Goal: Task Accomplishment & Management: Use online tool/utility

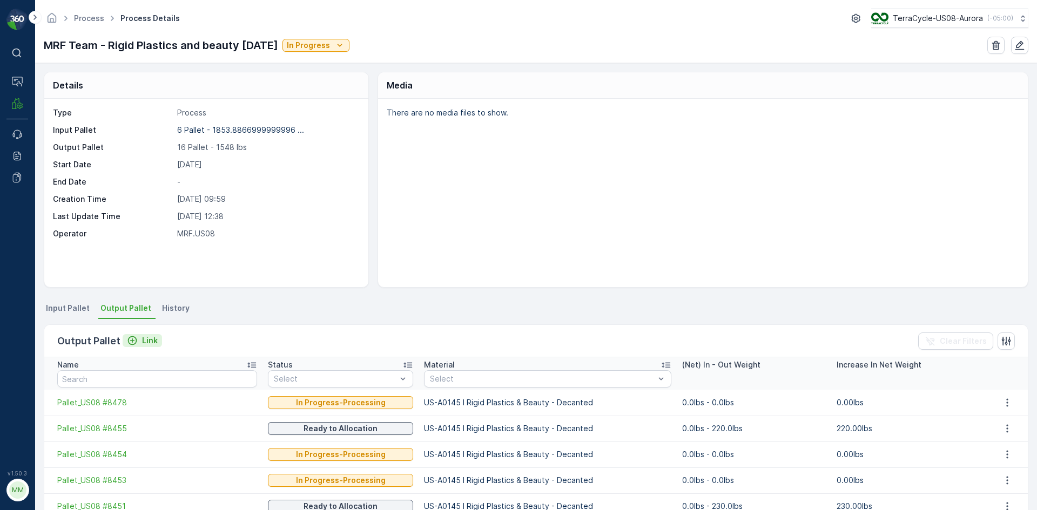
click at [147, 340] on p "Link" at bounding box center [150, 340] width 16 height 11
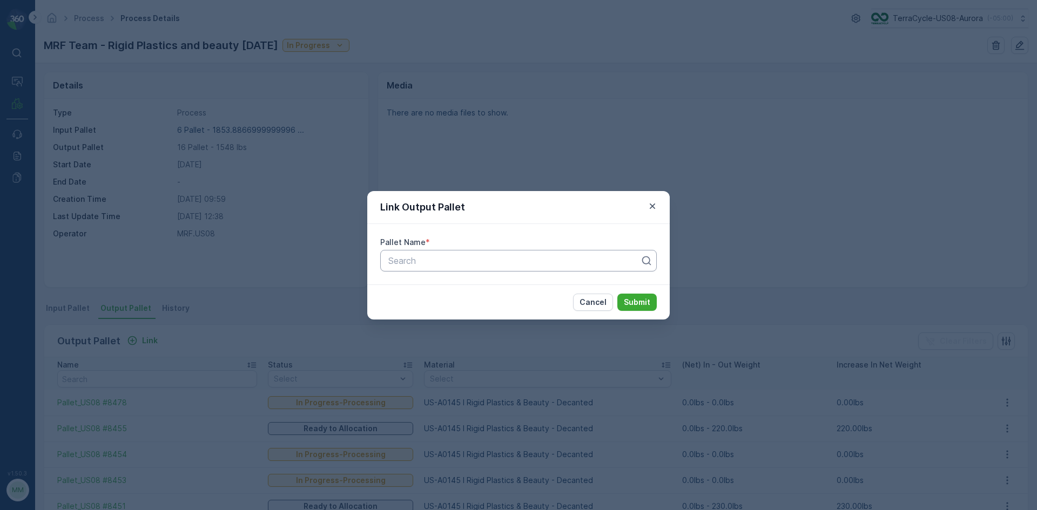
click at [471, 265] on div at bounding box center [514, 261] width 254 height 10
type input "8500"
click at [617, 294] on button "Submit" at bounding box center [636, 302] width 39 height 17
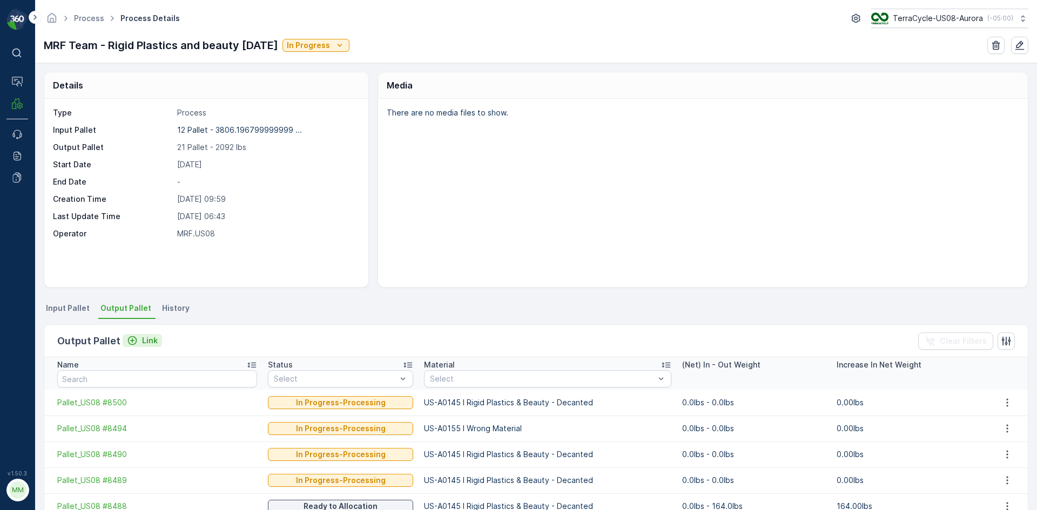
click at [154, 339] on p "Link" at bounding box center [150, 340] width 16 height 11
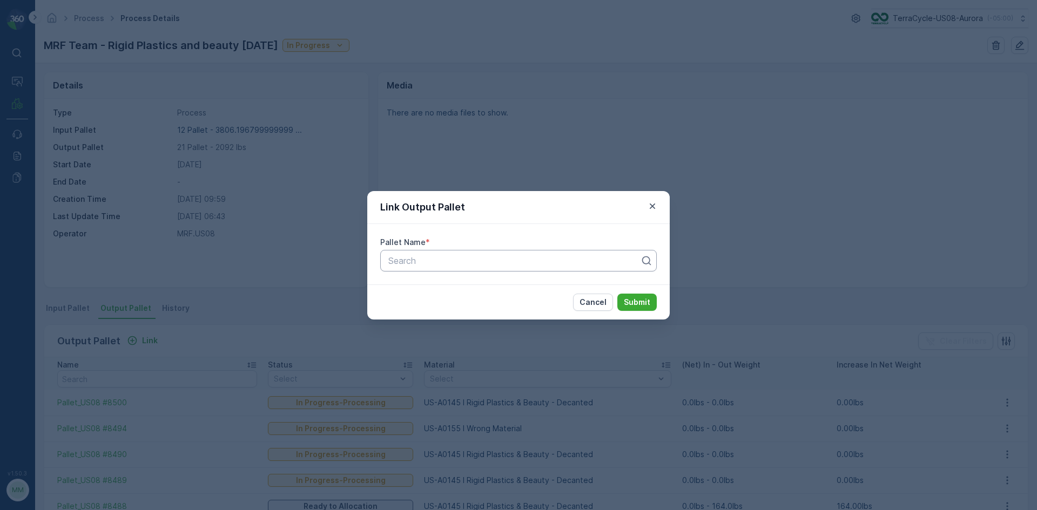
click at [456, 256] on div at bounding box center [514, 261] width 254 height 10
type input "8498"
click at [617, 294] on button "Submit" at bounding box center [636, 302] width 39 height 17
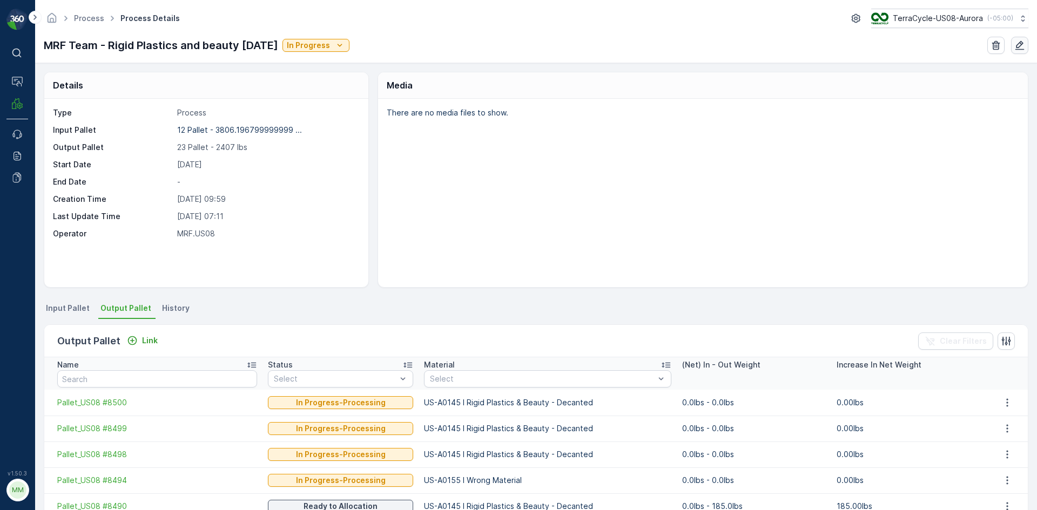
click at [1021, 45] on icon "button" at bounding box center [1019, 45] width 9 height 9
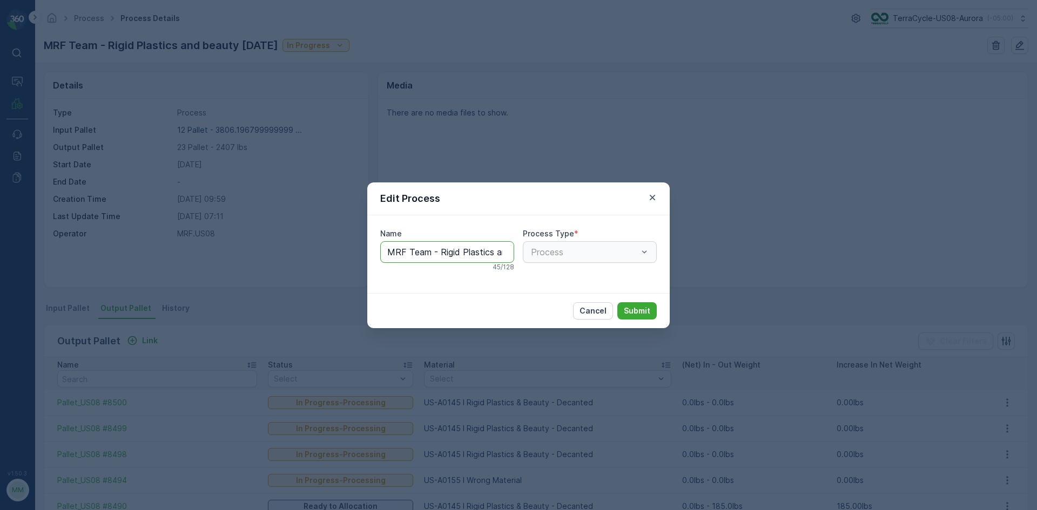
scroll to position [0, 79]
drag, startPoint x: 493, startPoint y: 253, endPoint x: 556, endPoint y: 252, distance: 62.1
click at [556, 252] on div "Name MRF Team - Rigid Plastics and beauty 09/16/25 45 / 128 Process Type * Proc…" at bounding box center [518, 254] width 276 height 52
click at [438, 254] on input "MRF Team - Rigid Plastics and beauty 09/16/25" at bounding box center [447, 252] width 134 height 22
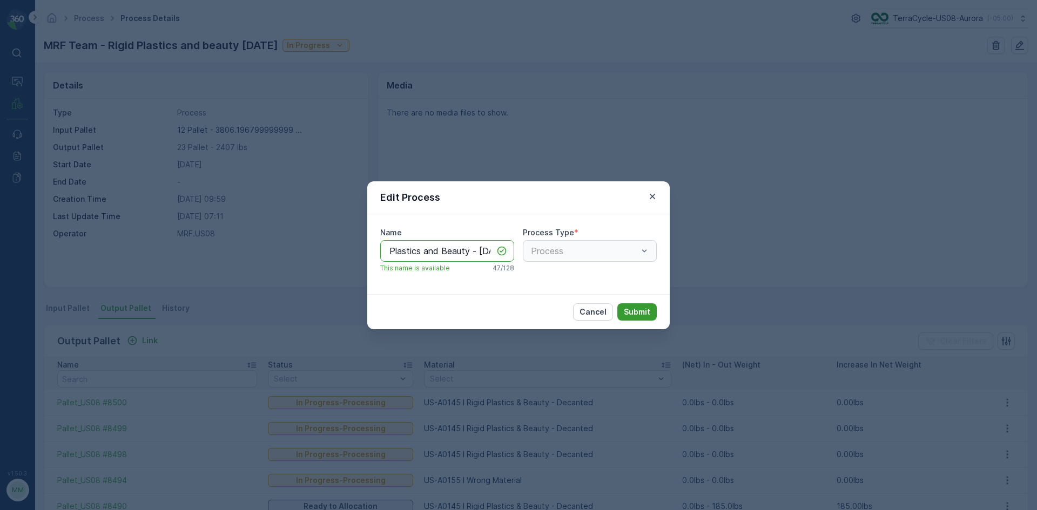
type input "MRF Team - Rigid Plastics and Beauty - 09/16/25"
click at [644, 312] on p "Submit" at bounding box center [637, 312] width 26 height 11
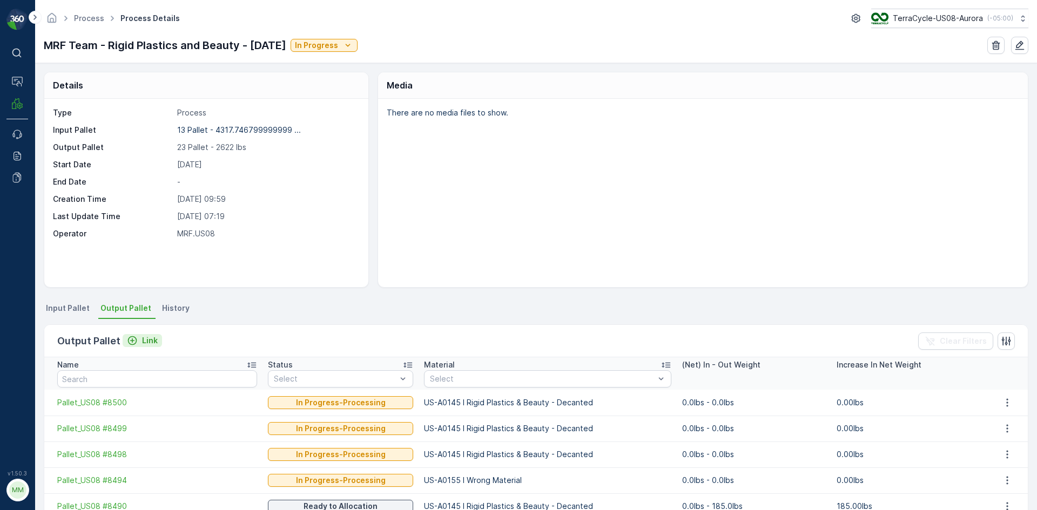
click at [142, 342] on p "Link" at bounding box center [150, 340] width 16 height 11
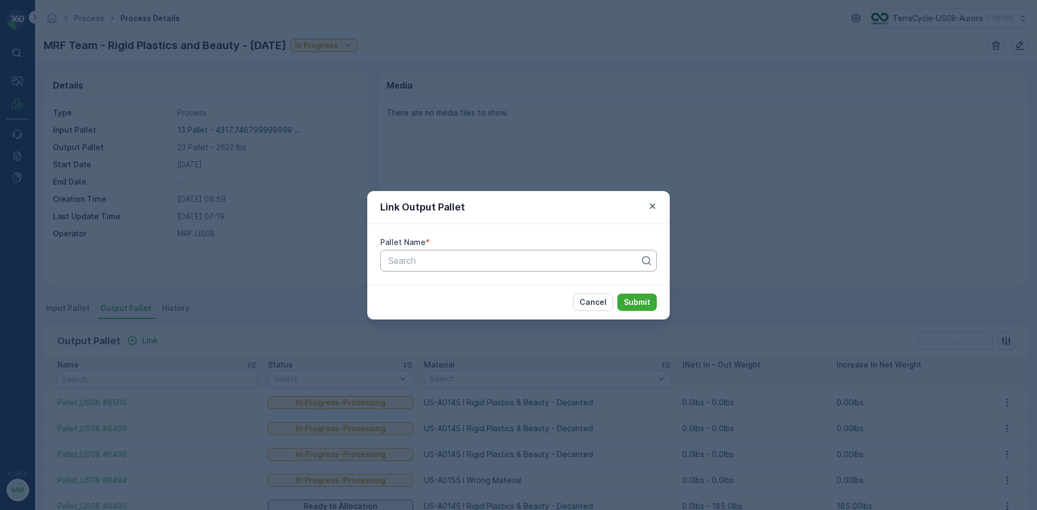
click at [541, 263] on div at bounding box center [514, 261] width 254 height 10
type input "8497"
click at [617, 294] on button "Submit" at bounding box center [636, 302] width 39 height 17
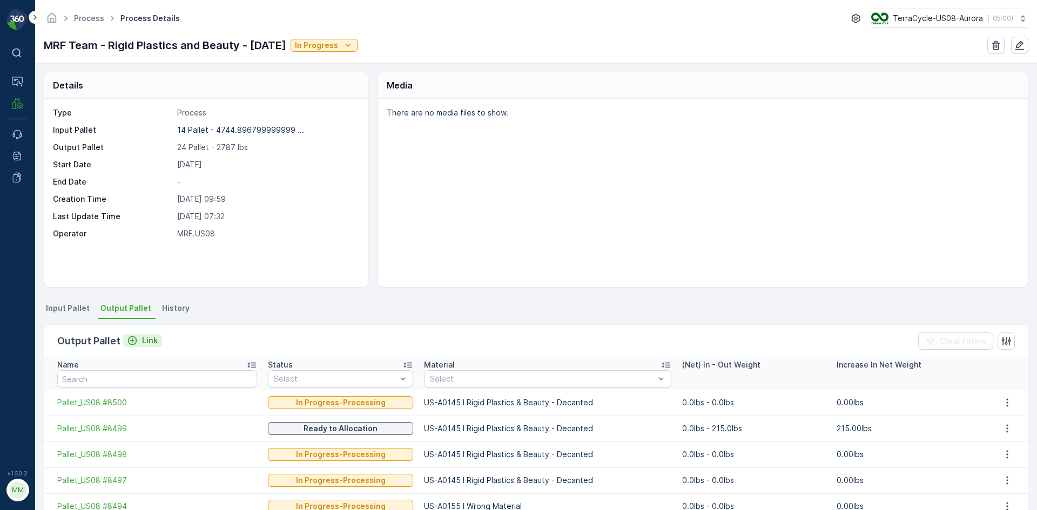
click at [137, 341] on div "Link" at bounding box center [142, 340] width 31 height 11
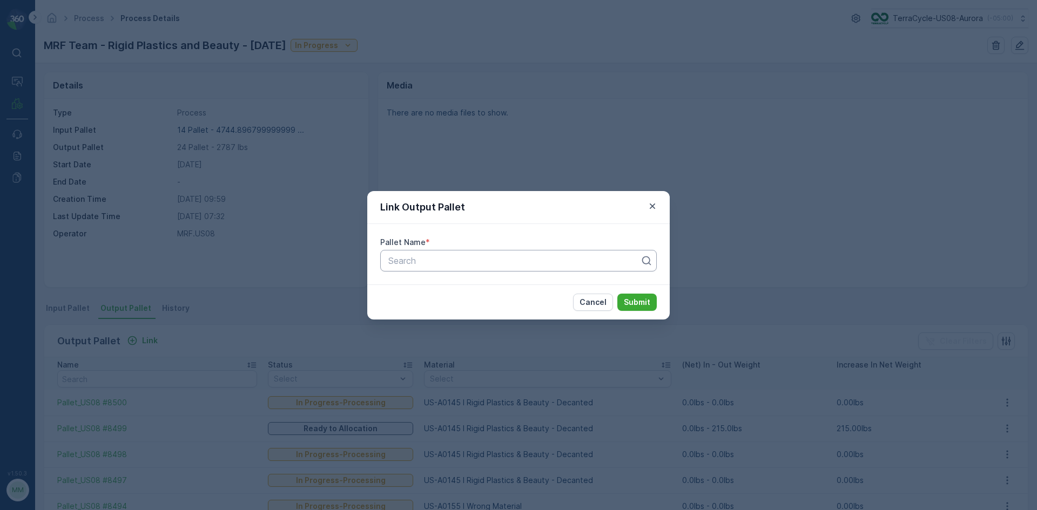
click at [516, 264] on div at bounding box center [514, 261] width 254 height 10
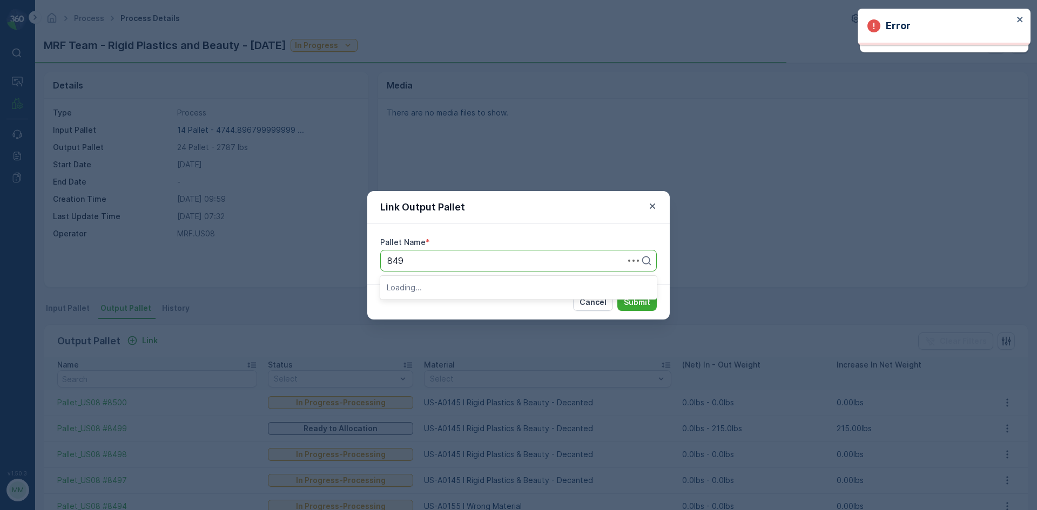
type input "8496"
click at [520, 282] on div "Pallet_US08 #8496" at bounding box center [518, 287] width 276 height 18
click at [645, 305] on p "Submit" at bounding box center [637, 302] width 26 height 11
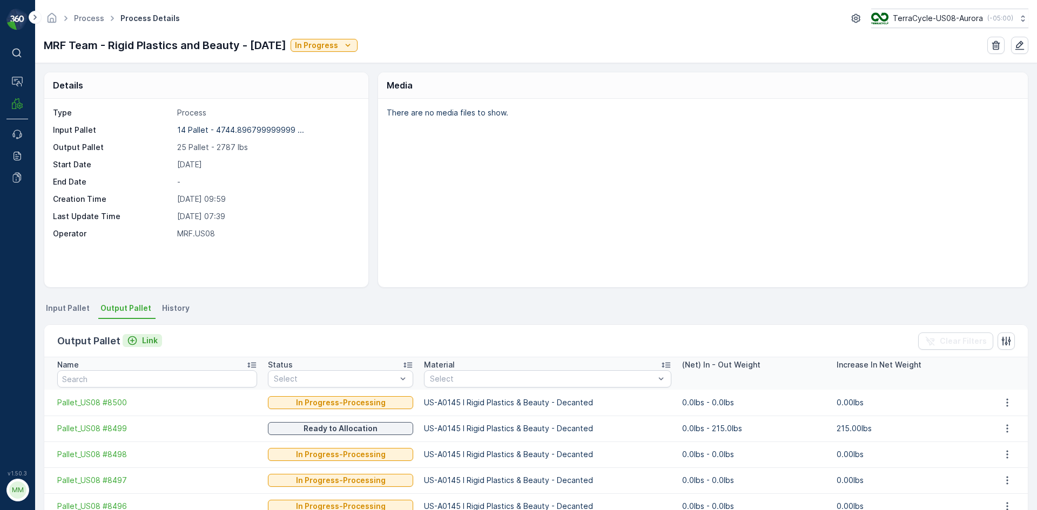
click at [148, 340] on p "Link" at bounding box center [150, 340] width 16 height 11
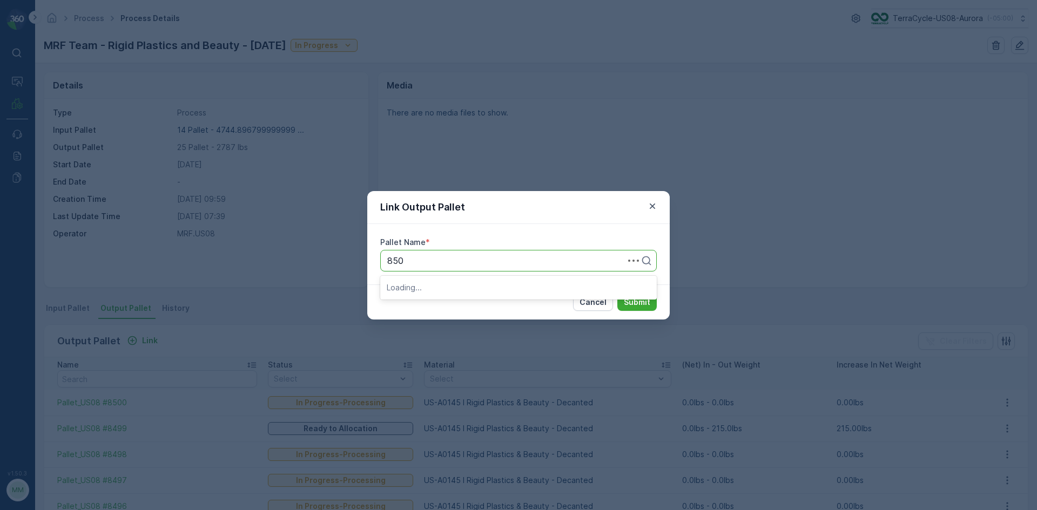
type input "8506"
click at [617, 294] on button "Submit" at bounding box center [636, 302] width 39 height 17
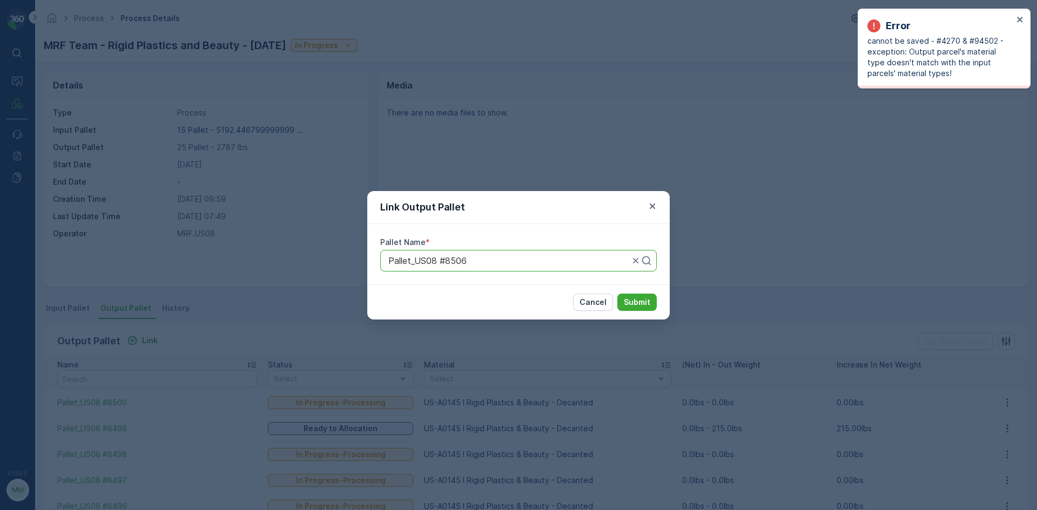
click at [545, 131] on div "Link Output Pallet Pallet Name * Pallet_US08 #8506 Cancel Submit" at bounding box center [518, 255] width 1037 height 510
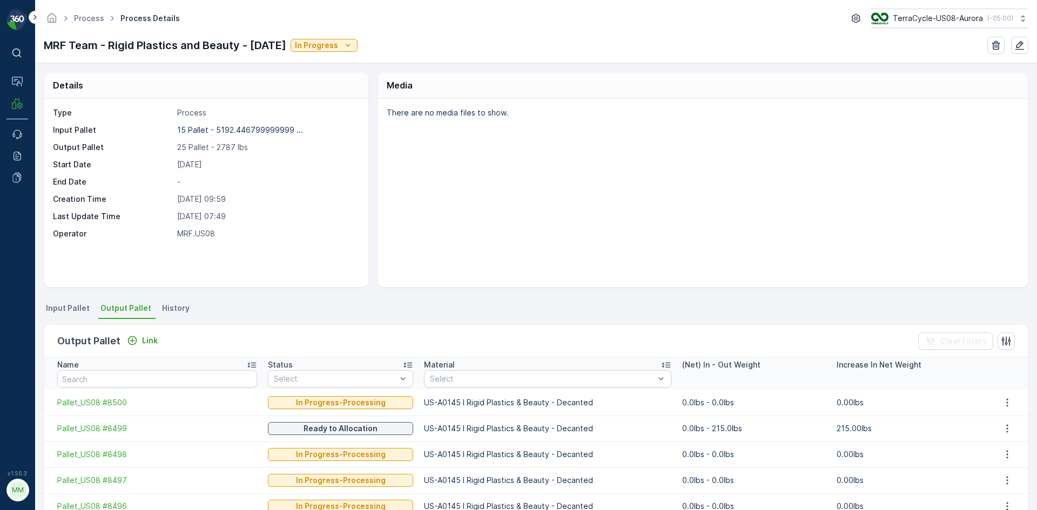
click at [131, 347] on div "Link" at bounding box center [142, 340] width 39 height 13
click at [138, 337] on div "Link" at bounding box center [142, 340] width 31 height 11
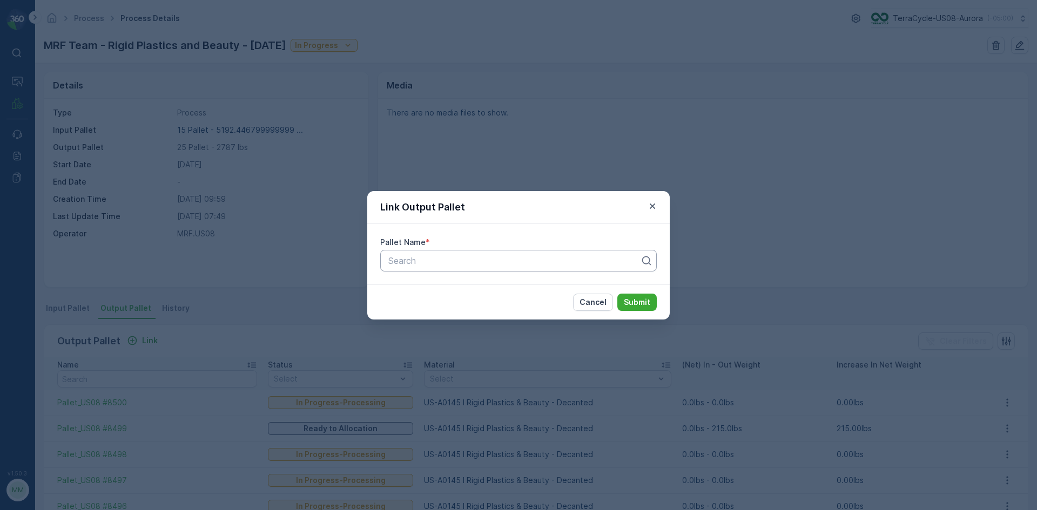
click at [568, 268] on div "Search" at bounding box center [518, 261] width 276 height 22
type input "8509"
click at [617, 294] on button "Submit" at bounding box center [636, 302] width 39 height 17
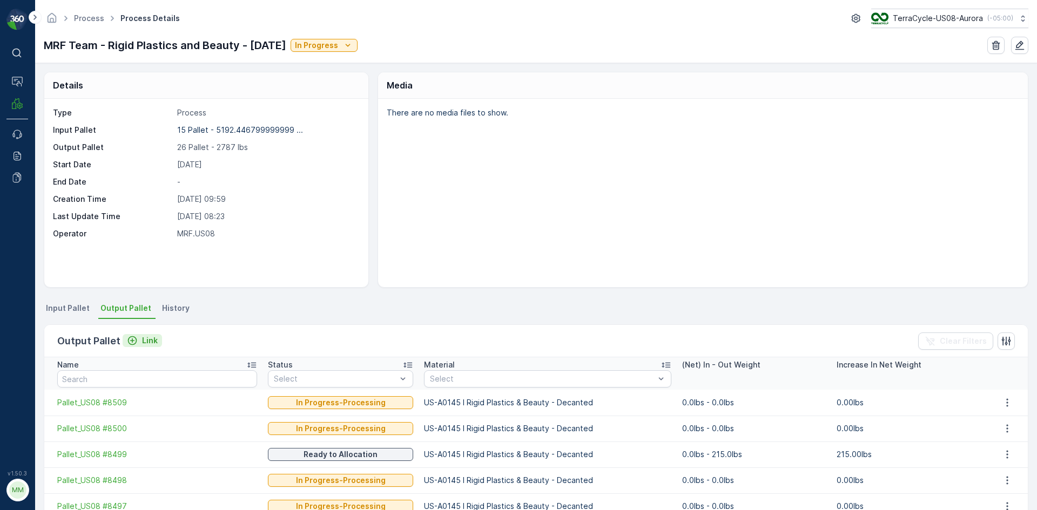
click at [142, 342] on p "Link" at bounding box center [150, 340] width 16 height 11
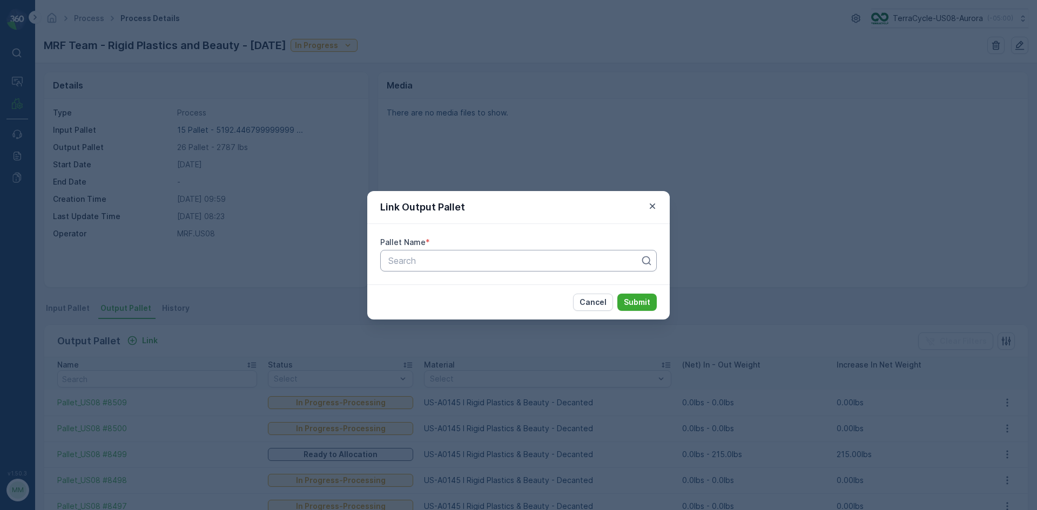
click at [478, 258] on div at bounding box center [514, 261] width 254 height 10
type input "8505"
click at [617, 294] on button "Submit" at bounding box center [636, 302] width 39 height 17
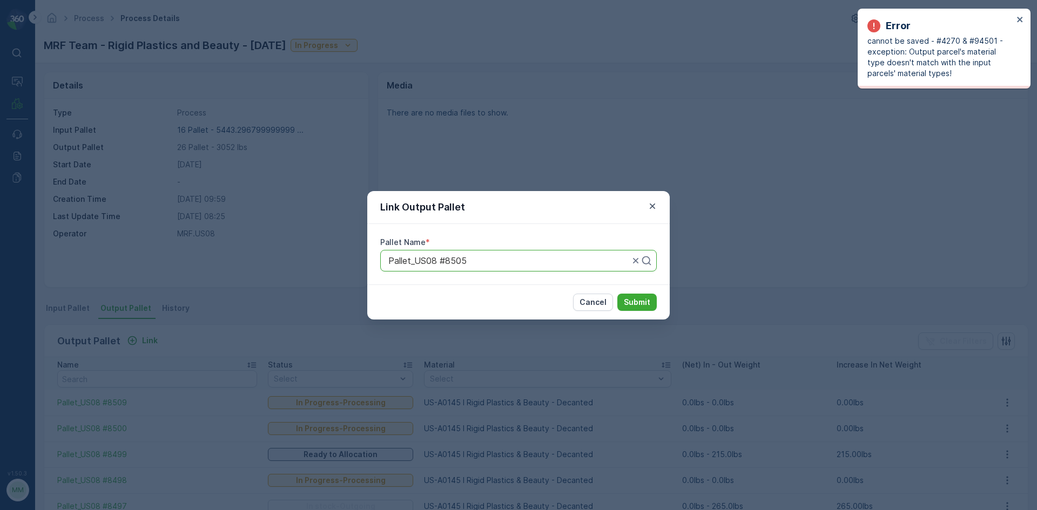
click at [477, 258] on div at bounding box center [508, 261] width 243 height 10
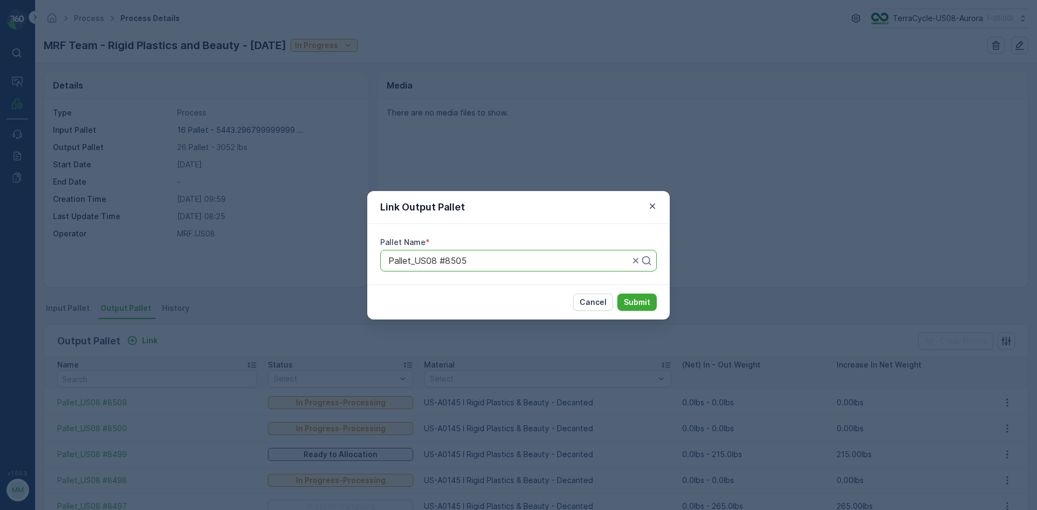
click at [446, 89] on div "Link Output Pallet Pallet Name * Use Up and Down to choose options, press Enter…" at bounding box center [518, 255] width 1037 height 510
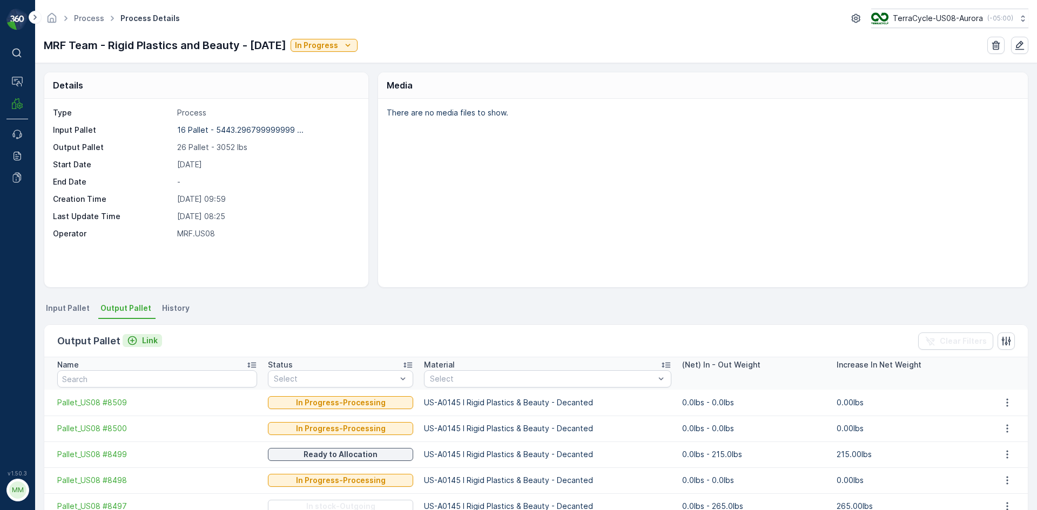
click at [133, 338] on icon "Link" at bounding box center [132, 340] width 11 height 11
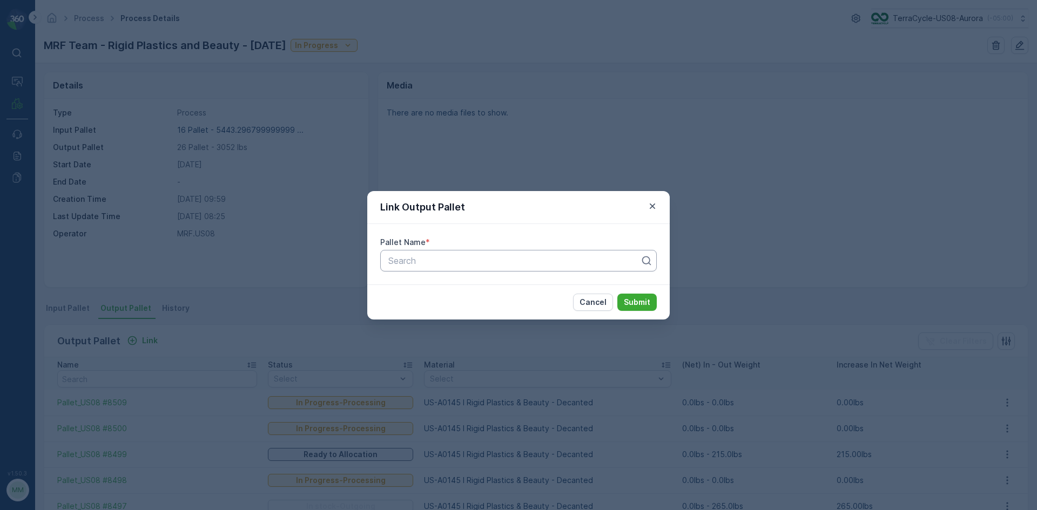
click at [625, 268] on div "Search" at bounding box center [518, 261] width 276 height 22
type input "8510"
click at [617, 294] on button "Submit" at bounding box center [636, 302] width 39 height 17
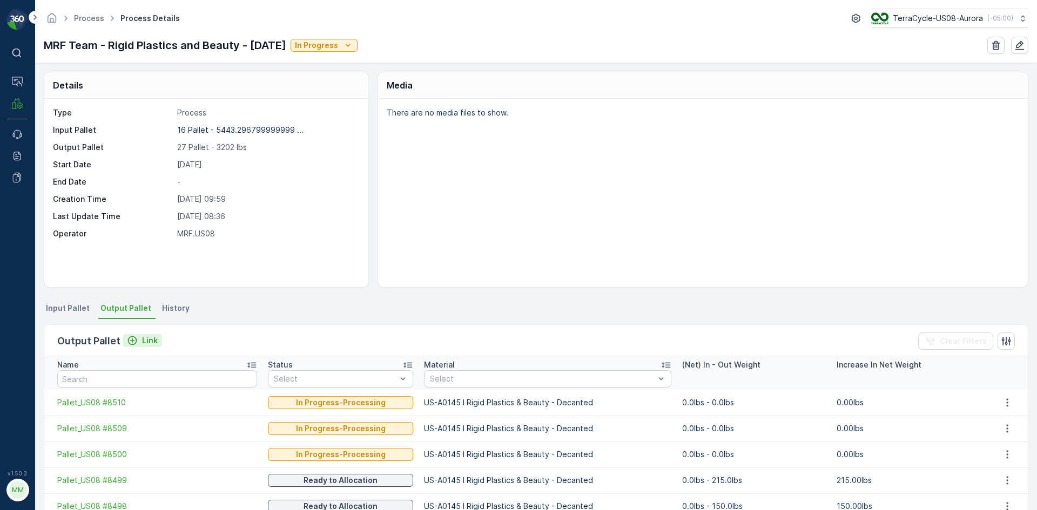
click at [145, 340] on p "Link" at bounding box center [150, 340] width 16 height 11
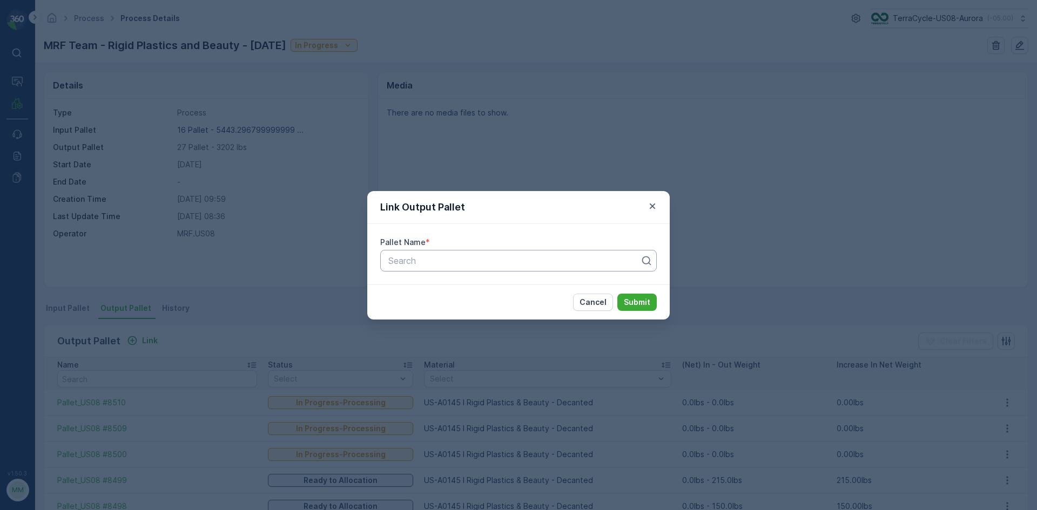
click at [486, 264] on div at bounding box center [514, 261] width 254 height 10
type input "8366"
click at [617, 294] on button "Submit" at bounding box center [636, 302] width 39 height 17
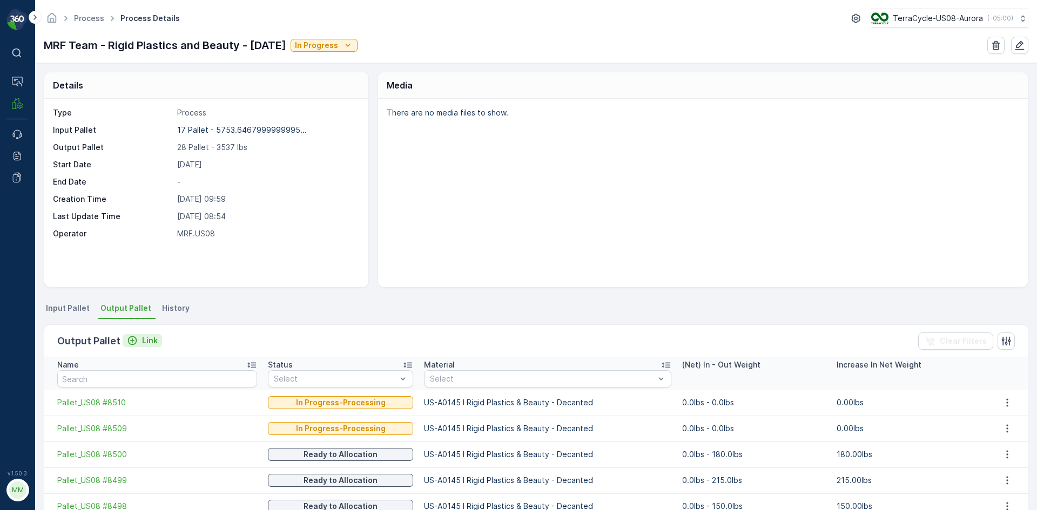
click at [146, 338] on p "Link" at bounding box center [150, 340] width 16 height 11
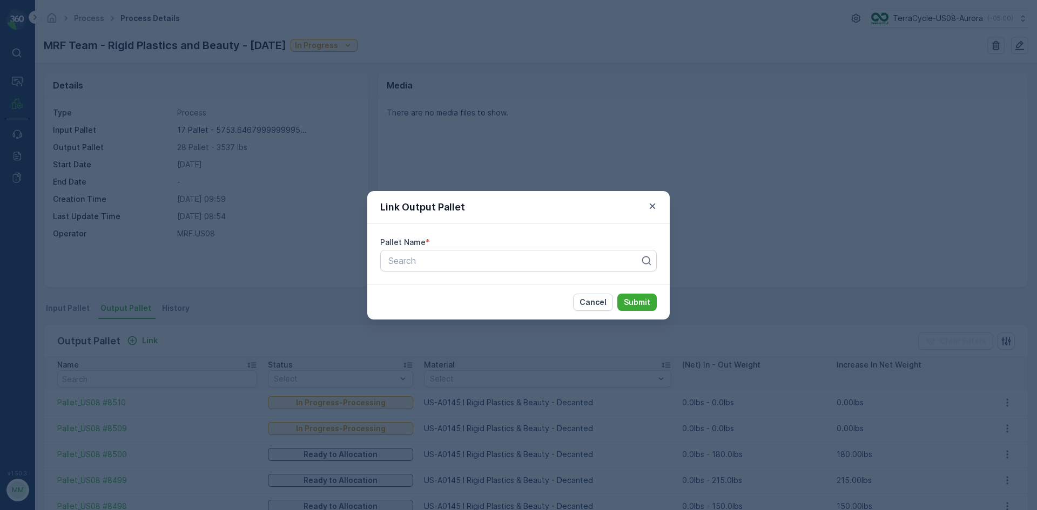
click at [402, 272] on div "Pallet Name * Search" at bounding box center [518, 254] width 302 height 60
click at [402, 264] on div at bounding box center [514, 261] width 254 height 10
type input "8516"
click at [500, 285] on div "Pallet_US08 #8516" at bounding box center [518, 287] width 263 height 10
click at [640, 304] on p "Submit" at bounding box center [637, 302] width 26 height 11
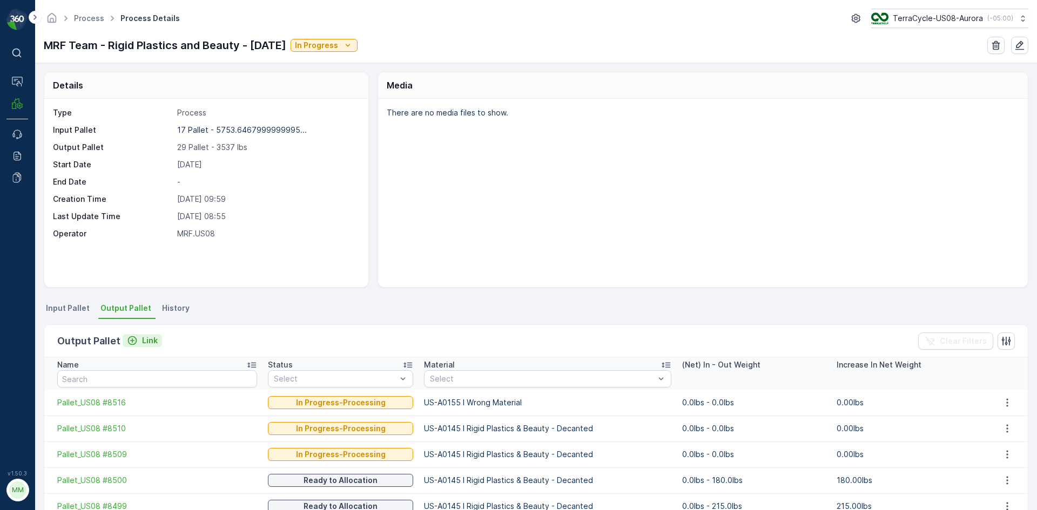
click at [150, 346] on button "Link" at bounding box center [142, 340] width 39 height 13
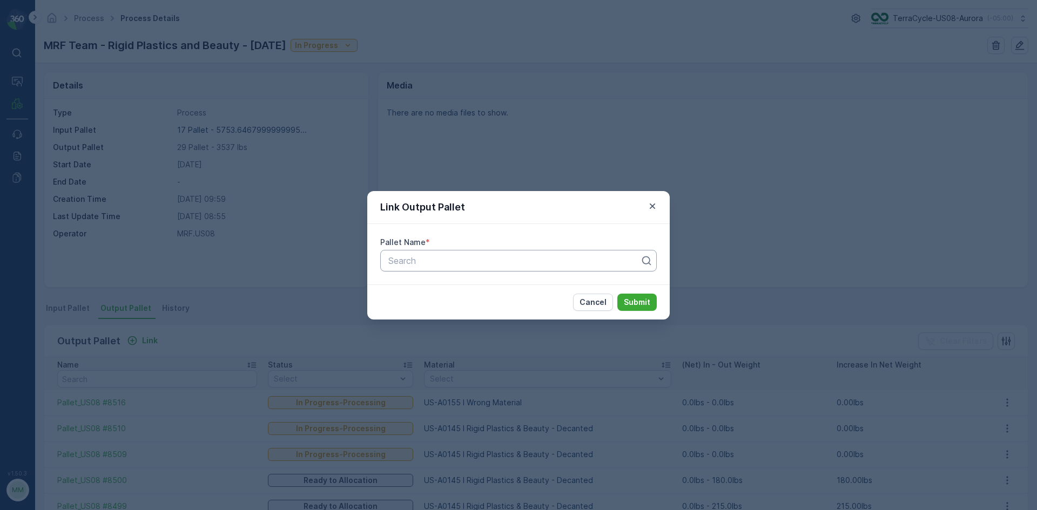
click at [447, 260] on div at bounding box center [514, 261] width 254 height 10
type input "8511"
click at [617, 294] on button "Submit" at bounding box center [636, 302] width 39 height 17
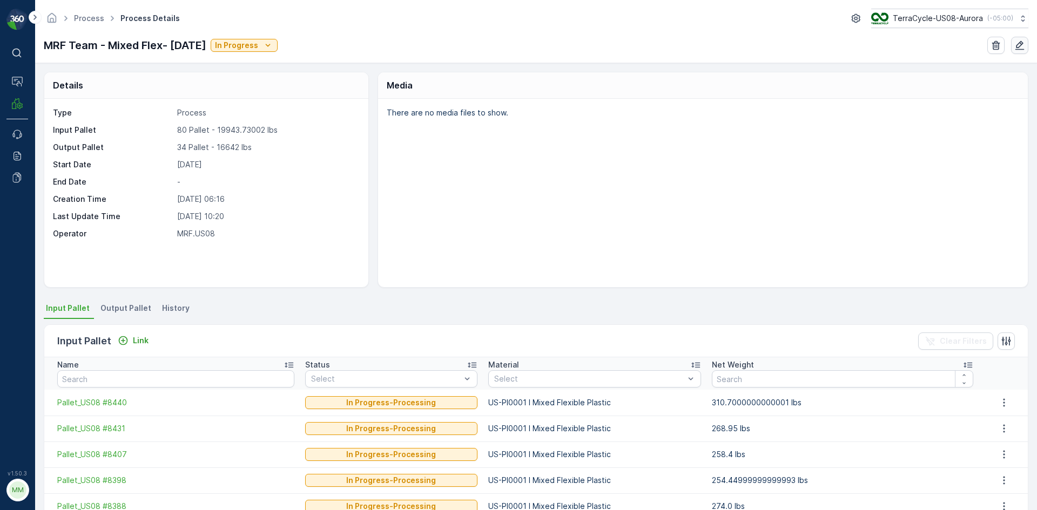
click at [1017, 43] on icon "button" at bounding box center [1019, 45] width 11 height 11
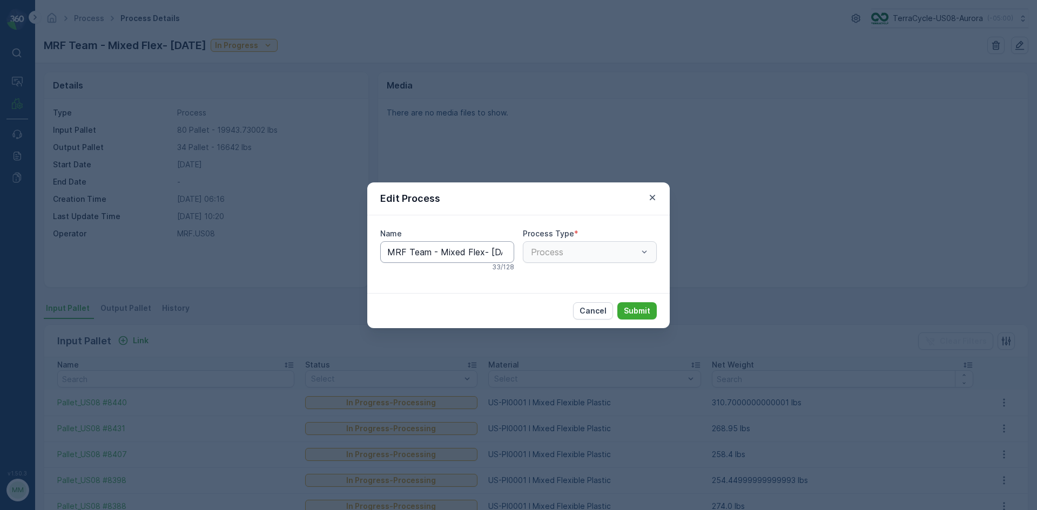
click at [480, 253] on input "MRF Team - Mixed Flex- 09/04/2025" at bounding box center [447, 252] width 134 height 22
type input "MRF Team - Mixed Flex - 09/04/2025"
click at [641, 309] on p "Submit" at bounding box center [637, 312] width 26 height 11
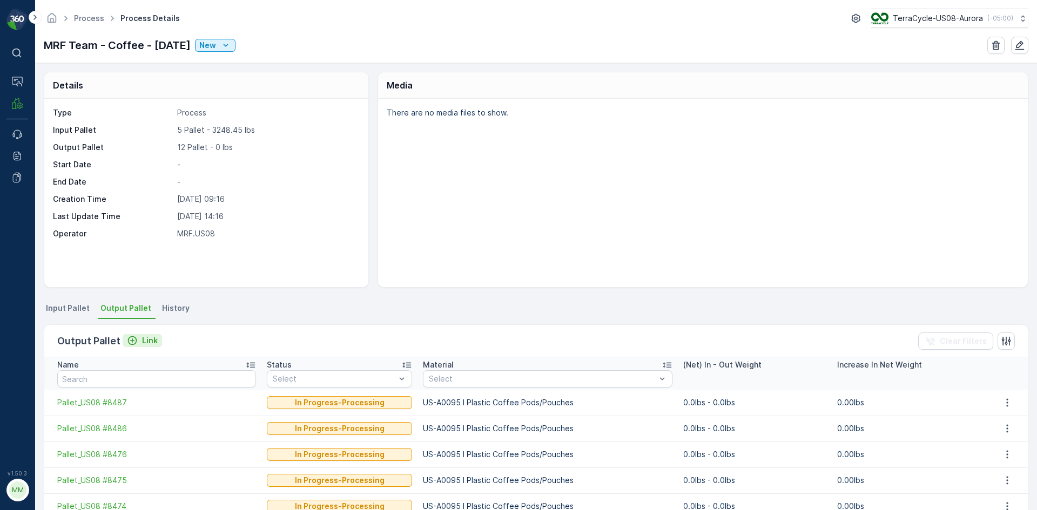
click at [152, 341] on p "Link" at bounding box center [150, 340] width 16 height 11
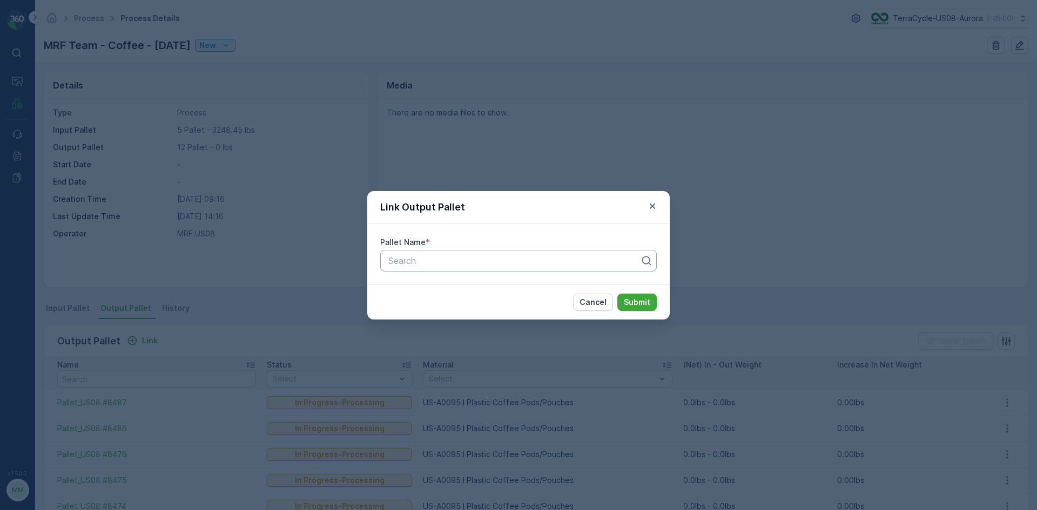
click at [468, 251] on div "Search" at bounding box center [518, 261] width 276 height 22
type input "8485"
click at [617, 294] on button "Submit" at bounding box center [636, 302] width 39 height 17
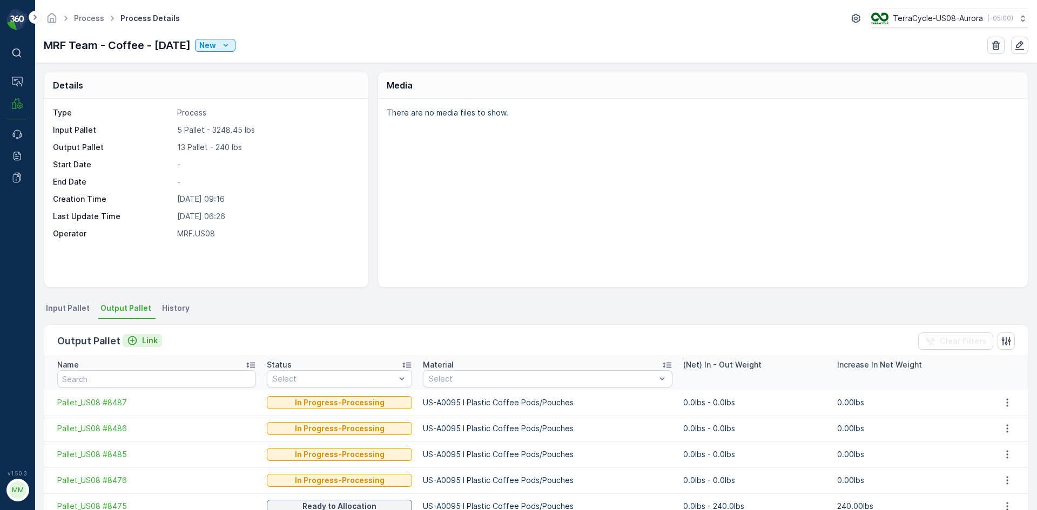
click at [143, 344] on p "Link" at bounding box center [150, 340] width 16 height 11
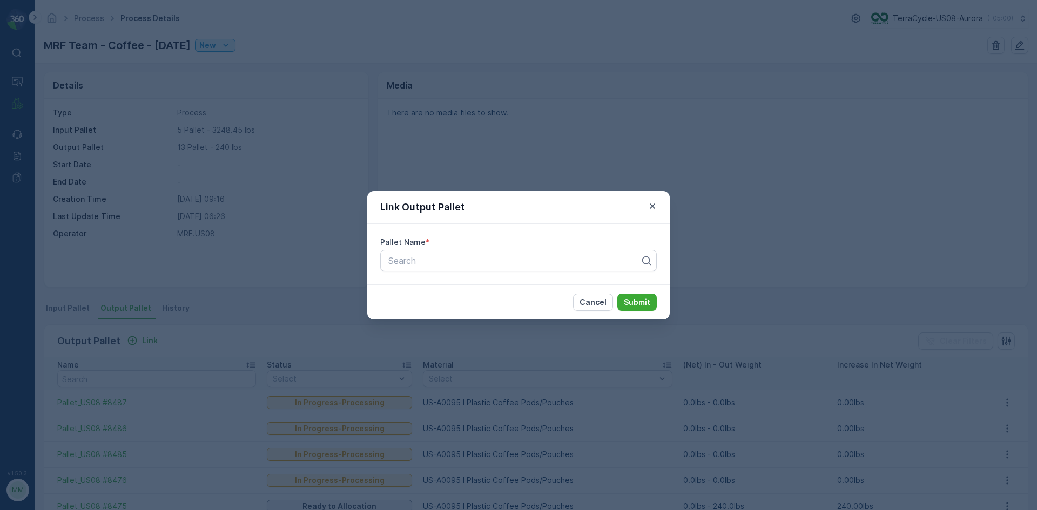
click at [405, 274] on div "Pallet Name * Search" at bounding box center [518, 254] width 302 height 60
type input "8484"
click at [617, 294] on button "Submit" at bounding box center [636, 302] width 39 height 17
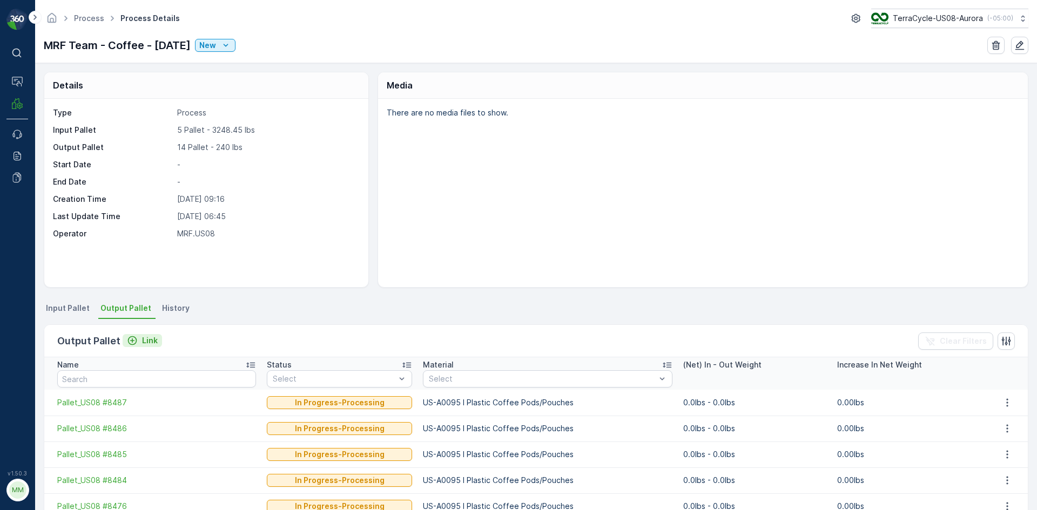
click at [155, 338] on p "Link" at bounding box center [150, 340] width 16 height 11
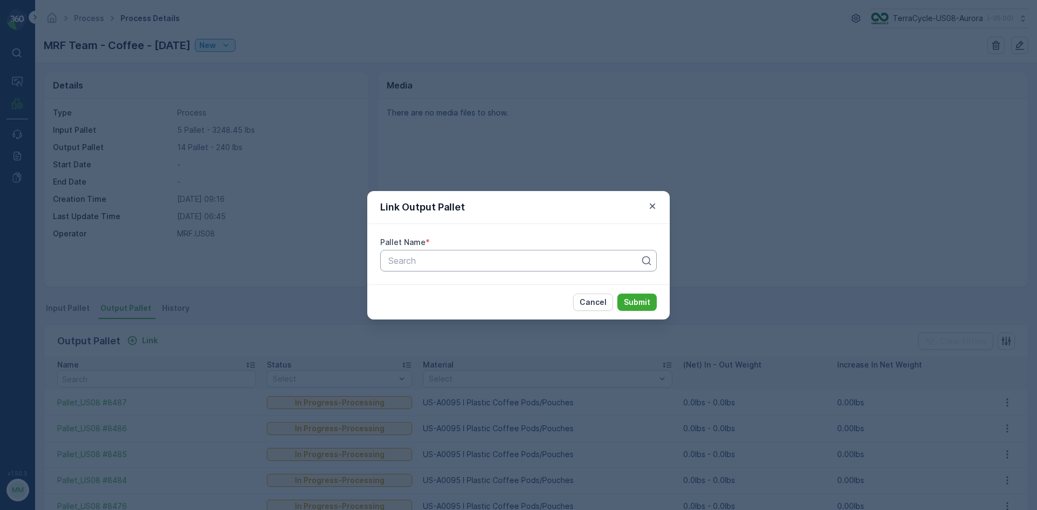
click at [490, 261] on div at bounding box center [514, 261] width 254 height 10
type input "7290"
click at [437, 291] on span "Pallet_US08 #7290" at bounding box center [425, 287] width 77 height 10
click at [632, 303] on p "Submit" at bounding box center [637, 302] width 26 height 11
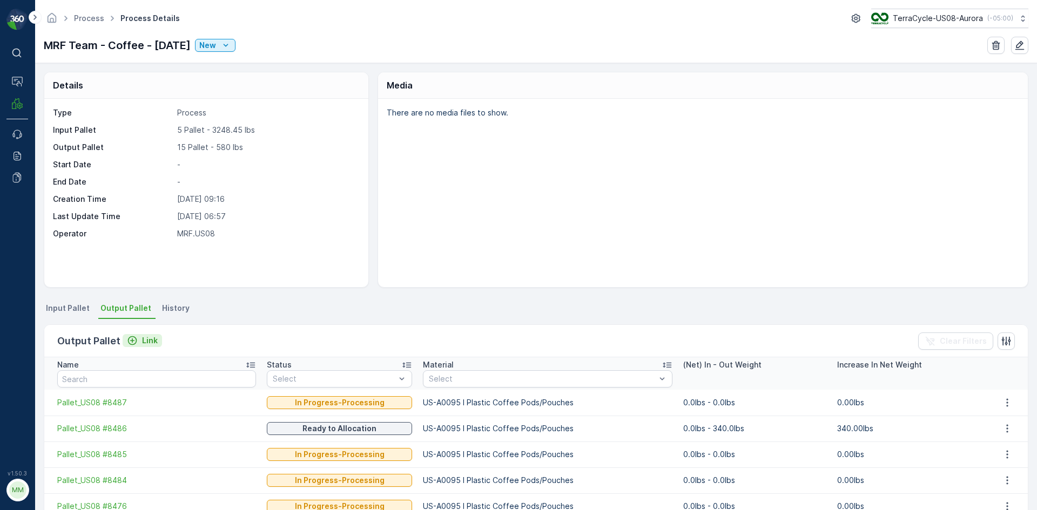
click at [147, 343] on p "Link" at bounding box center [150, 340] width 16 height 11
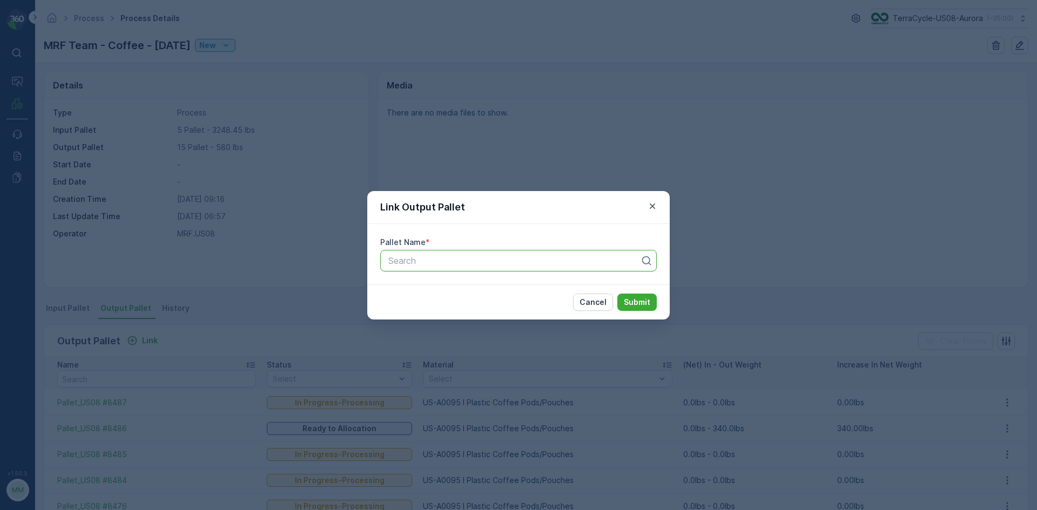
click at [492, 263] on div at bounding box center [514, 261] width 254 height 10
type input "8507"
click at [617, 294] on button "Submit" at bounding box center [636, 302] width 39 height 17
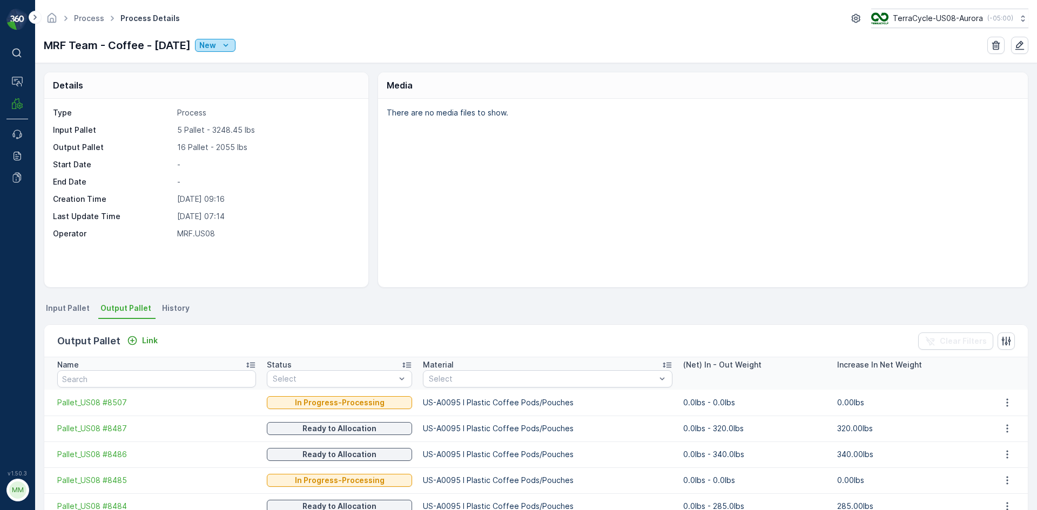
click at [227, 48] on div "New" at bounding box center [215, 45] width 32 height 11
click at [234, 76] on span "Ready" at bounding box center [224, 76] width 23 height 11
click at [228, 46] on icon "New" at bounding box center [226, 45] width 5 height 3
click at [240, 89] on span "In Progress" at bounding box center [233, 91] width 40 height 11
click at [149, 335] on p "Link" at bounding box center [150, 340] width 16 height 11
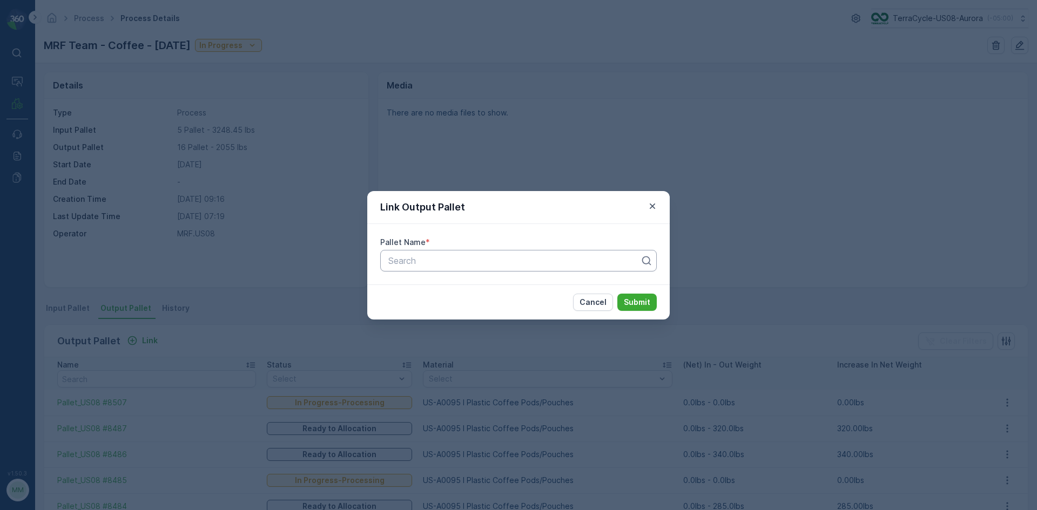
click at [530, 260] on div at bounding box center [514, 261] width 254 height 10
type input "8508"
click at [496, 302] on div "Pallet_US08 #8508" at bounding box center [518, 306] width 263 height 10
click at [640, 303] on p "Submit" at bounding box center [637, 302] width 26 height 11
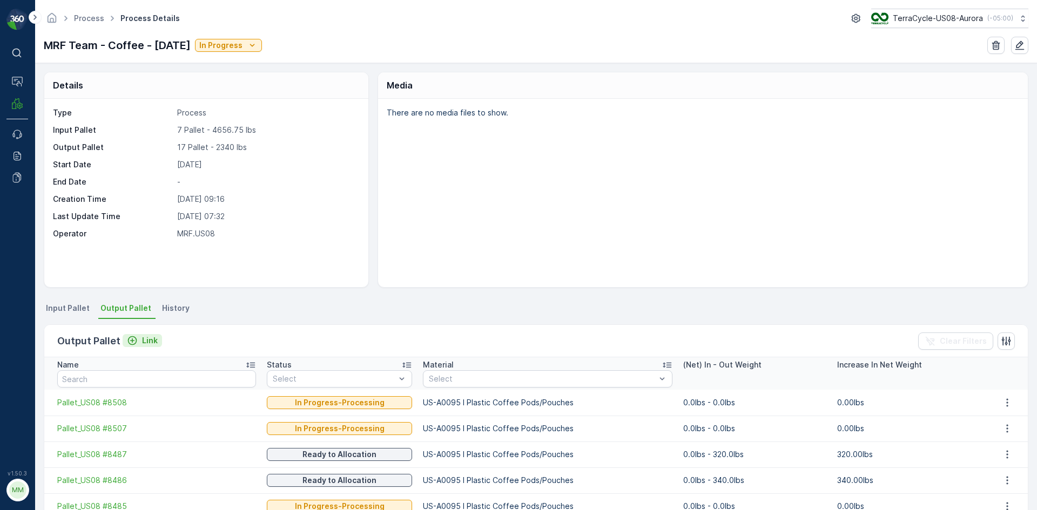
click at [149, 346] on button "Link" at bounding box center [142, 340] width 39 height 13
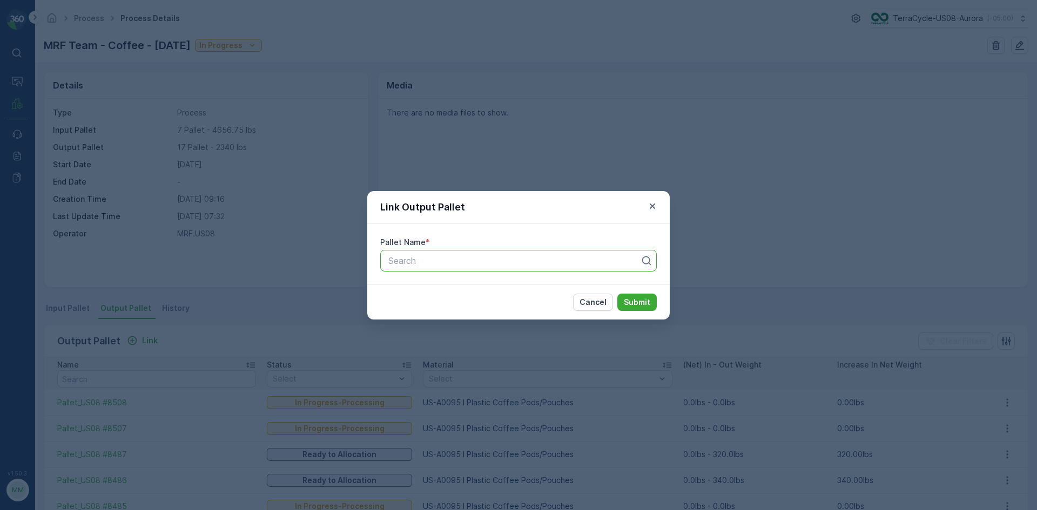
click at [476, 262] on div at bounding box center [514, 261] width 254 height 10
type input "8506"
click at [617, 294] on button "Submit" at bounding box center [636, 302] width 39 height 17
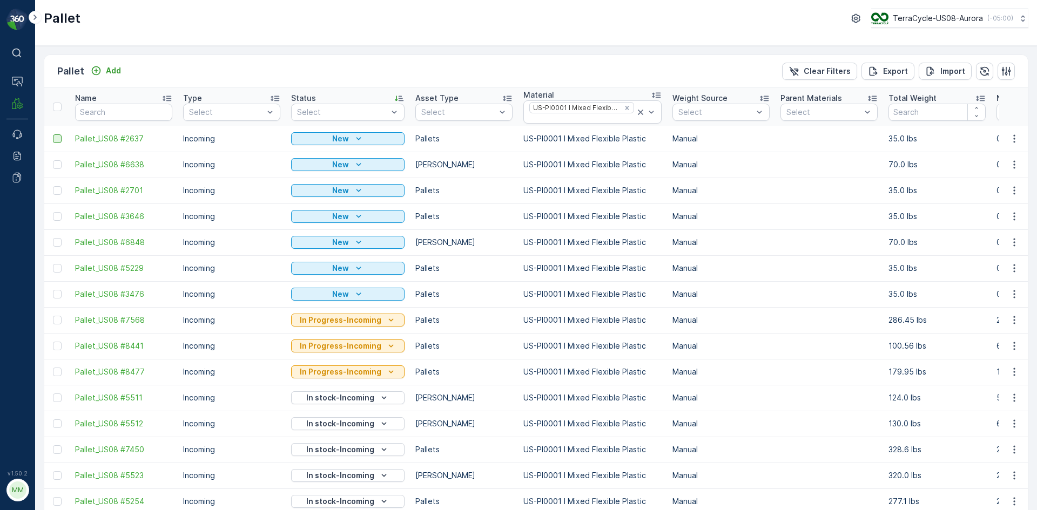
click at [52, 137] on td at bounding box center [56, 139] width 25 height 26
click at [55, 138] on div at bounding box center [57, 138] width 9 height 9
click at [53, 134] on input "checkbox" at bounding box center [53, 134] width 0 height 0
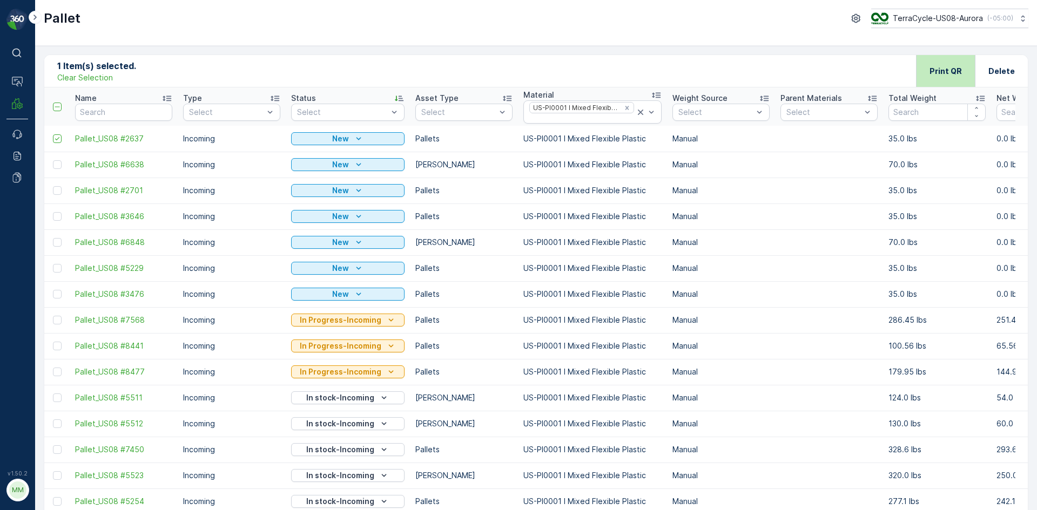
click at [932, 56] on div "Print QR" at bounding box center [945, 71] width 32 height 32
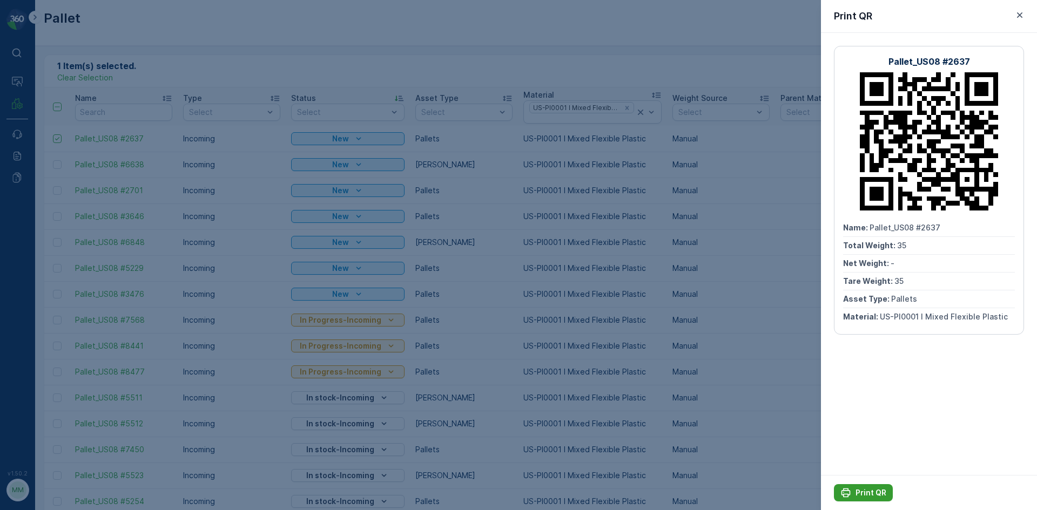
click at [859, 493] on p "Print QR" at bounding box center [870, 492] width 31 height 11
click at [845, 484] on button "Print QR" at bounding box center [863, 492] width 59 height 17
click at [857, 490] on p "Print QR" at bounding box center [870, 492] width 31 height 11
click at [785, 444] on div at bounding box center [518, 255] width 1037 height 510
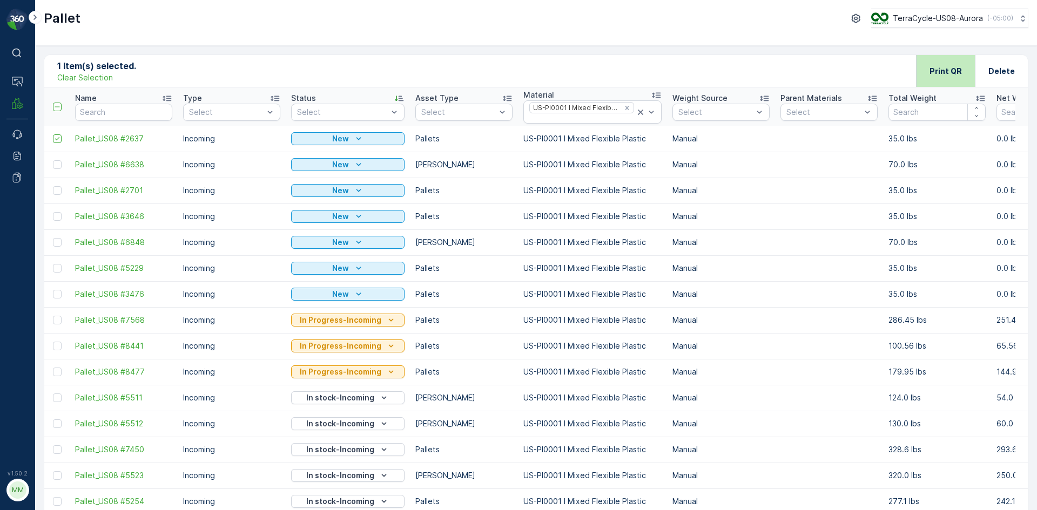
click at [956, 73] on p "Print QR" at bounding box center [945, 71] width 32 height 11
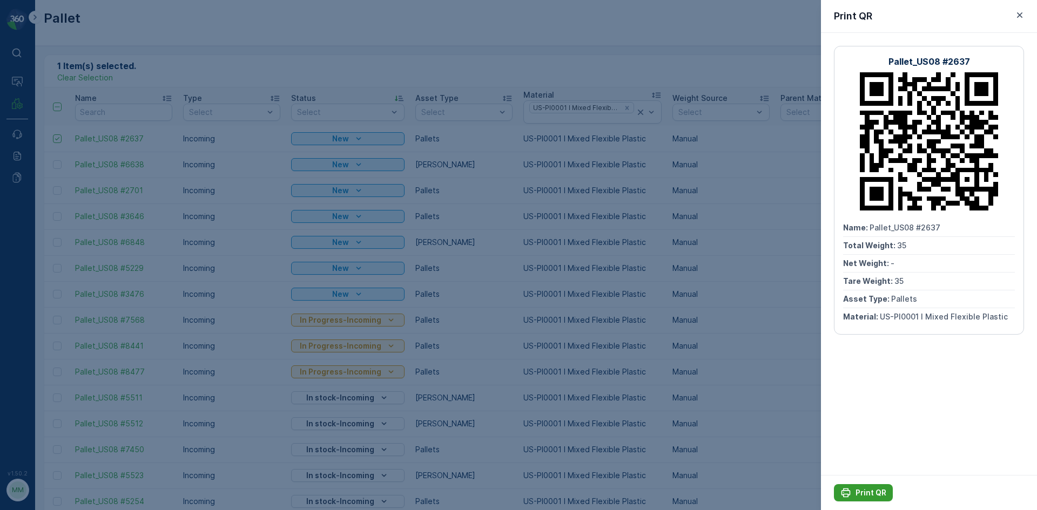
click at [862, 489] on p "Print QR" at bounding box center [870, 492] width 31 height 11
click at [701, 350] on div at bounding box center [518, 255] width 1037 height 510
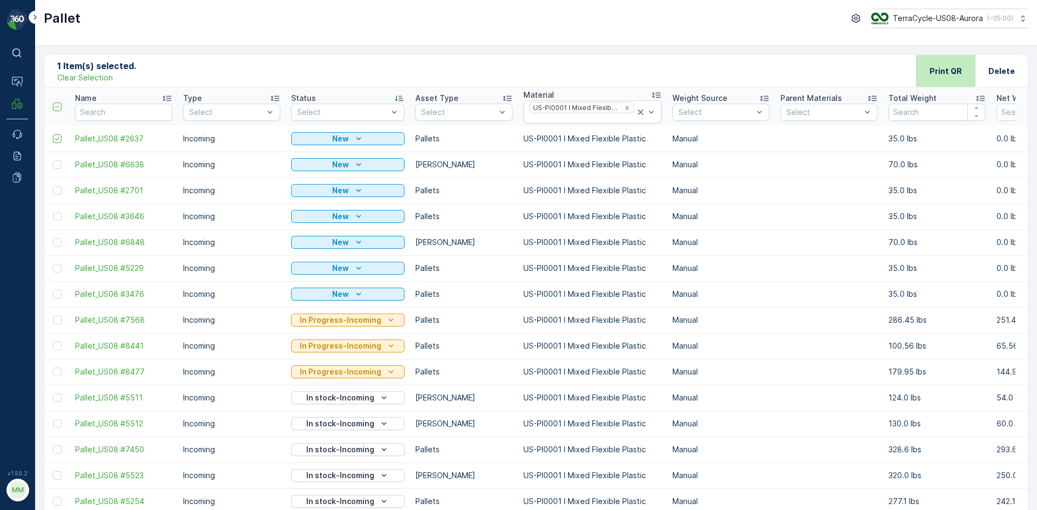
click at [947, 70] on p "Print QR" at bounding box center [945, 71] width 32 height 11
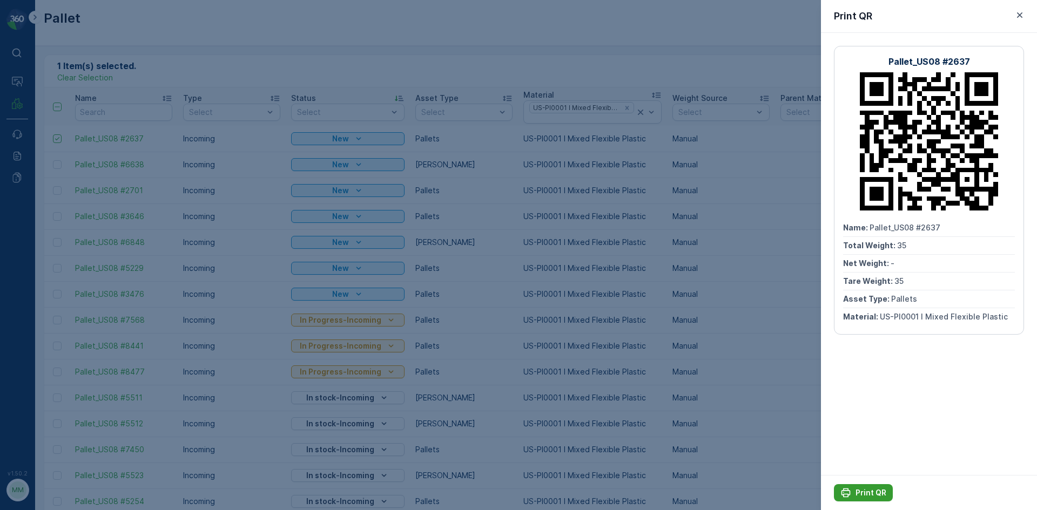
click at [870, 496] on p "Print QR" at bounding box center [870, 492] width 31 height 11
click at [598, 29] on div at bounding box center [518, 255] width 1037 height 510
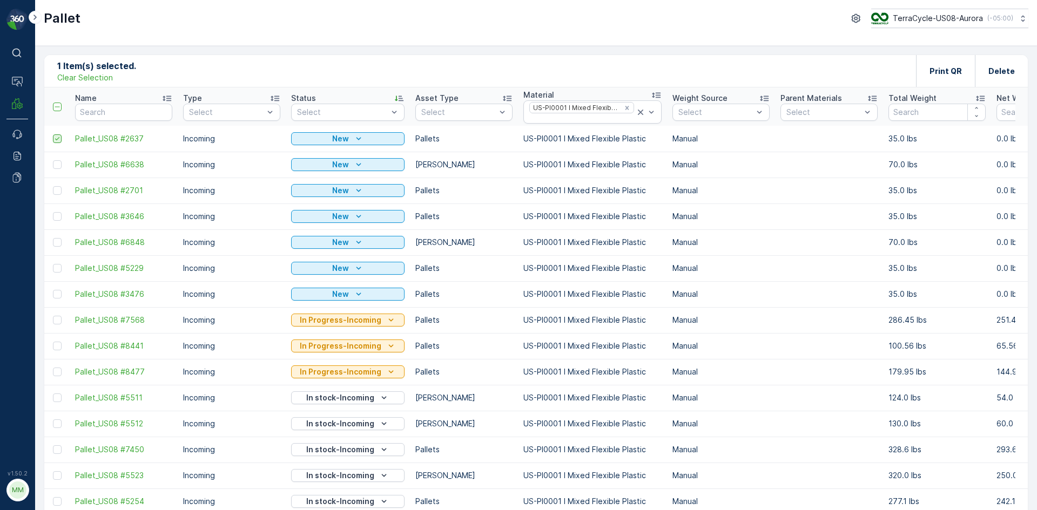
click at [58, 136] on icon at bounding box center [57, 139] width 8 height 8
click at [53, 134] on input "checkbox" at bounding box center [53, 134] width 0 height 0
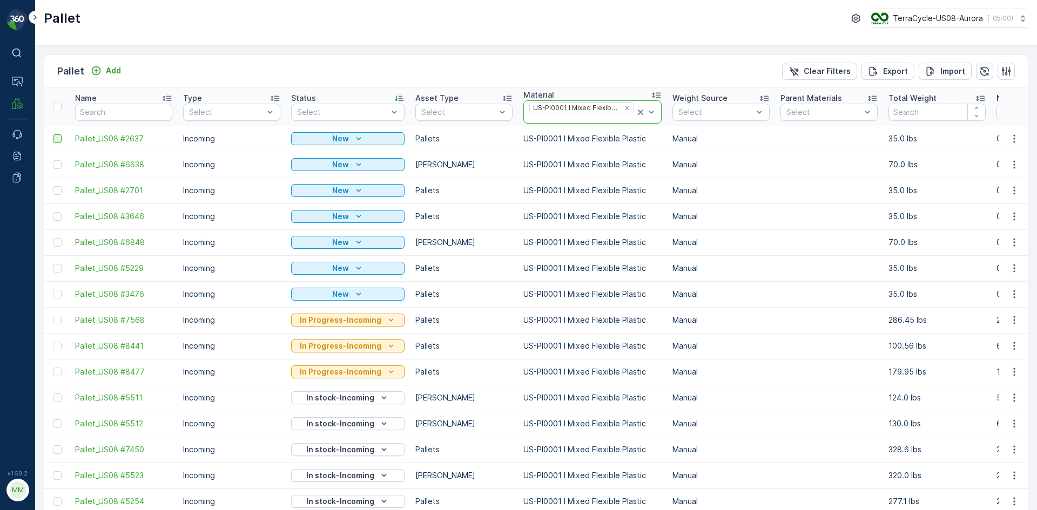
click at [635, 110] on icon at bounding box center [640, 112] width 11 height 11
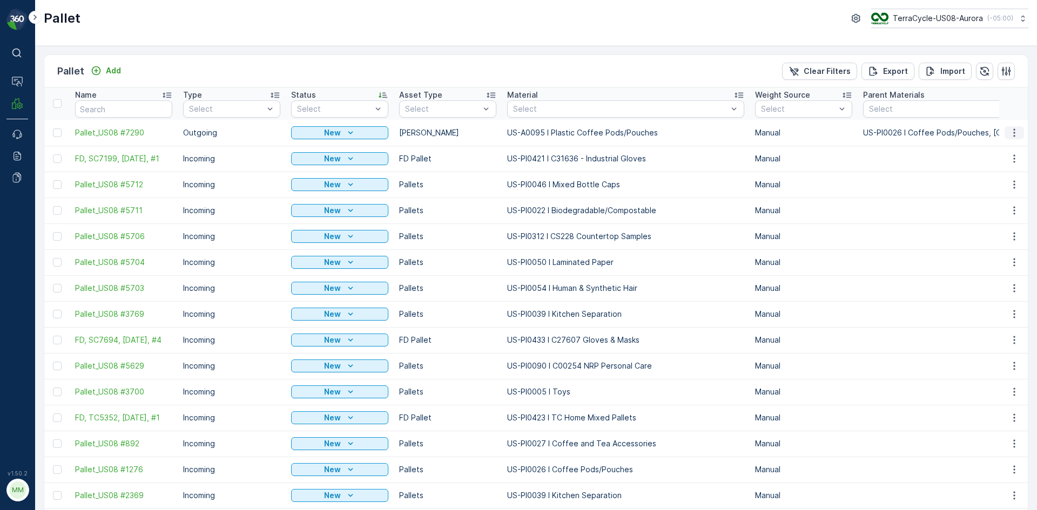
click at [1013, 135] on icon "button" at bounding box center [1014, 132] width 2 height 8
click at [1000, 209] on div "Print QR" at bounding box center [1000, 209] width 71 height 15
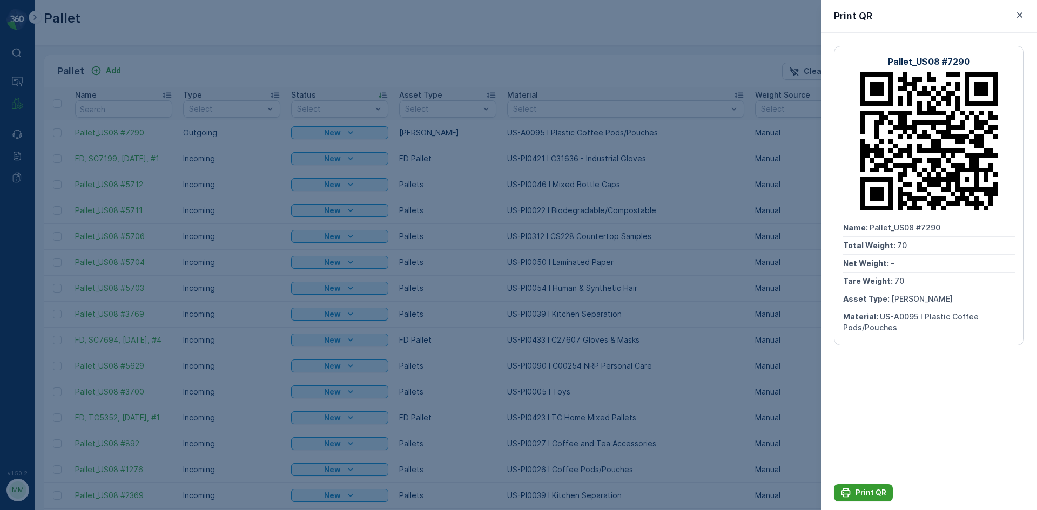
click at [868, 490] on p "Print QR" at bounding box center [870, 492] width 31 height 11
click at [779, 354] on div at bounding box center [518, 255] width 1037 height 510
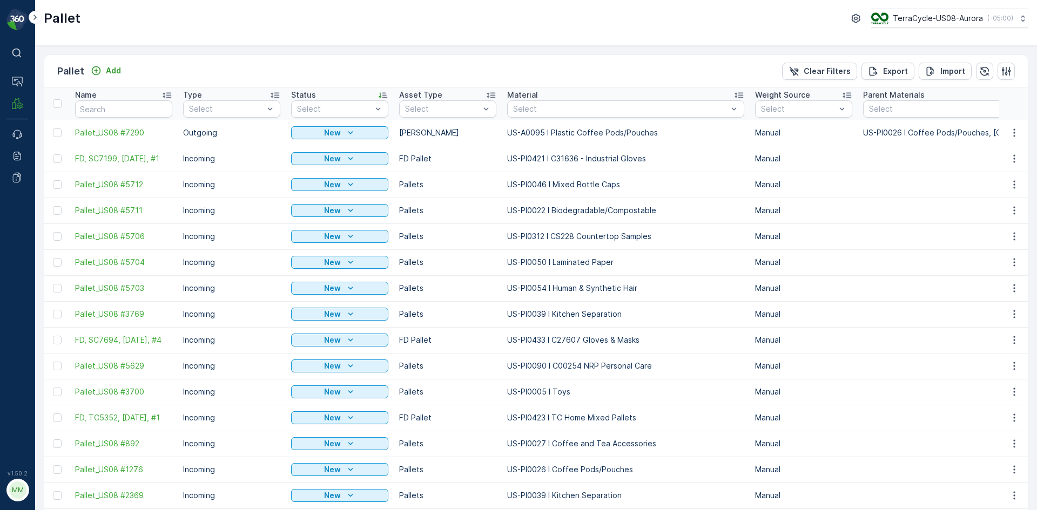
click at [125, 68] on div "Pallet Add Clear Filters Export Import" at bounding box center [535, 71] width 983 height 32
click at [119, 72] on p "Add" at bounding box center [113, 70] width 15 height 11
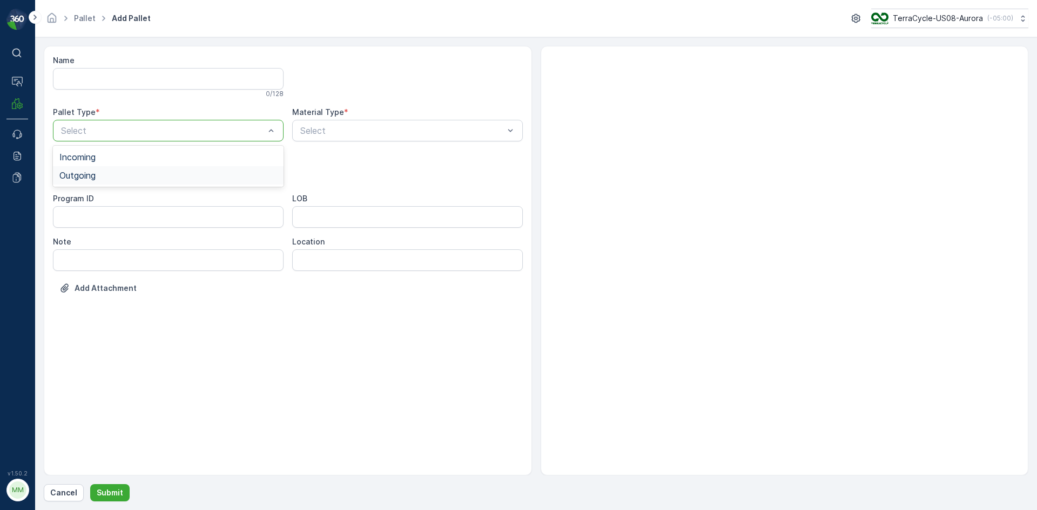
click at [151, 193] on div "Name 0 / 128 Pallet Type * 2 results available. Use Up and Down to choose optio…" at bounding box center [288, 182] width 470 height 255
click at [148, 179] on div "Outgoing" at bounding box center [168, 176] width 218 height 10
click at [144, 196] on div "Gaylord" at bounding box center [168, 200] width 218 height 10
type input "0095"
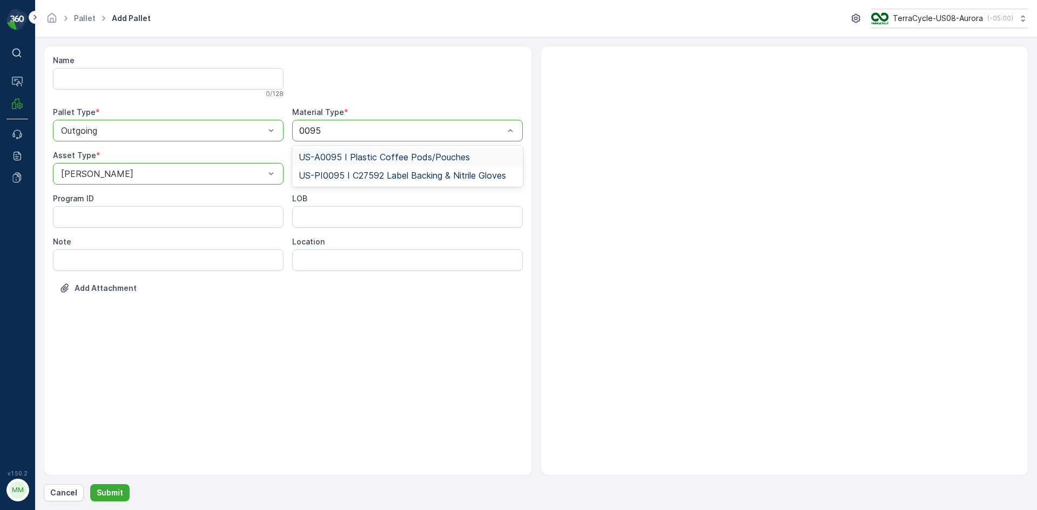
click at [340, 155] on span "US-A0095 I Plastic Coffee Pods/Pouches" at bounding box center [384, 157] width 171 height 10
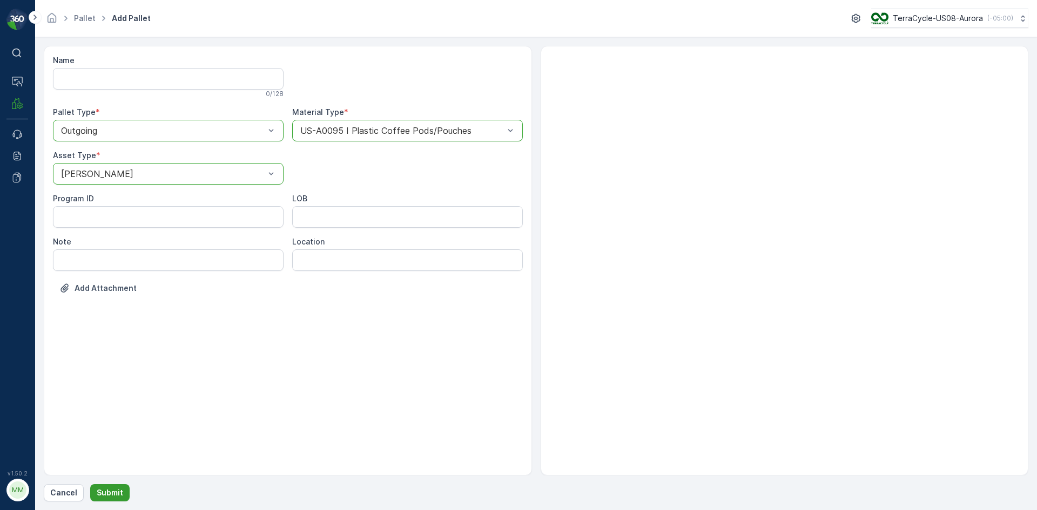
click at [121, 491] on button "Submit" at bounding box center [109, 492] width 39 height 17
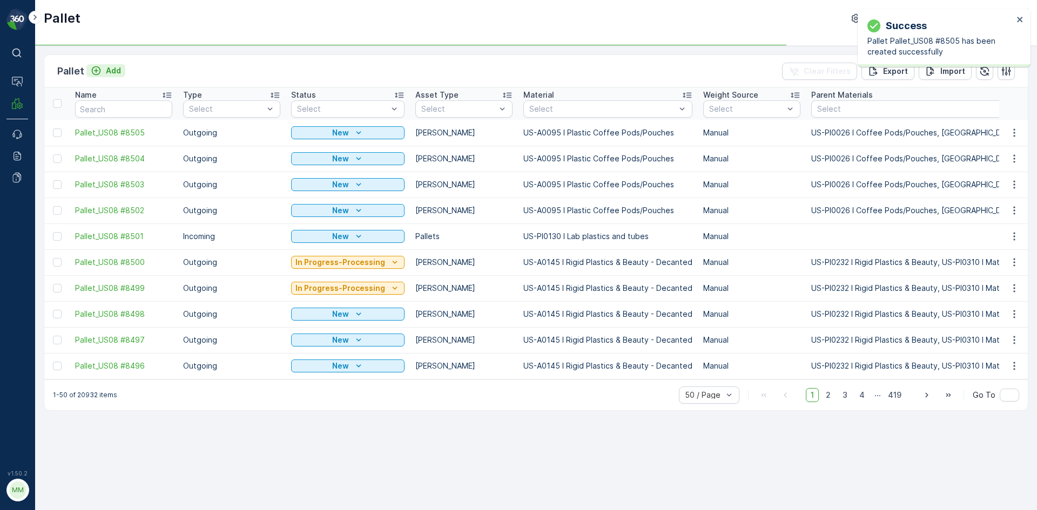
click at [111, 72] on p "Add" at bounding box center [113, 70] width 15 height 11
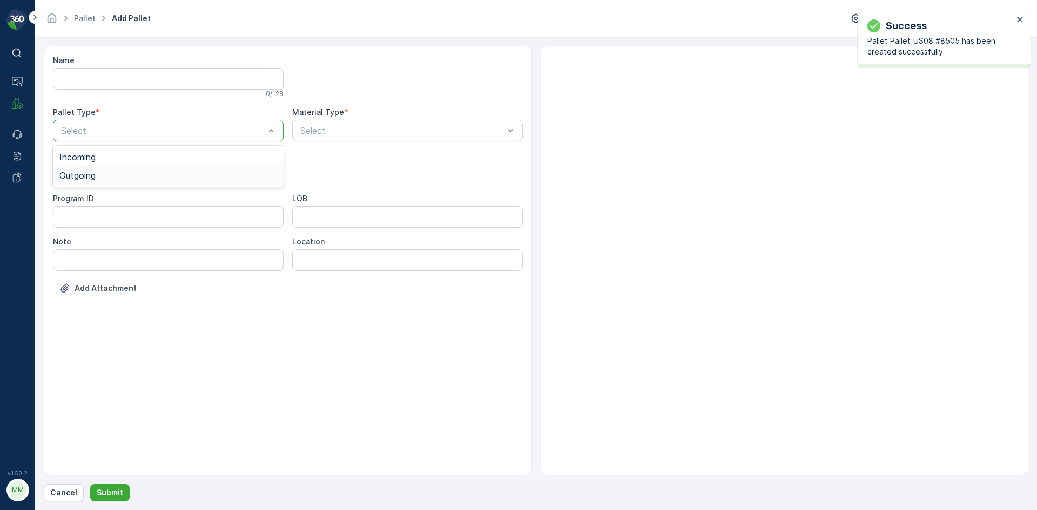
click at [127, 175] on div "Outgoing" at bounding box center [168, 176] width 218 height 10
click at [111, 194] on div "Gaylord" at bounding box center [168, 200] width 231 height 18
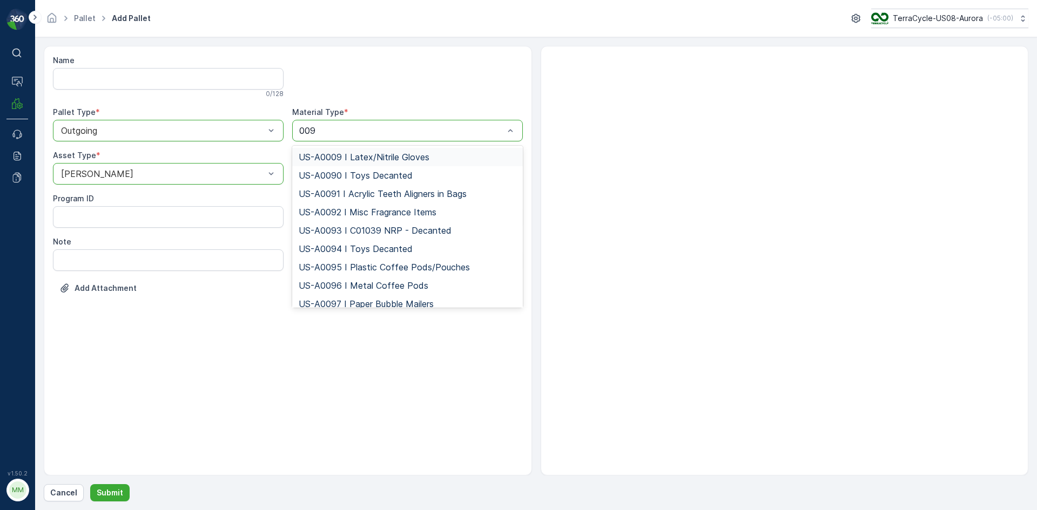
type input "0095"
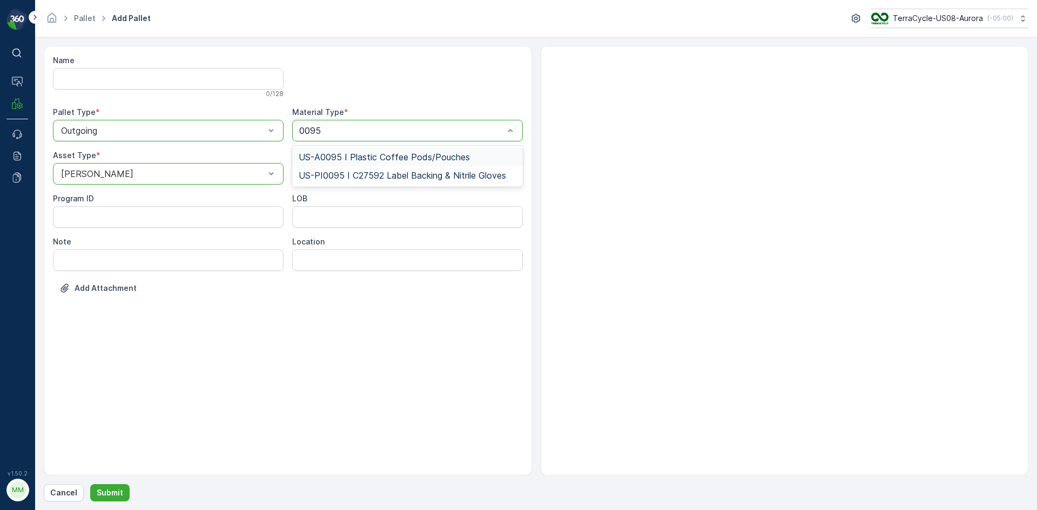
click at [350, 156] on span "US-A0095 I Plastic Coffee Pods/Pouches" at bounding box center [384, 157] width 171 height 10
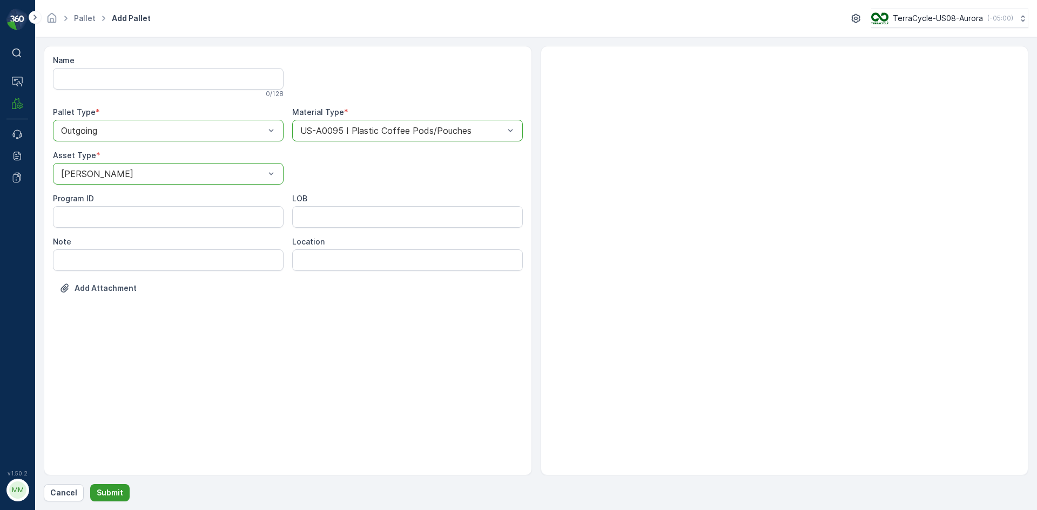
click at [118, 493] on p "Submit" at bounding box center [110, 492] width 26 height 11
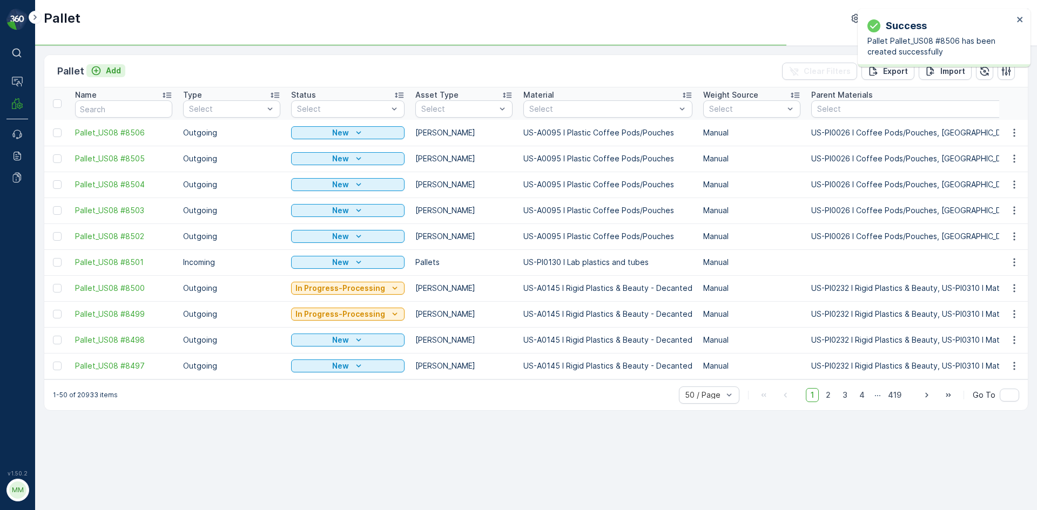
click at [119, 69] on p "Add" at bounding box center [113, 70] width 15 height 11
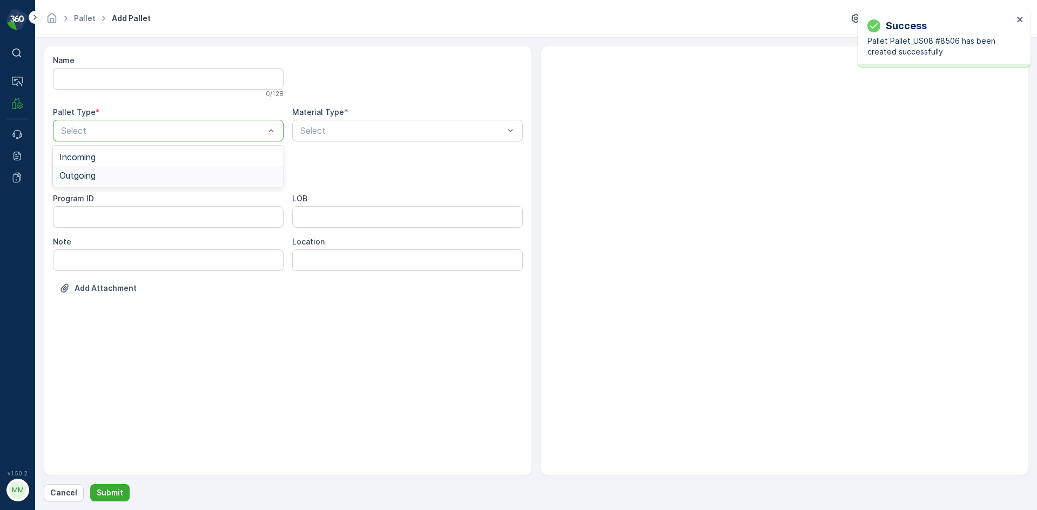
click at [168, 176] on div "Outgoing" at bounding box center [168, 176] width 218 height 10
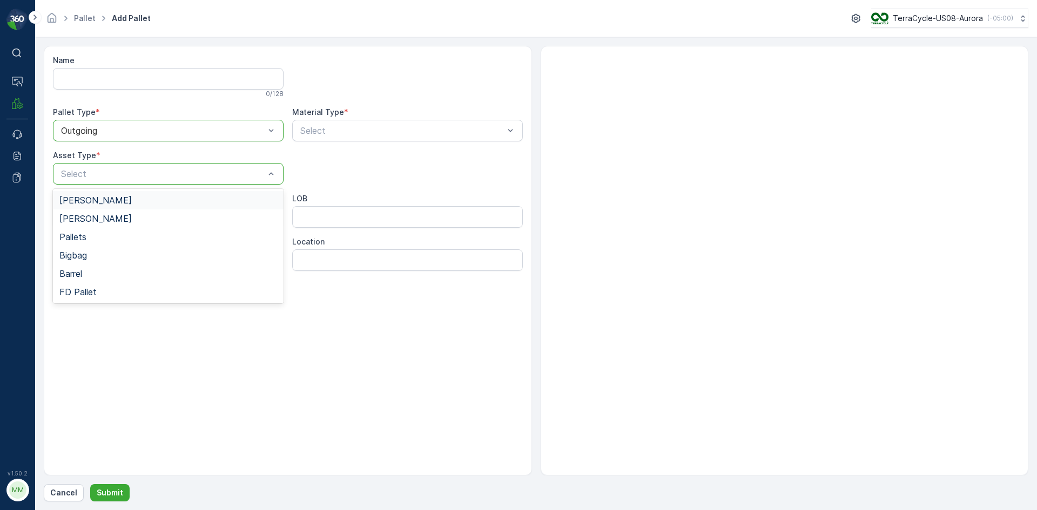
drag, startPoint x: 165, startPoint y: 199, endPoint x: 263, endPoint y: 166, distance: 103.6
click at [165, 199] on div "Gaylord" at bounding box center [168, 200] width 218 height 10
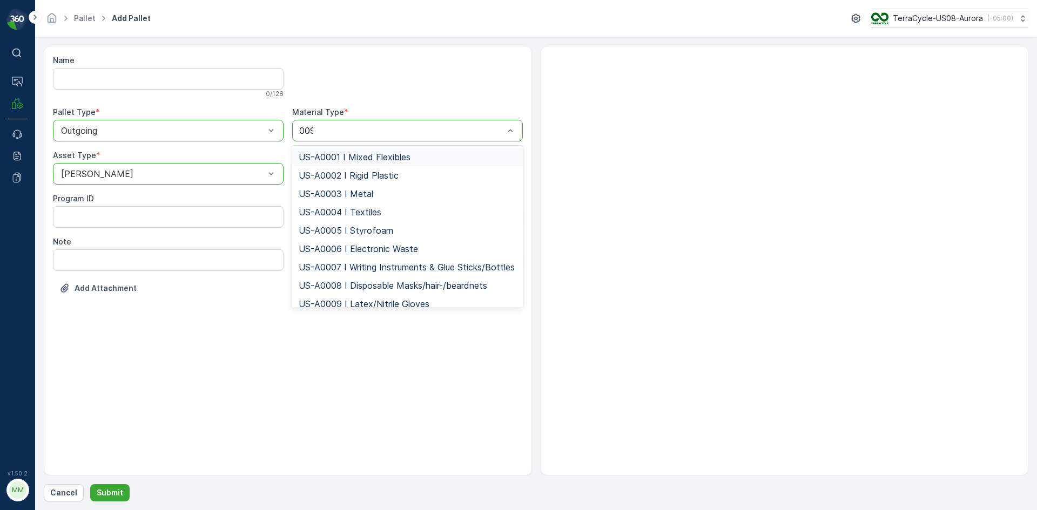
type input "0095"
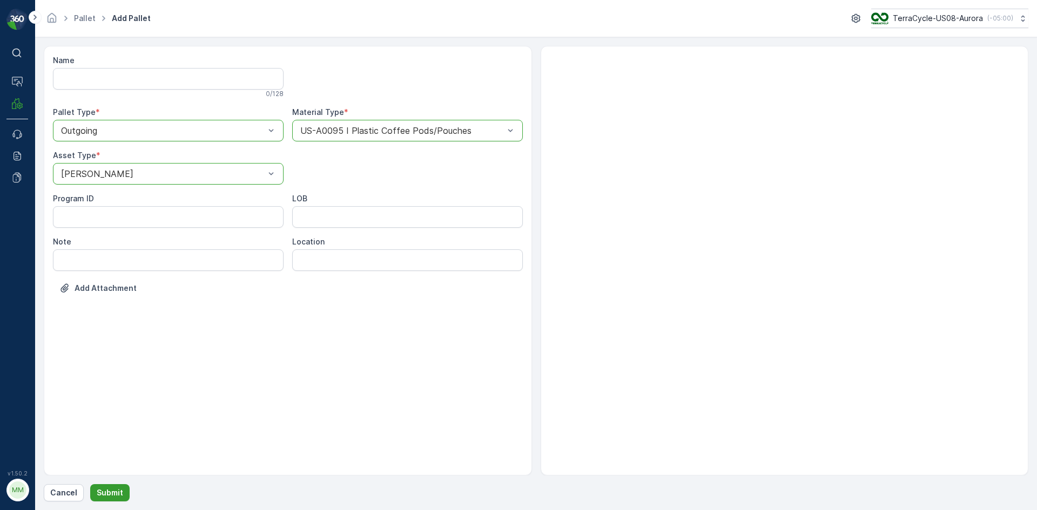
click at [113, 494] on p "Submit" at bounding box center [110, 492] width 26 height 11
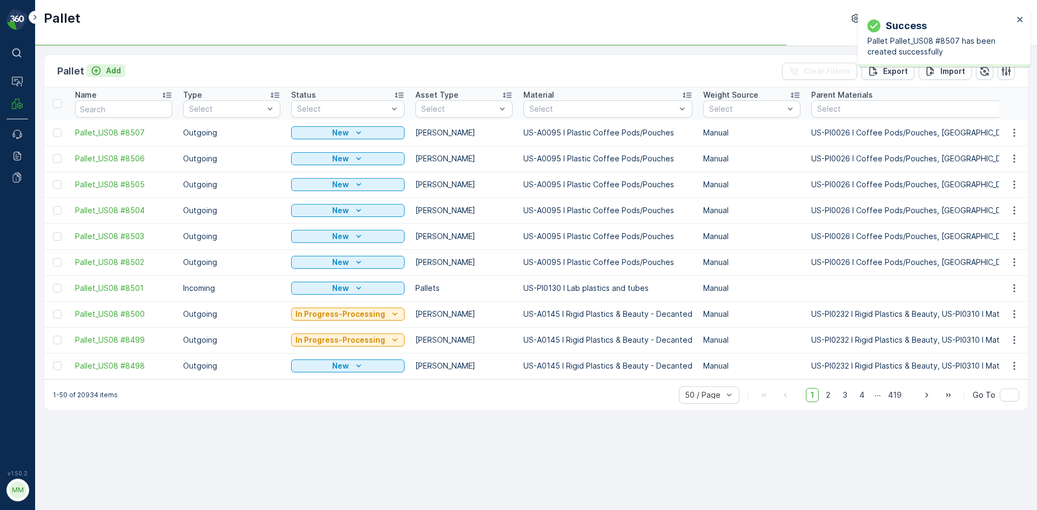
click at [113, 68] on p "Add" at bounding box center [113, 70] width 15 height 11
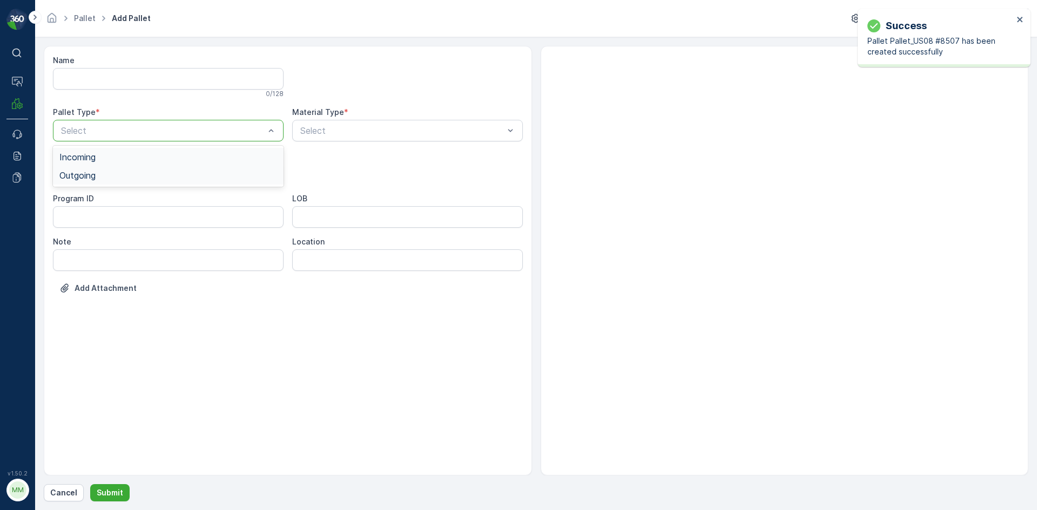
drag, startPoint x: 162, startPoint y: 124, endPoint x: 132, endPoint y: 171, distance: 56.2
click at [119, 177] on div "Outgoing" at bounding box center [168, 176] width 218 height 10
click at [103, 200] on div "Gaylord" at bounding box center [168, 200] width 218 height 10
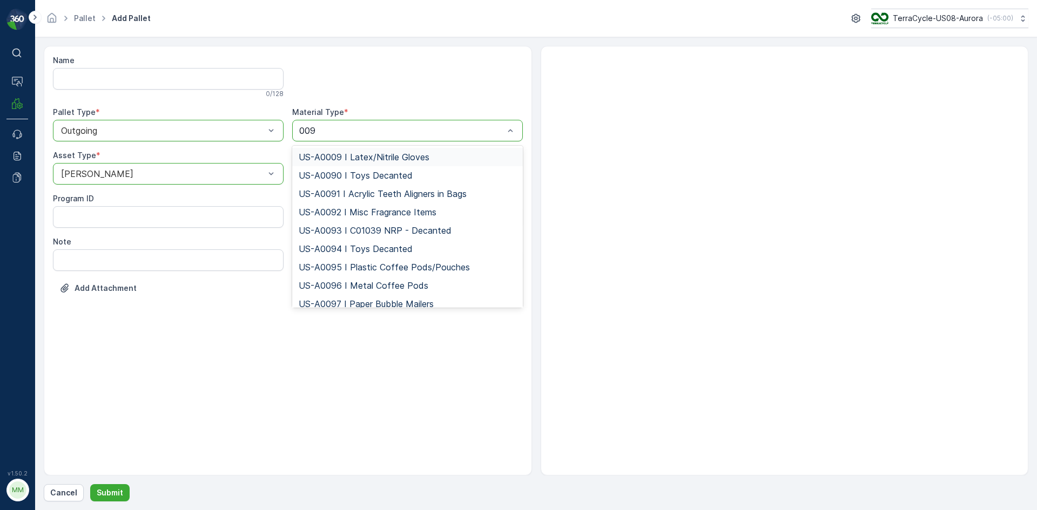
type input "0095"
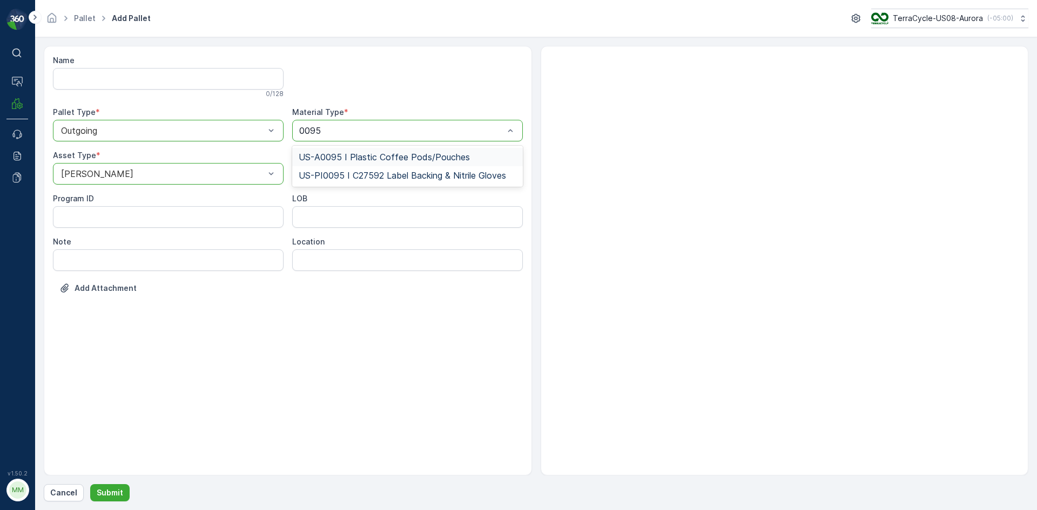
click at [362, 161] on span "US-A0095 I Plastic Coffee Pods/Pouches" at bounding box center [384, 157] width 171 height 10
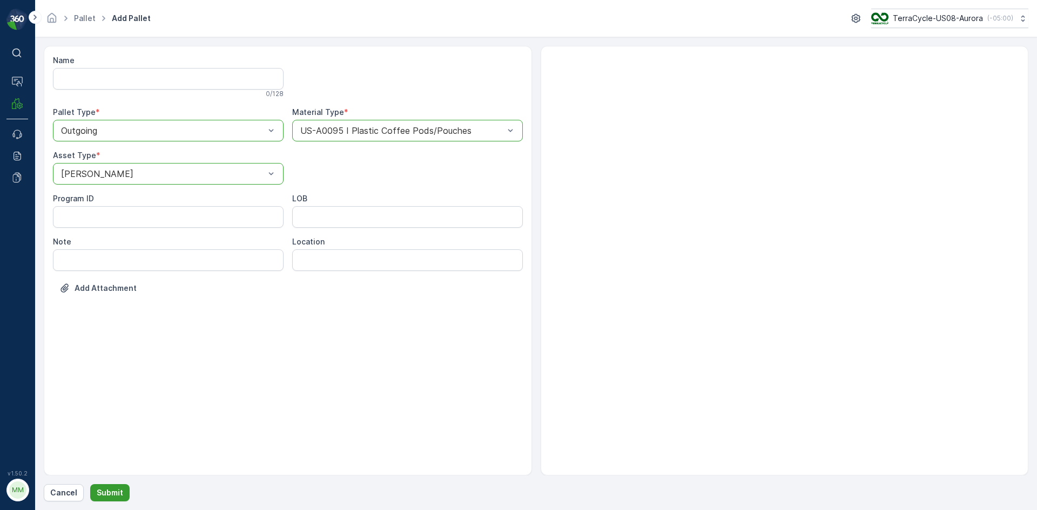
click at [121, 492] on button "Submit" at bounding box center [109, 492] width 39 height 17
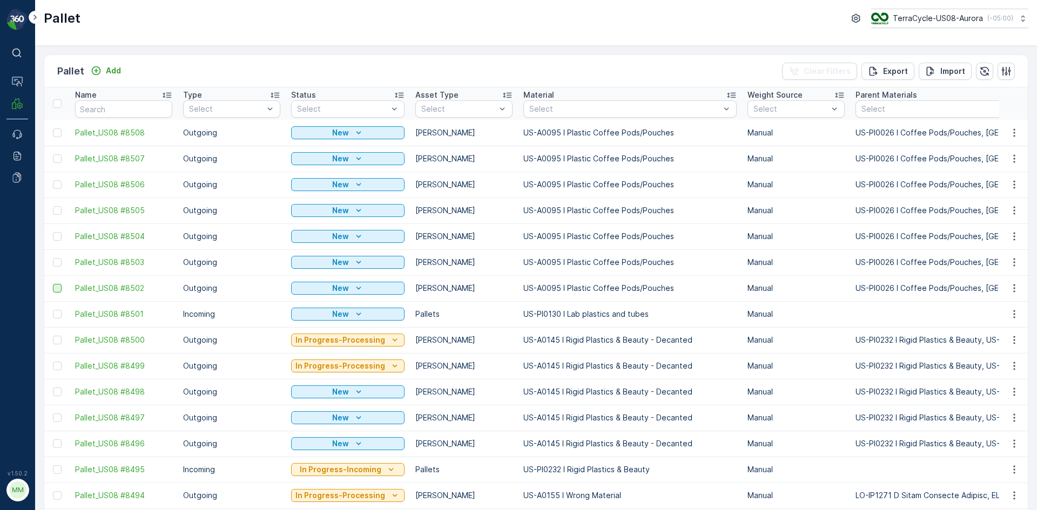
click at [59, 287] on div at bounding box center [57, 288] width 9 height 9
click at [53, 284] on input "checkbox" at bounding box center [53, 284] width 0 height 0
click at [57, 260] on div at bounding box center [57, 262] width 9 height 9
click at [53, 258] on input "checkbox" at bounding box center [53, 258] width 0 height 0
click at [58, 236] on div at bounding box center [57, 236] width 9 height 9
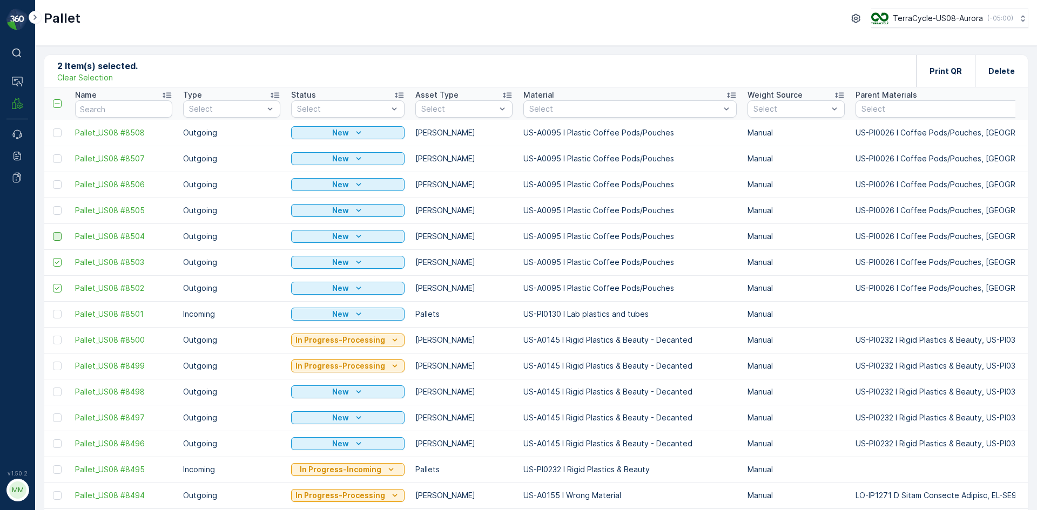
click at [53, 232] on input "checkbox" at bounding box center [53, 232] width 0 height 0
click at [59, 209] on div at bounding box center [57, 210] width 9 height 9
click at [53, 206] on input "checkbox" at bounding box center [53, 206] width 0 height 0
click at [59, 185] on div at bounding box center [57, 184] width 9 height 9
click at [53, 180] on input "checkbox" at bounding box center [53, 180] width 0 height 0
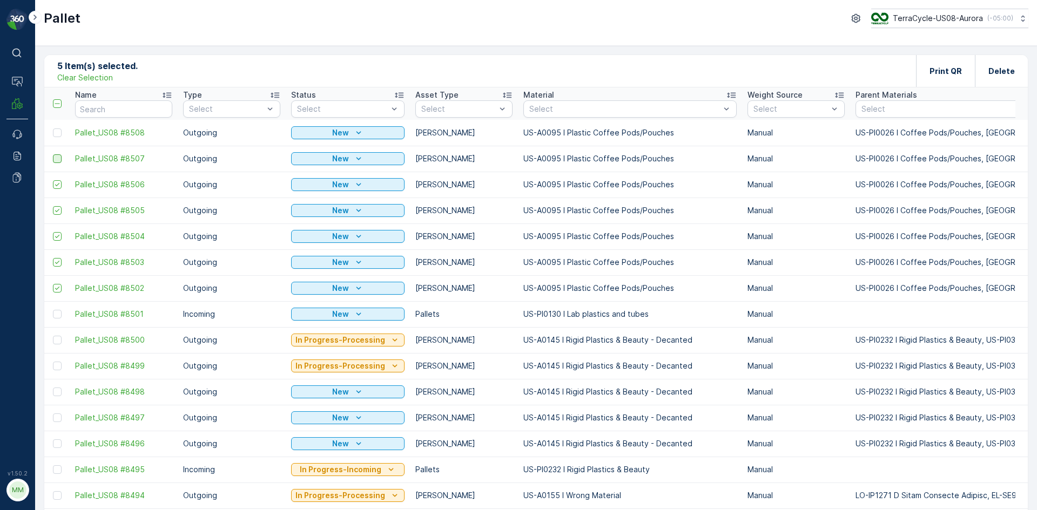
click at [59, 160] on div at bounding box center [57, 158] width 9 height 9
click at [53, 154] on input "checkbox" at bounding box center [53, 154] width 0 height 0
drag, startPoint x: 58, startPoint y: 136, endPoint x: 265, endPoint y: 134, distance: 206.8
click at [58, 136] on div at bounding box center [57, 132] width 9 height 9
click at [53, 128] on input "checkbox" at bounding box center [53, 128] width 0 height 0
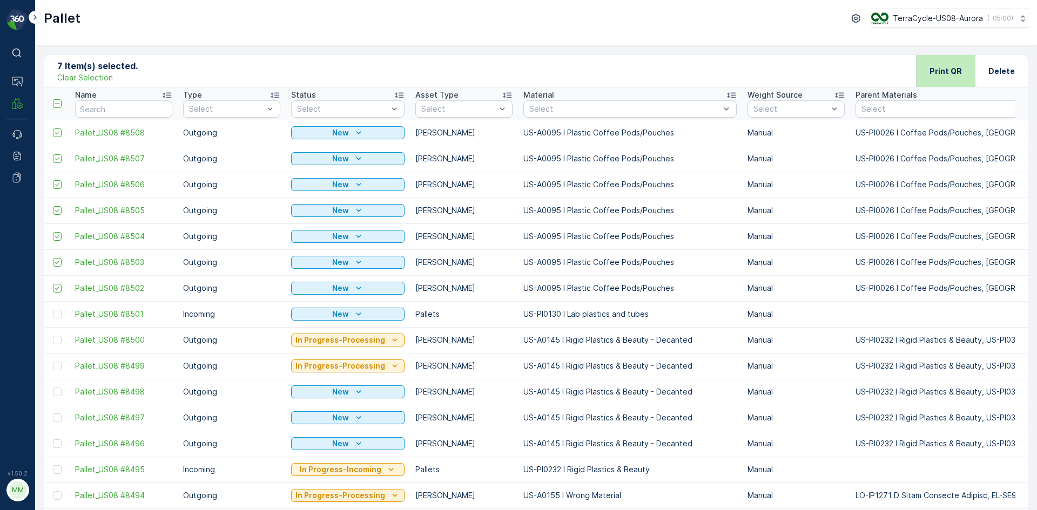
click at [940, 74] on p "Print QR" at bounding box center [945, 71] width 32 height 11
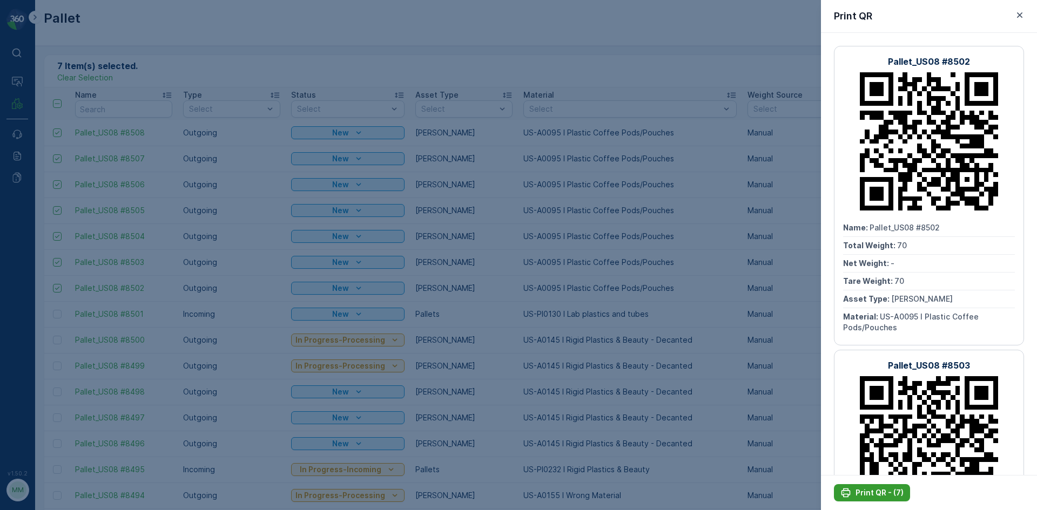
click at [881, 497] on p "Print QR - (7)" at bounding box center [879, 492] width 48 height 11
click at [566, 48] on div at bounding box center [518, 255] width 1037 height 510
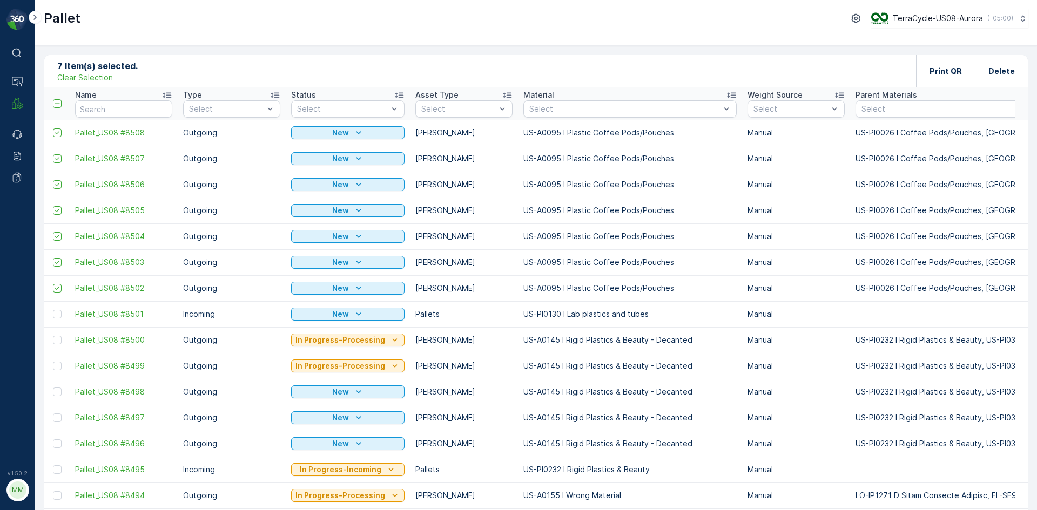
click at [100, 75] on p "Clear Selection" at bounding box center [85, 77] width 56 height 11
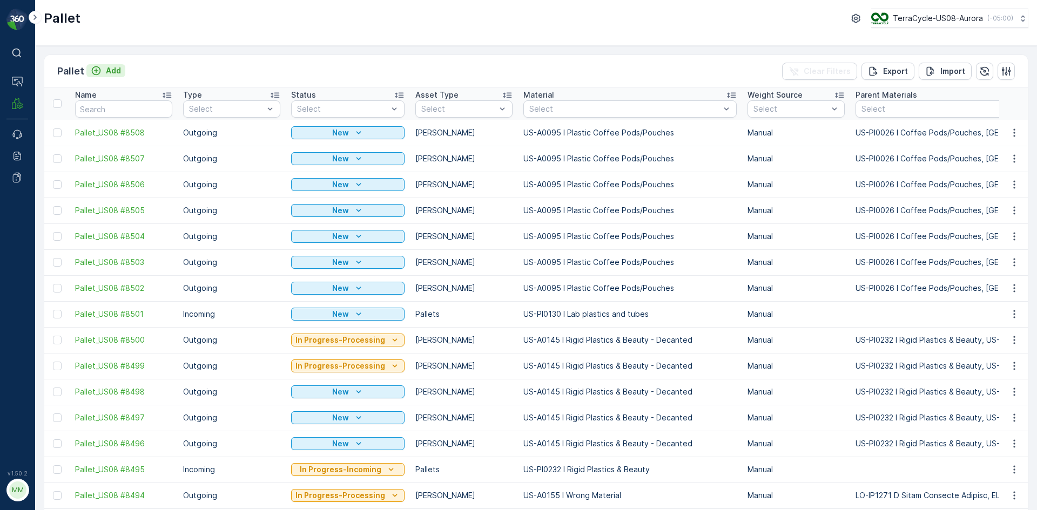
click at [116, 72] on p "Add" at bounding box center [113, 70] width 15 height 11
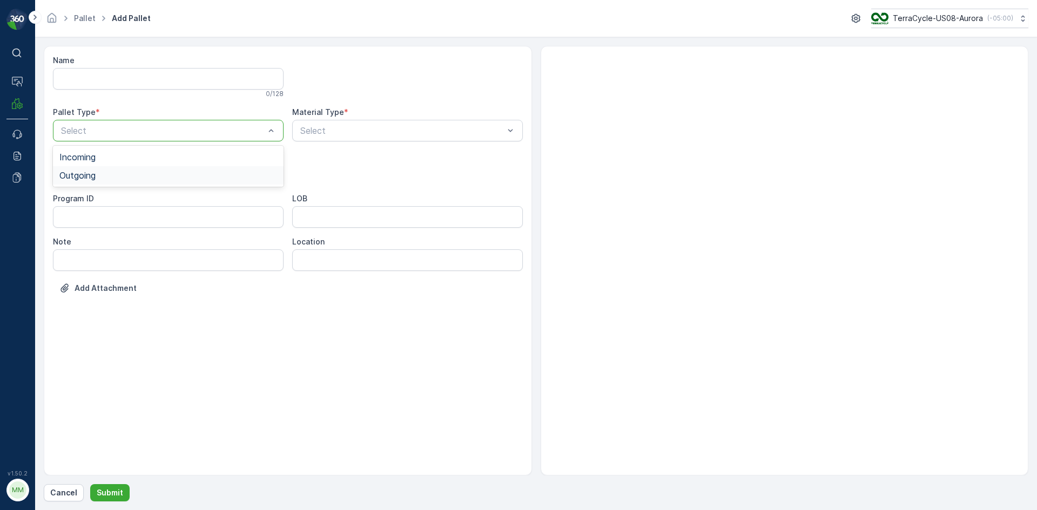
click at [202, 173] on div "Outgoing" at bounding box center [168, 176] width 218 height 10
click at [183, 200] on div "Gaylord" at bounding box center [168, 200] width 218 height 10
type input "0145"
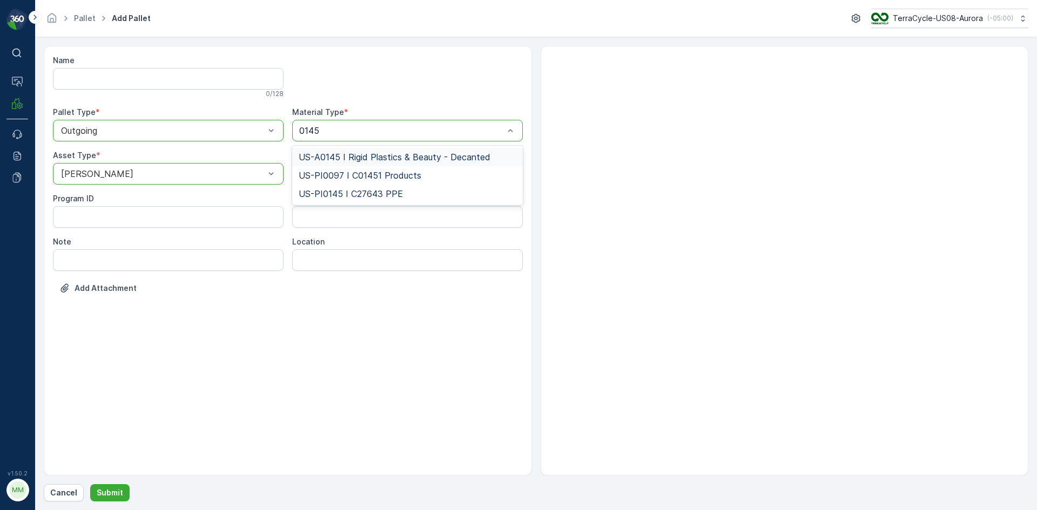
click at [358, 158] on span "US-A0145 I Rigid Plastics & Beauty - Decanted" at bounding box center [395, 157] width 192 height 10
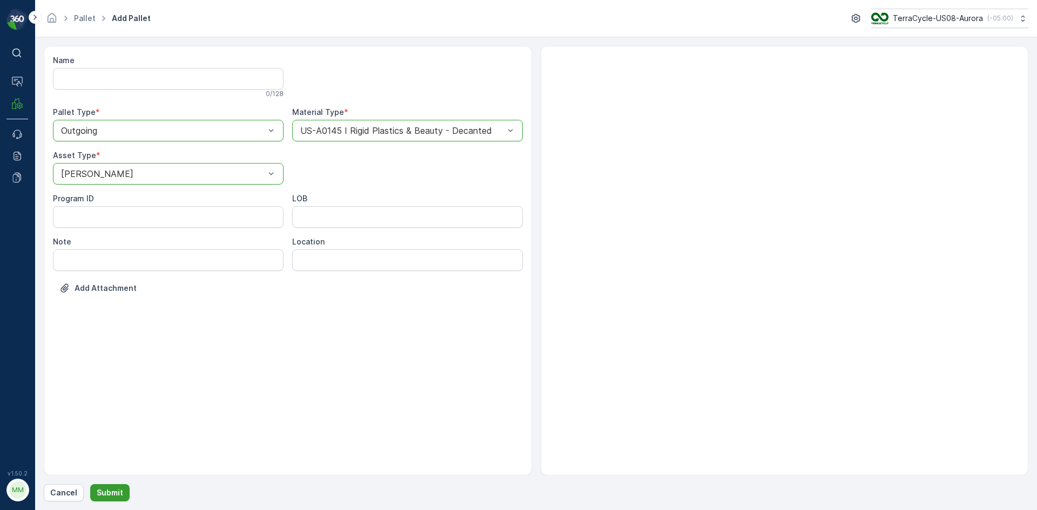
click at [109, 490] on p "Submit" at bounding box center [110, 492] width 26 height 11
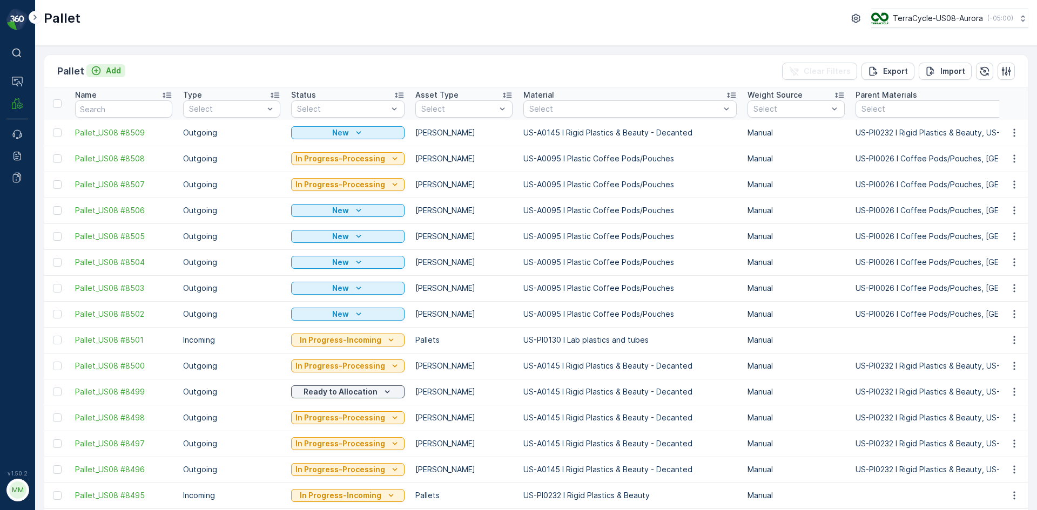
click at [96, 69] on icon "Add" at bounding box center [96, 70] width 11 height 11
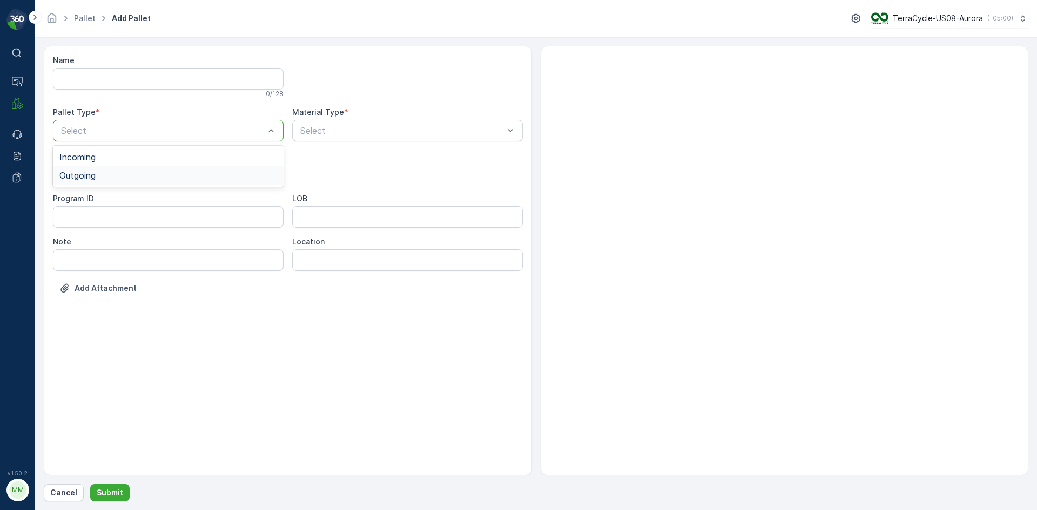
click at [130, 179] on div "Outgoing" at bounding box center [168, 176] width 218 height 10
click at [119, 200] on div "Gaylord" at bounding box center [168, 200] width 218 height 10
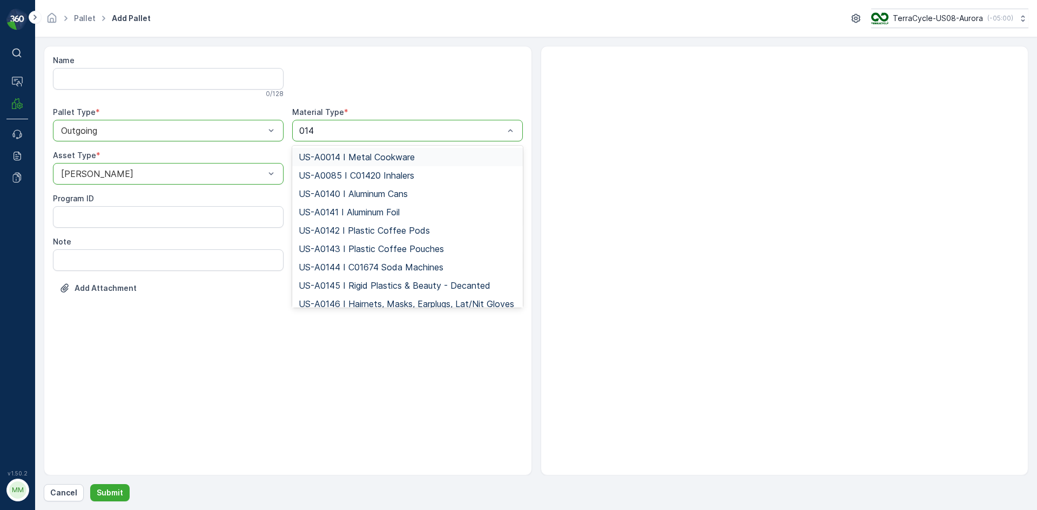
type input "0145"
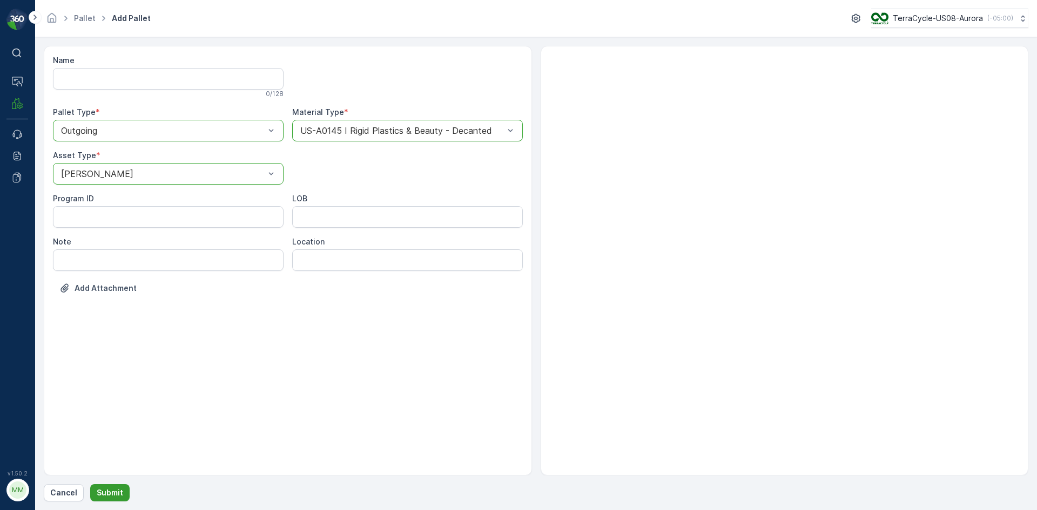
click at [121, 494] on button "Submit" at bounding box center [109, 492] width 39 height 17
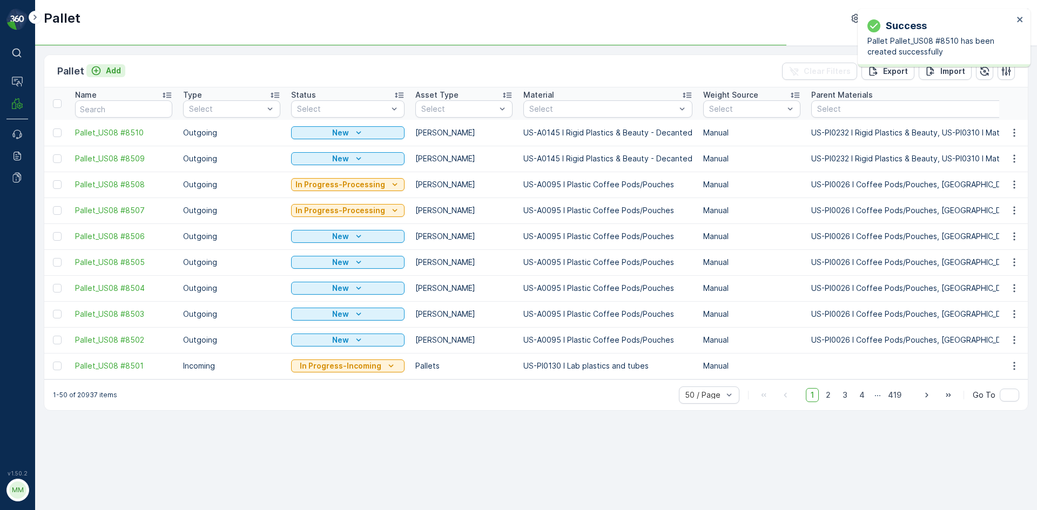
click at [107, 72] on p "Add" at bounding box center [113, 70] width 15 height 11
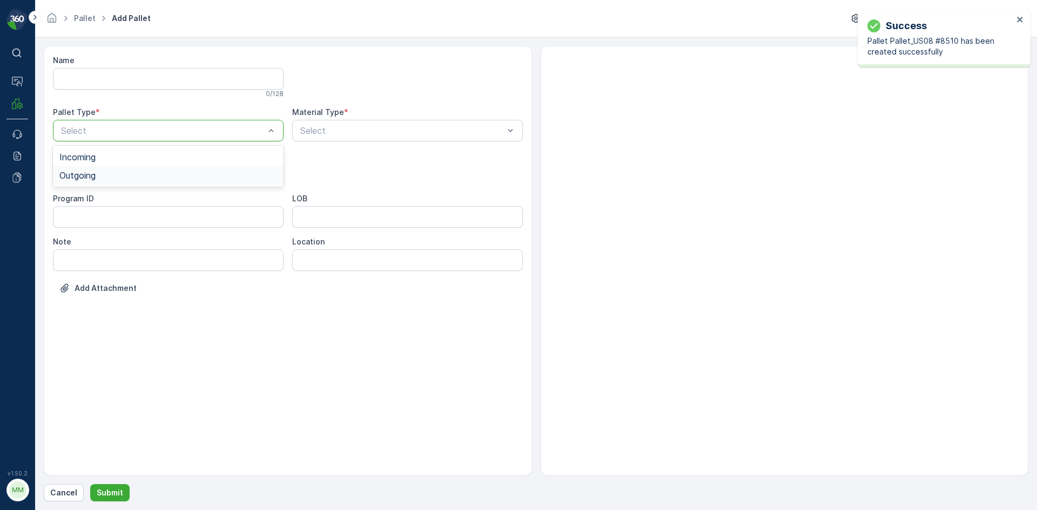
click at [110, 172] on div "Outgoing" at bounding box center [168, 176] width 218 height 10
click at [100, 201] on div "Gaylord" at bounding box center [168, 200] width 218 height 10
click at [329, 138] on div "Select" at bounding box center [407, 131] width 231 height 22
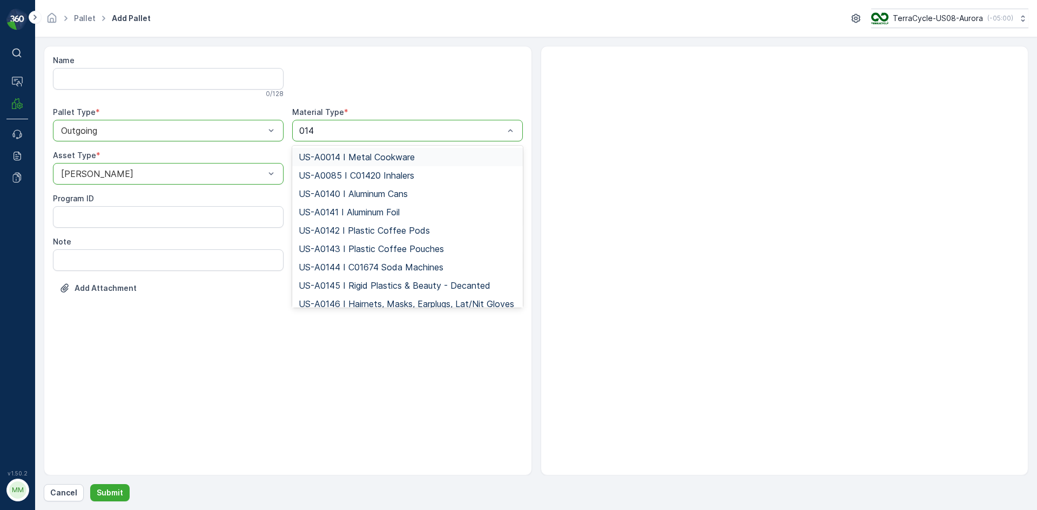
type input "0145"
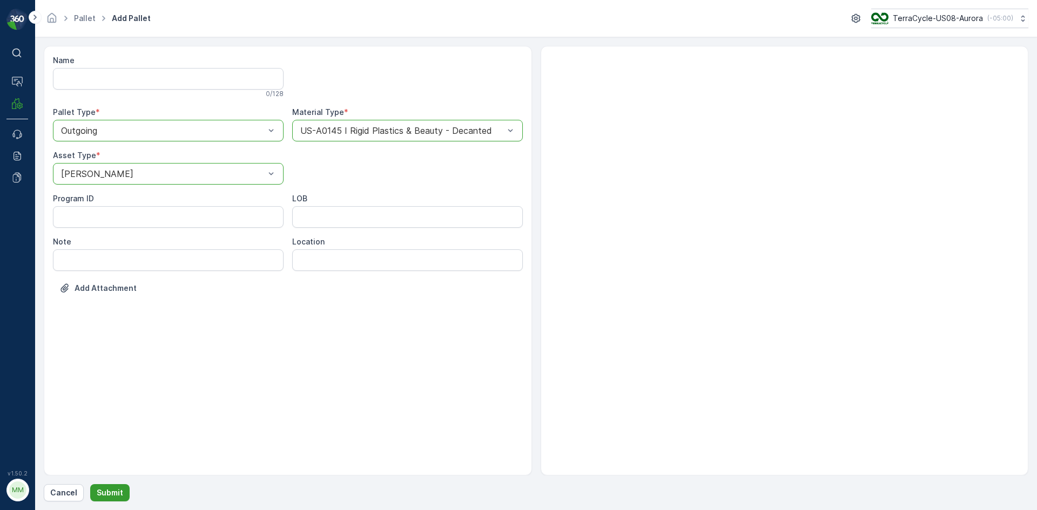
click at [121, 488] on button "Submit" at bounding box center [109, 492] width 39 height 17
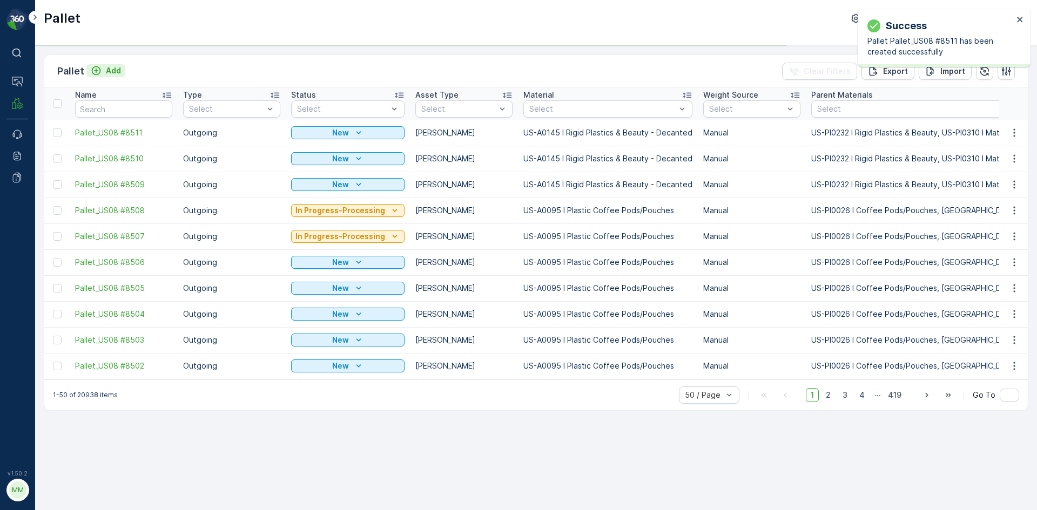
click at [112, 65] on p "Add" at bounding box center [113, 70] width 15 height 11
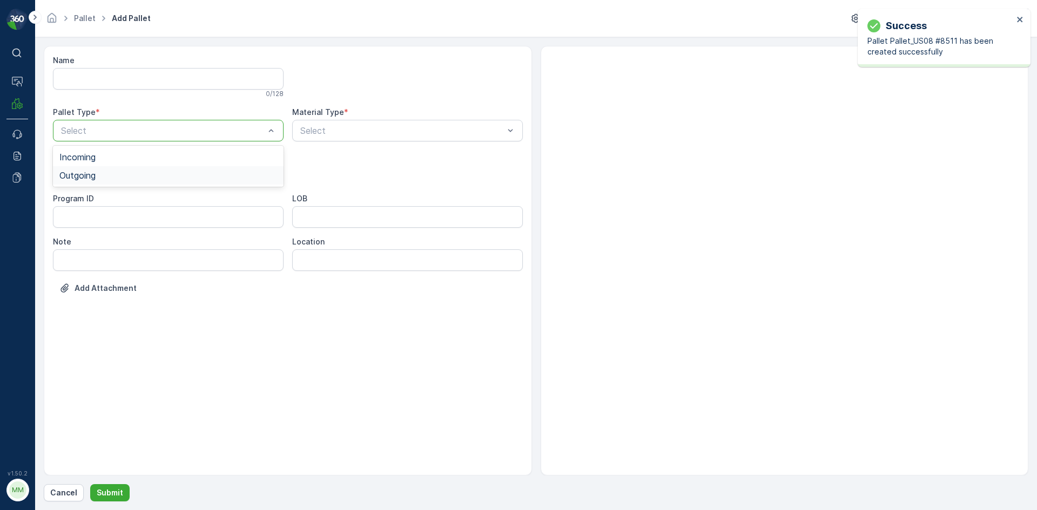
click at [120, 171] on div "Outgoing" at bounding box center [168, 175] width 231 height 18
click at [107, 201] on div "Gaylord" at bounding box center [168, 200] width 218 height 10
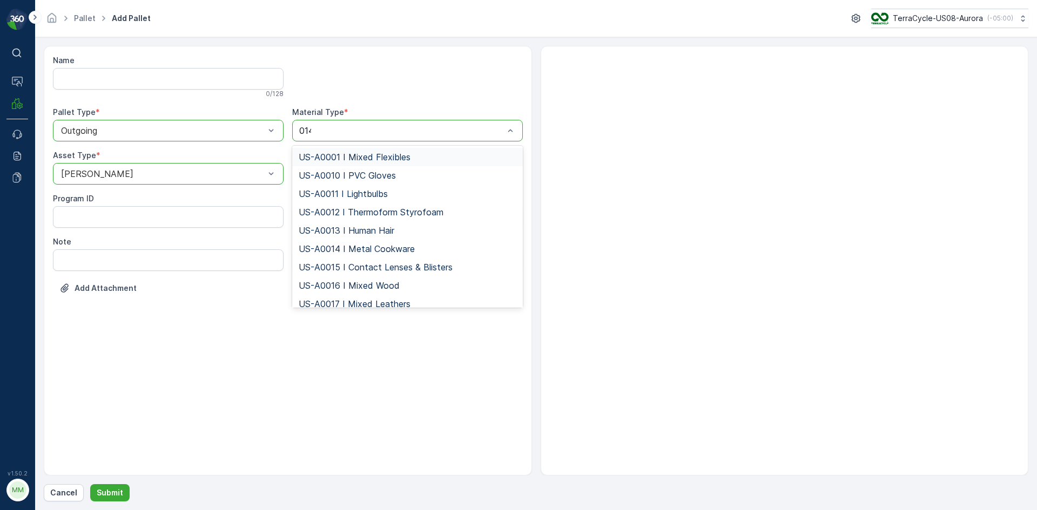
type input "0145"
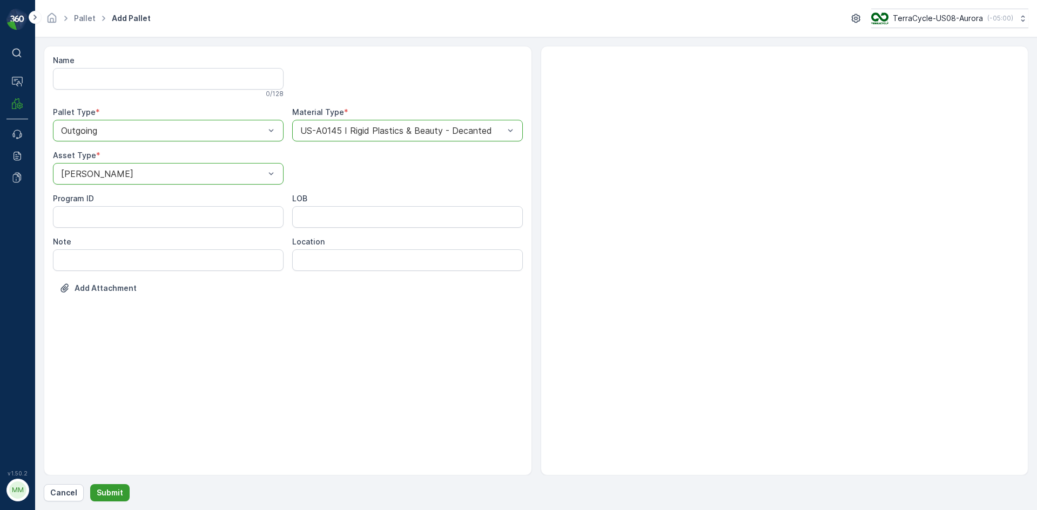
click at [114, 496] on p "Submit" at bounding box center [110, 492] width 26 height 11
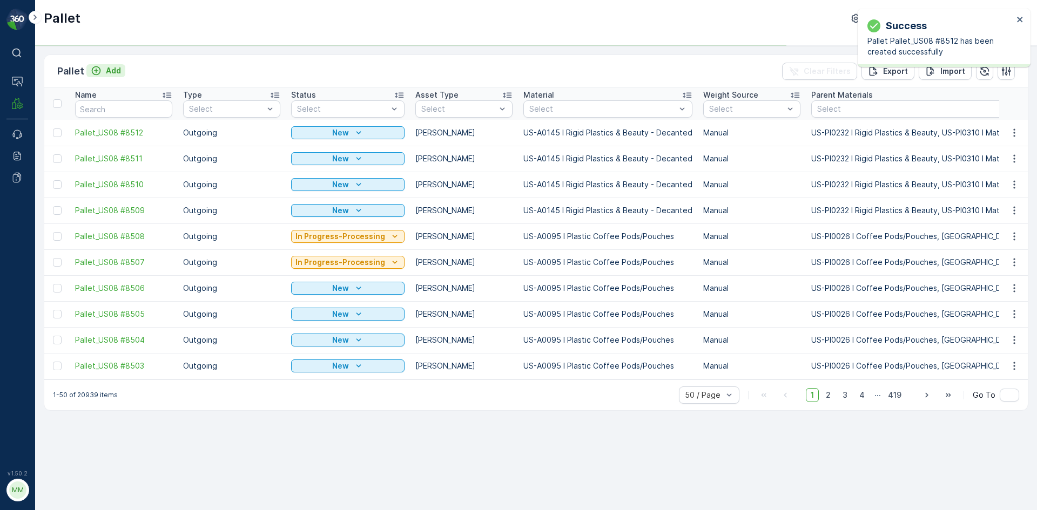
click at [120, 69] on p "Add" at bounding box center [113, 70] width 15 height 11
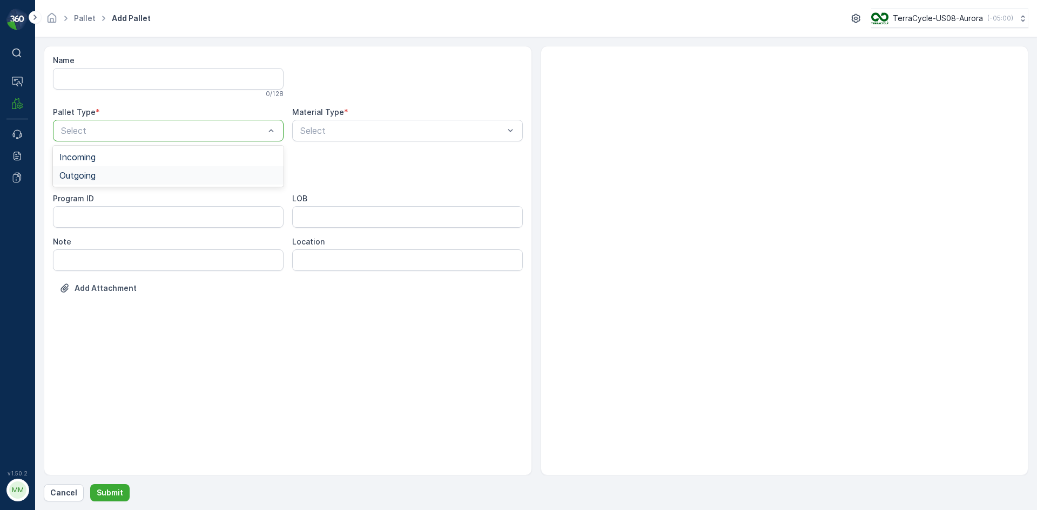
click at [123, 180] on div "Outgoing" at bounding box center [168, 176] width 218 height 10
click at [111, 200] on div "Gaylord" at bounding box center [168, 200] width 218 height 10
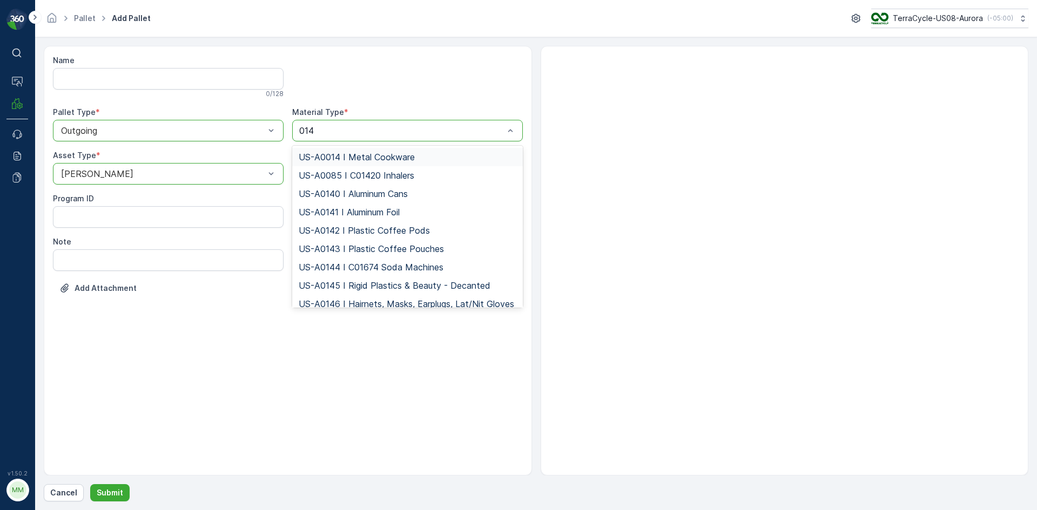
type input "0145"
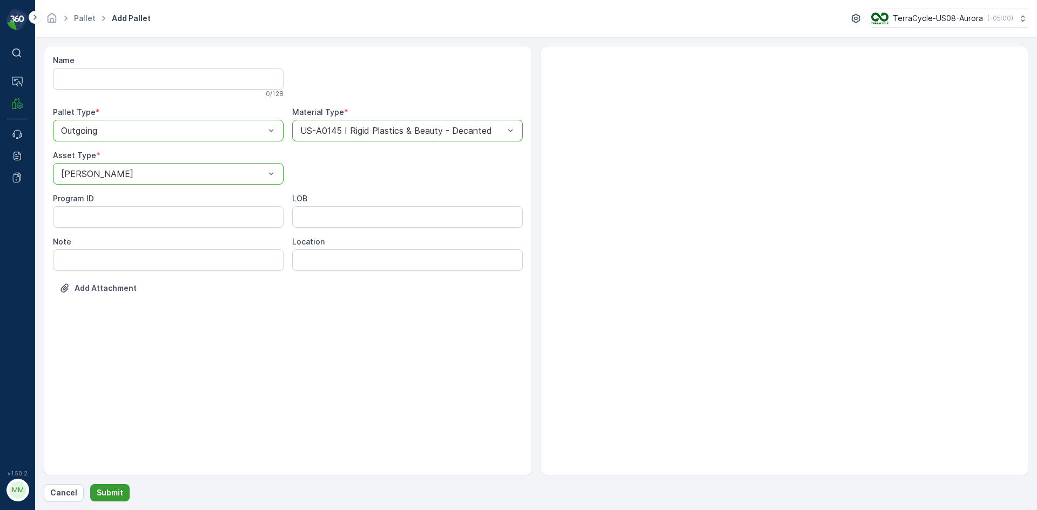
click at [113, 497] on p "Submit" at bounding box center [110, 492] width 26 height 11
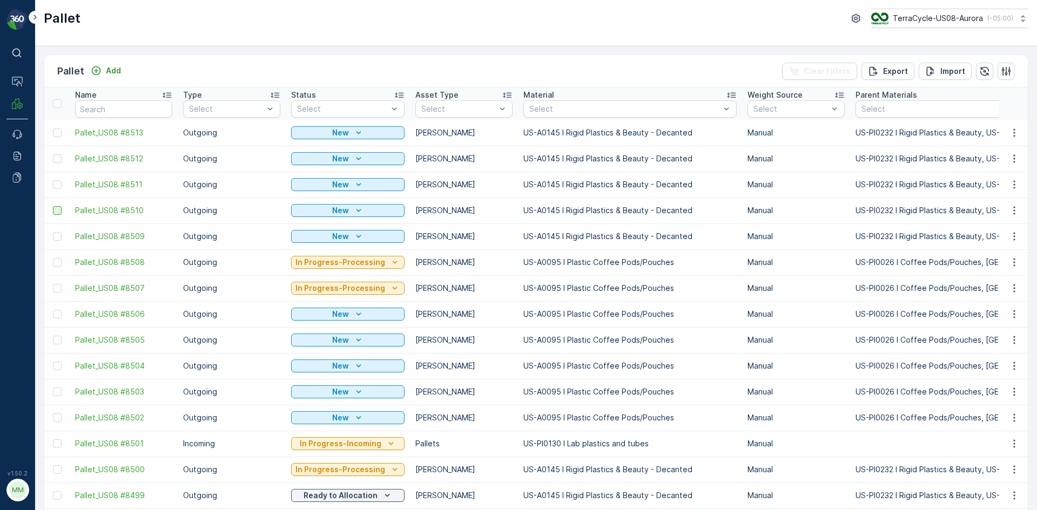
click at [58, 238] on div at bounding box center [57, 236] width 9 height 9
click at [53, 232] on input "checkbox" at bounding box center [53, 232] width 0 height 0
click at [56, 212] on div at bounding box center [57, 210] width 9 height 9
click at [53, 206] on input "checkbox" at bounding box center [53, 206] width 0 height 0
click at [58, 177] on td at bounding box center [56, 185] width 25 height 26
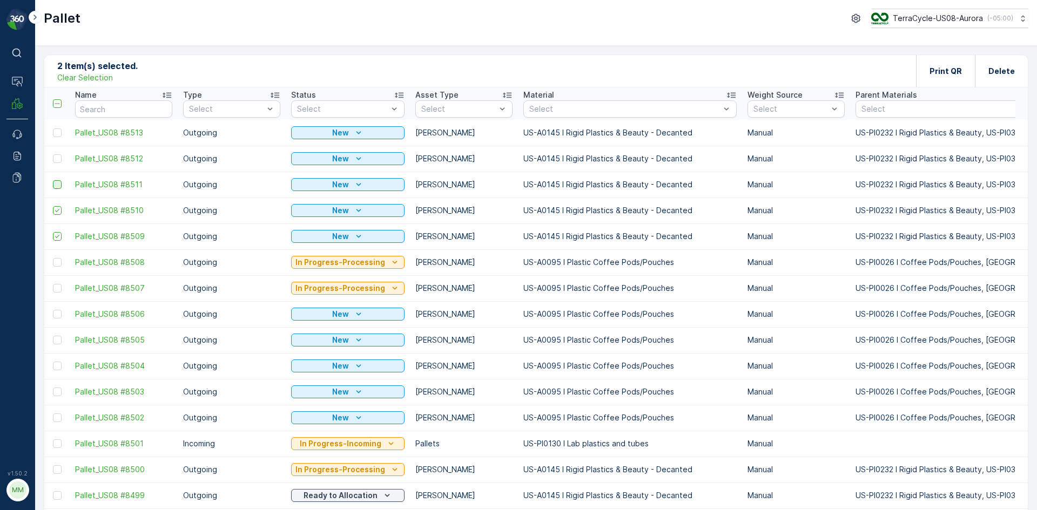
click at [57, 184] on div at bounding box center [57, 184] width 9 height 9
click at [53, 180] on input "checkbox" at bounding box center [53, 180] width 0 height 0
click at [58, 160] on div at bounding box center [57, 158] width 9 height 9
click at [53, 154] on input "checkbox" at bounding box center [53, 154] width 0 height 0
click at [60, 133] on div at bounding box center [57, 132] width 9 height 9
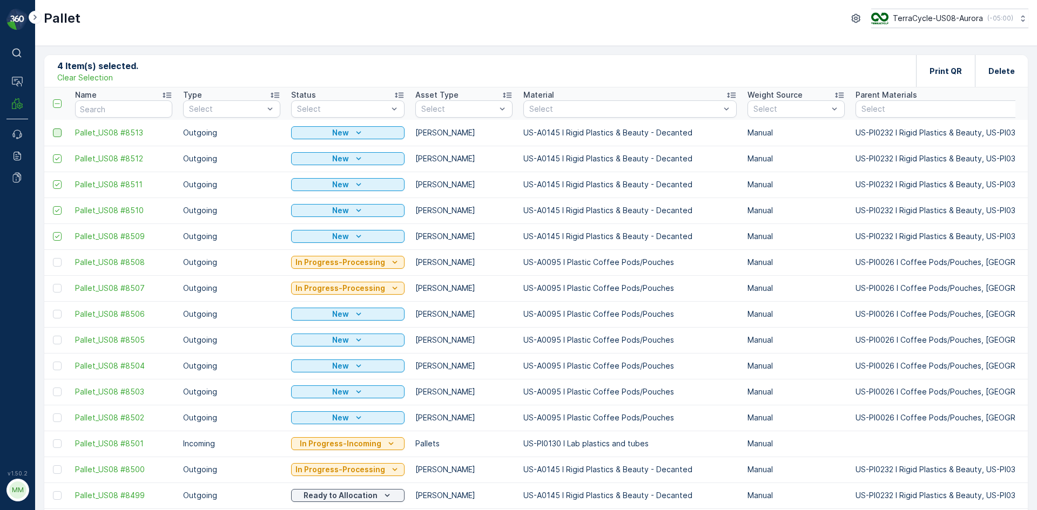
click at [53, 128] on input "checkbox" at bounding box center [53, 128] width 0 height 0
click at [880, 70] on div "5 Item(s) selected. Clear Selection Print QR Delete" at bounding box center [535, 71] width 983 height 32
click at [924, 65] on div "Print QR" at bounding box center [945, 71] width 59 height 32
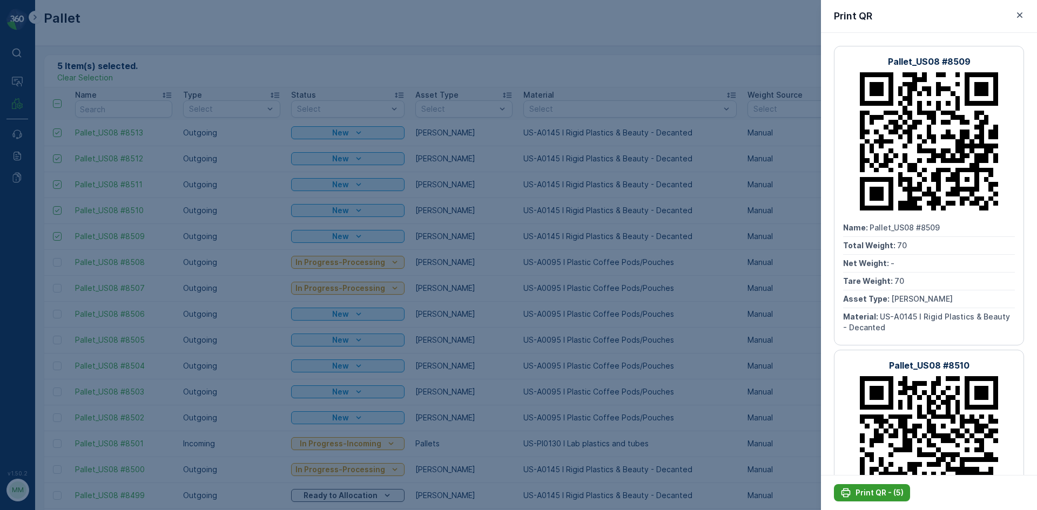
click at [878, 491] on p "Print QR - (5)" at bounding box center [879, 492] width 48 height 11
click at [565, 76] on div at bounding box center [518, 255] width 1037 height 510
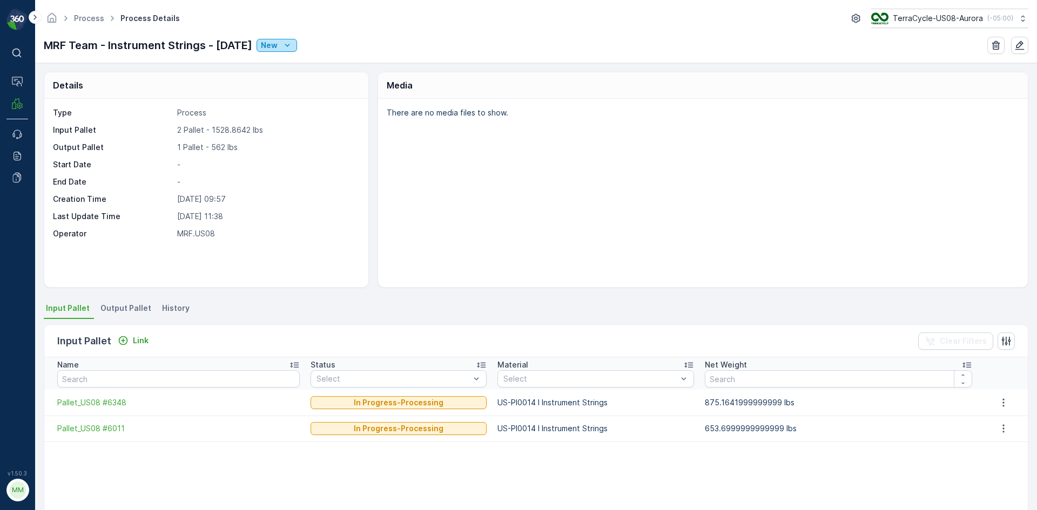
click at [277, 42] on p "New" at bounding box center [269, 45] width 17 height 11
click at [299, 90] on span "In Progress" at bounding box center [294, 91] width 40 height 11
click at [293, 49] on icon "New" at bounding box center [287, 45] width 11 height 11
click at [340, 78] on div "Ready" at bounding box center [332, 76] width 125 height 15
click at [300, 48] on icon "Ready" at bounding box center [294, 45] width 11 height 11
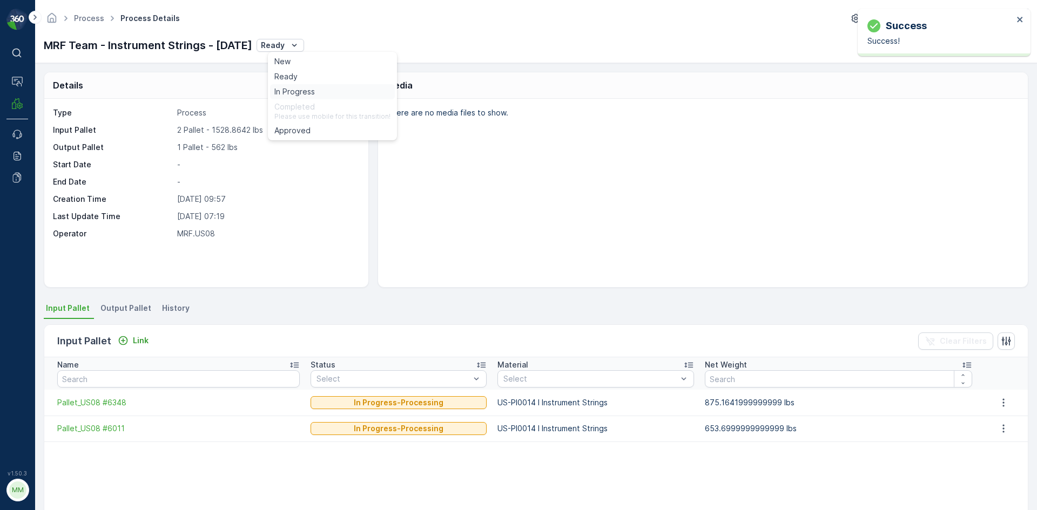
click at [305, 90] on span "In Progress" at bounding box center [294, 91] width 40 height 11
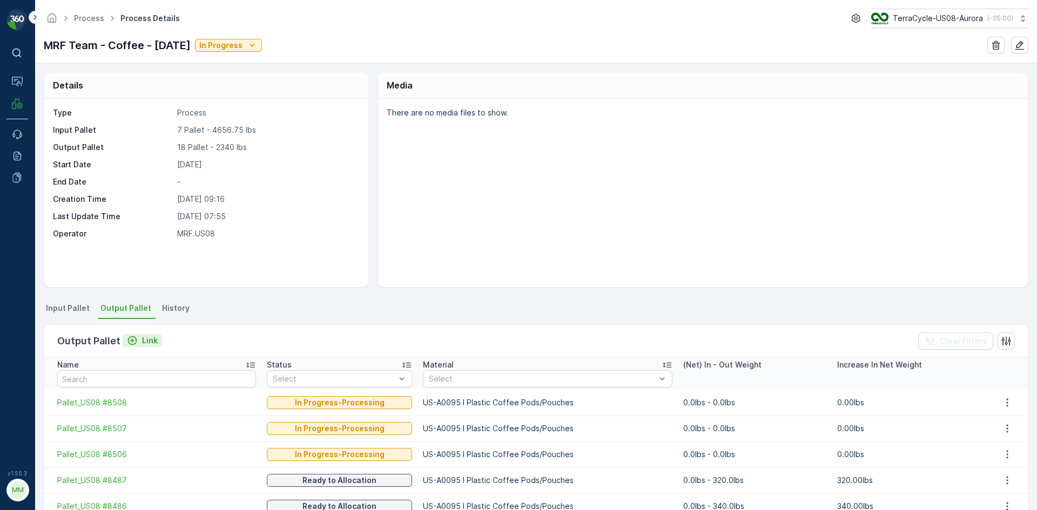
click at [155, 343] on p "Link" at bounding box center [150, 340] width 16 height 11
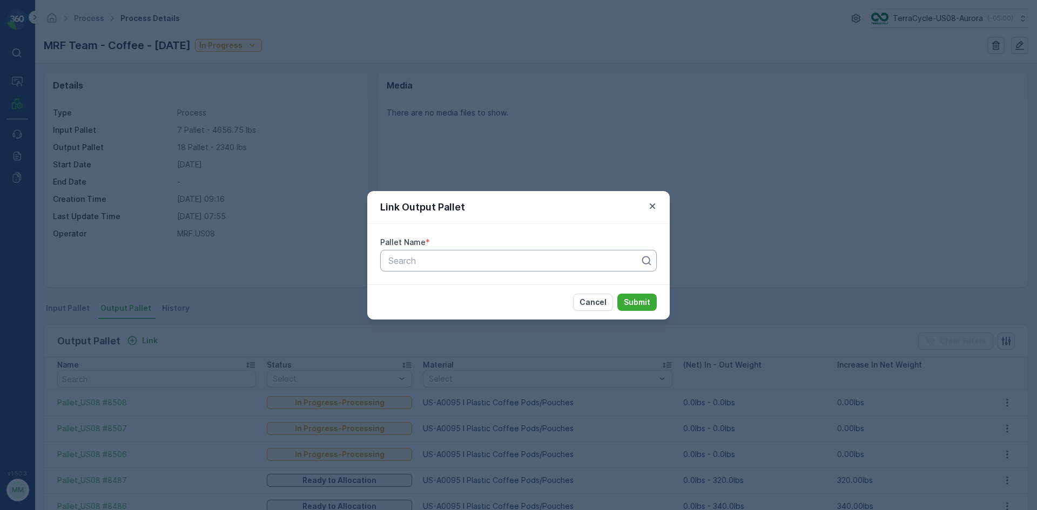
click at [522, 268] on div "Search" at bounding box center [518, 261] width 276 height 22
type input "8505"
click at [617, 294] on button "Submit" at bounding box center [636, 302] width 39 height 17
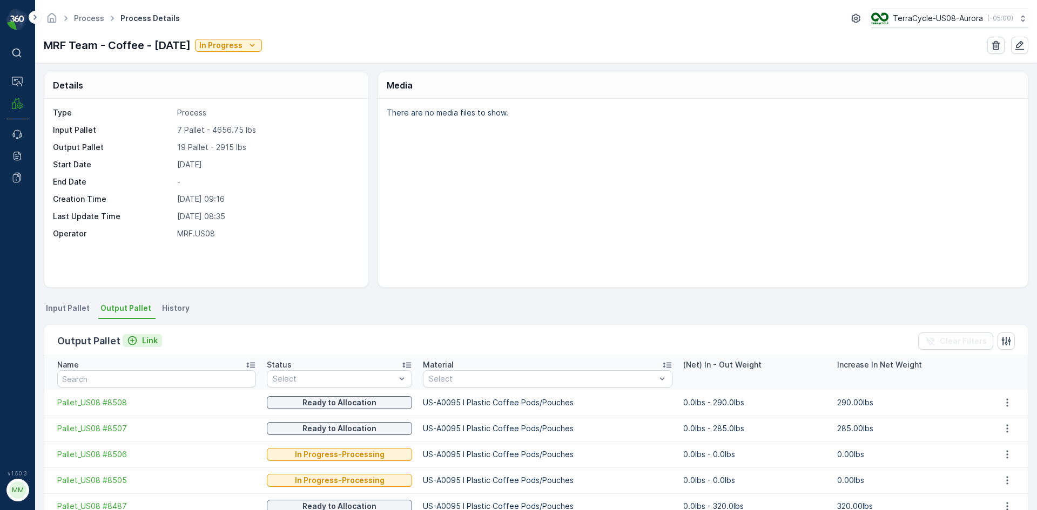
click at [128, 340] on button "Link" at bounding box center [142, 340] width 39 height 13
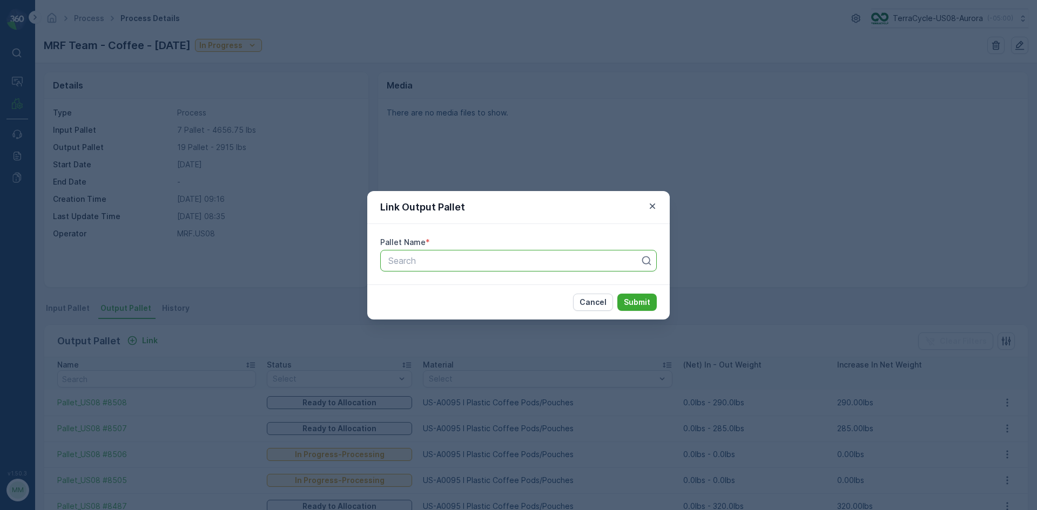
click at [487, 261] on div at bounding box center [514, 261] width 254 height 10
type input "8504"
click at [617, 294] on button "Submit" at bounding box center [636, 302] width 39 height 17
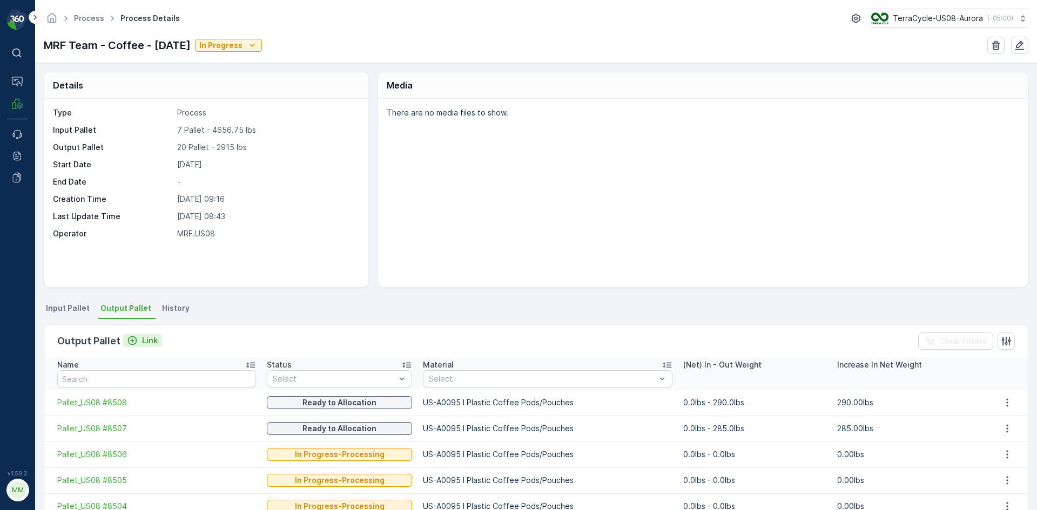
click at [142, 338] on p "Link" at bounding box center [150, 340] width 16 height 11
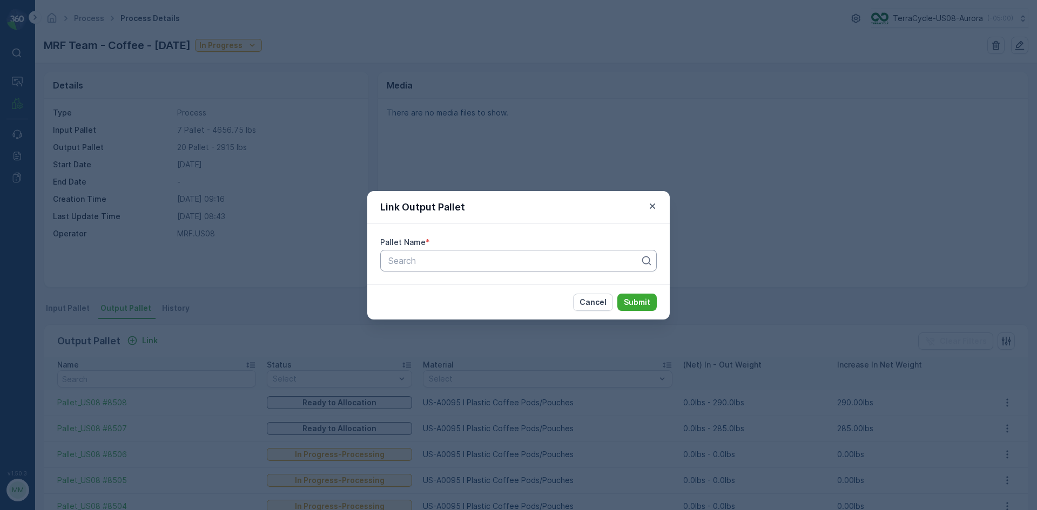
click at [439, 256] on div at bounding box center [514, 261] width 254 height 10
click at [520, 260] on div at bounding box center [514, 261] width 254 height 10
type input "8503"
click at [617, 294] on button "Submit" at bounding box center [636, 302] width 39 height 17
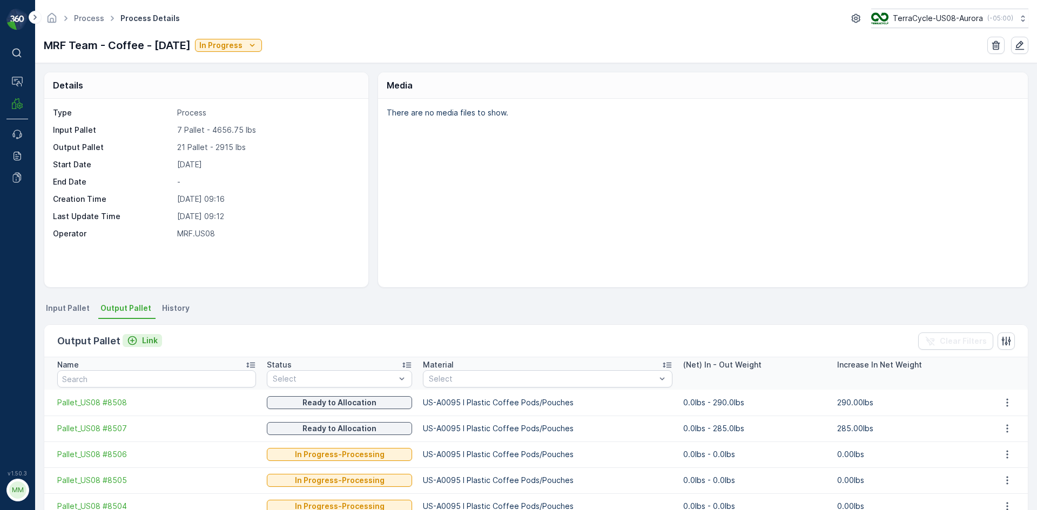
click at [135, 343] on icon "Link" at bounding box center [132, 340] width 11 height 11
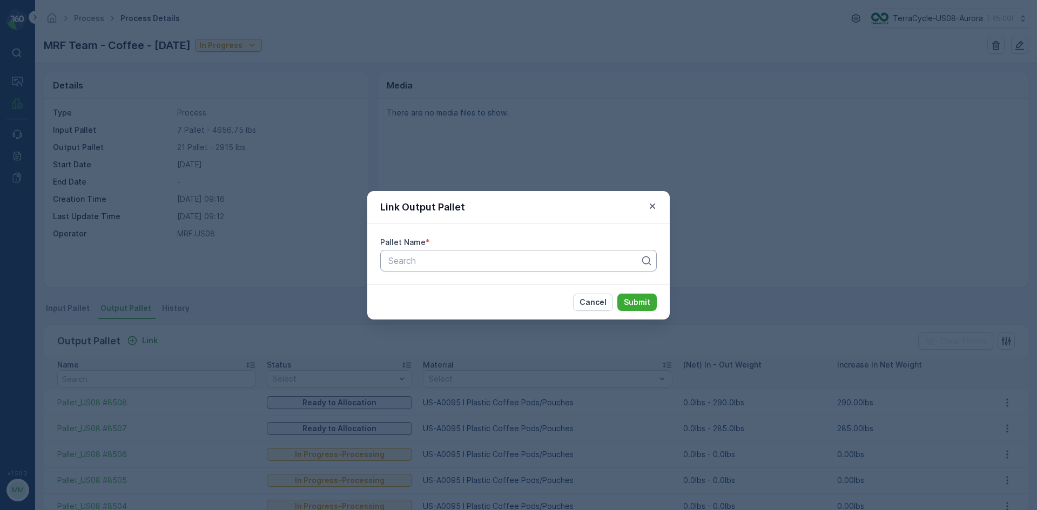
click at [481, 261] on div at bounding box center [514, 261] width 254 height 10
type input "8518"
click at [617, 294] on button "Submit" at bounding box center [636, 302] width 39 height 17
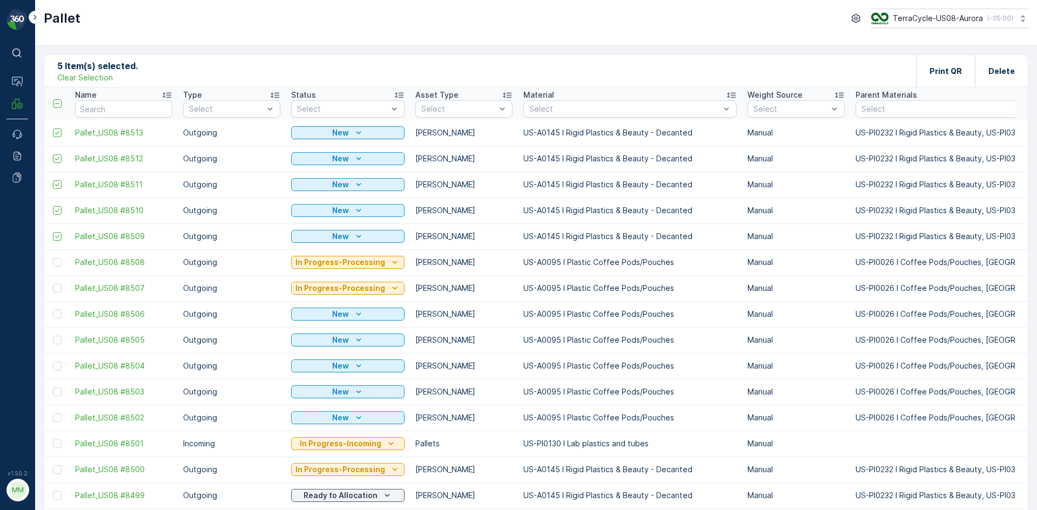
click at [76, 74] on p "Clear Selection" at bounding box center [85, 77] width 56 height 11
click at [106, 73] on p "Add" at bounding box center [113, 70] width 15 height 11
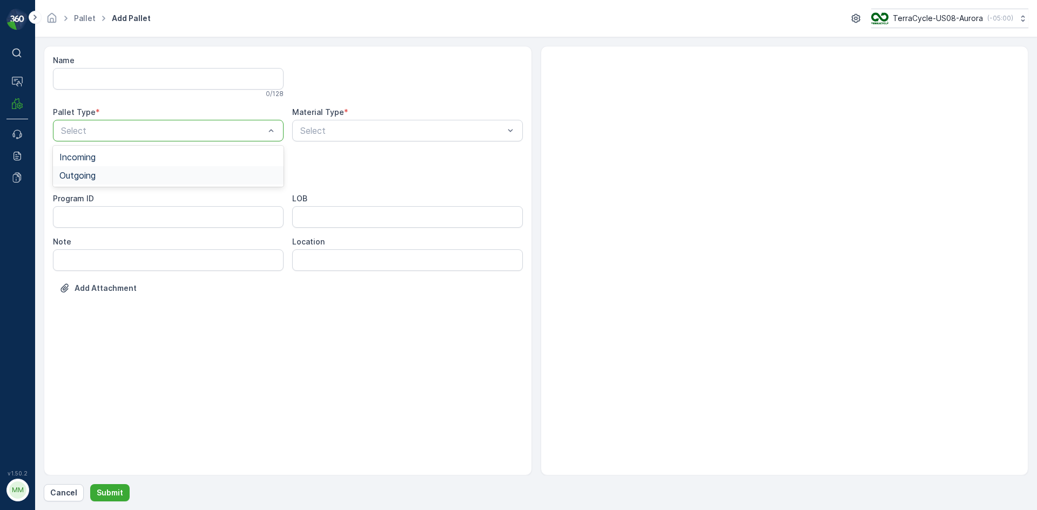
click at [145, 174] on div "Outgoing" at bounding box center [168, 176] width 218 height 10
click at [131, 203] on div "[PERSON_NAME]" at bounding box center [168, 200] width 218 height 10
type input "0155"
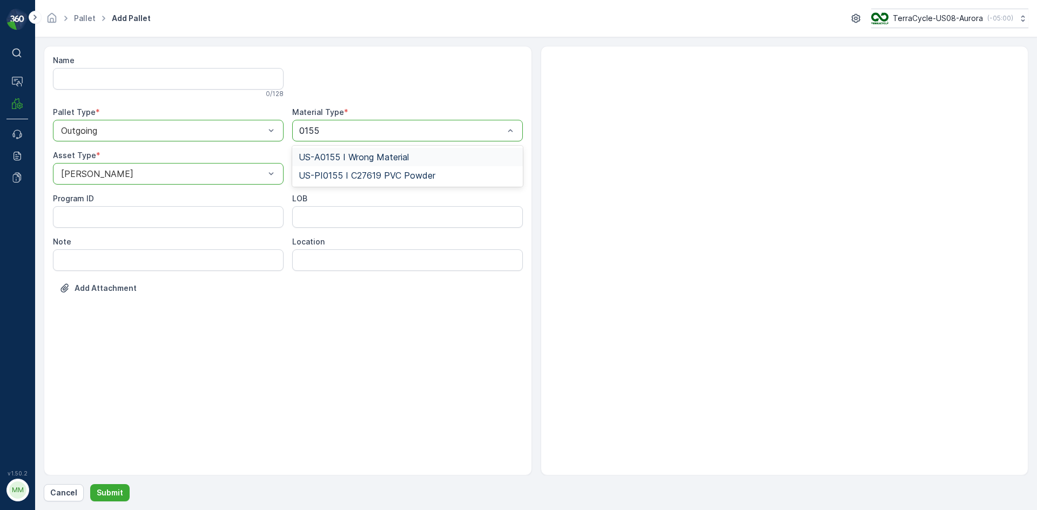
drag, startPoint x: 364, startPoint y: 154, endPoint x: 332, endPoint y: 184, distance: 43.9
click at [364, 154] on span "US-A0155 I Wrong Material" at bounding box center [354, 157] width 110 height 10
click at [106, 492] on p "Submit" at bounding box center [110, 492] width 26 height 11
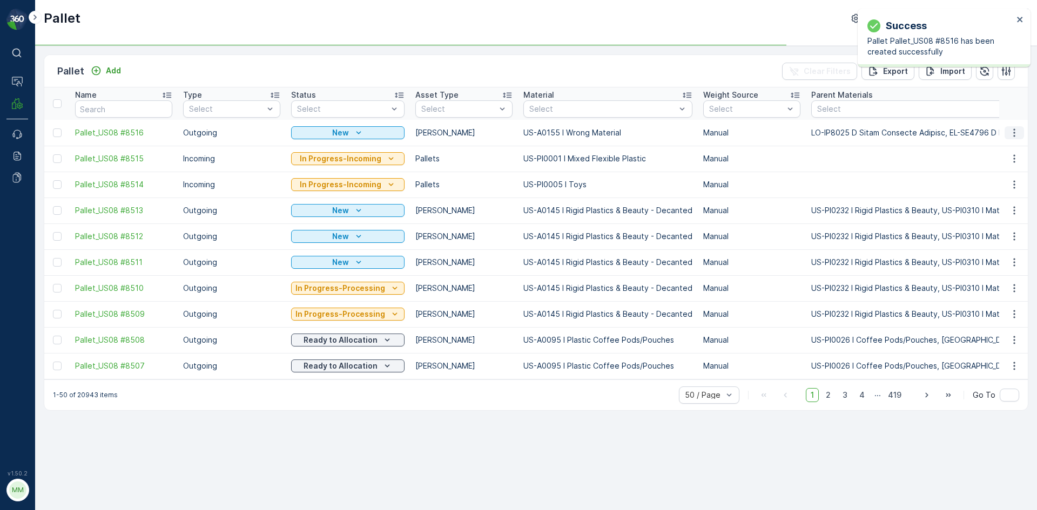
click at [1018, 130] on icon "button" at bounding box center [1013, 132] width 11 height 11
click at [1000, 204] on td at bounding box center [1013, 211] width 29 height 26
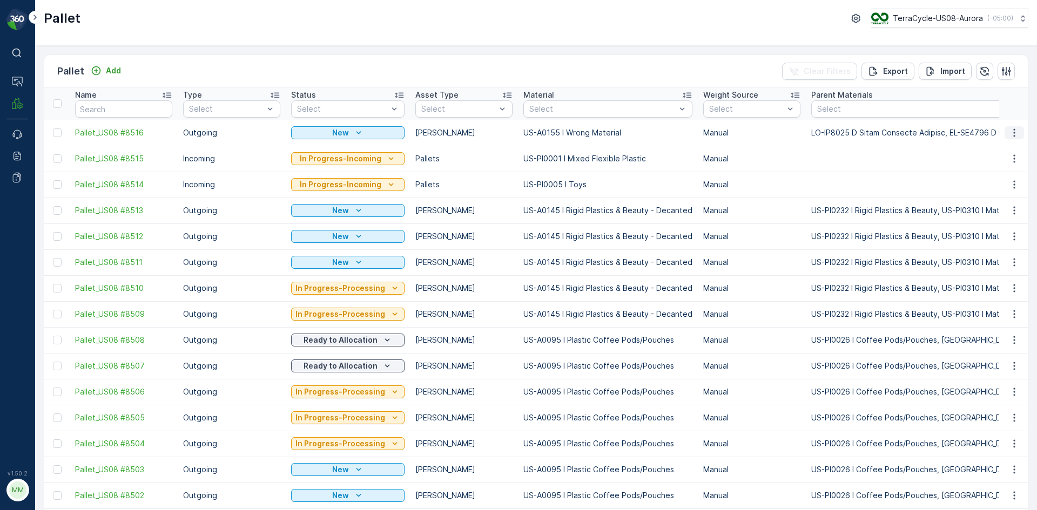
click at [1015, 132] on icon "button" at bounding box center [1013, 132] width 11 height 11
click at [991, 208] on span "Print QR" at bounding box center [985, 209] width 30 height 11
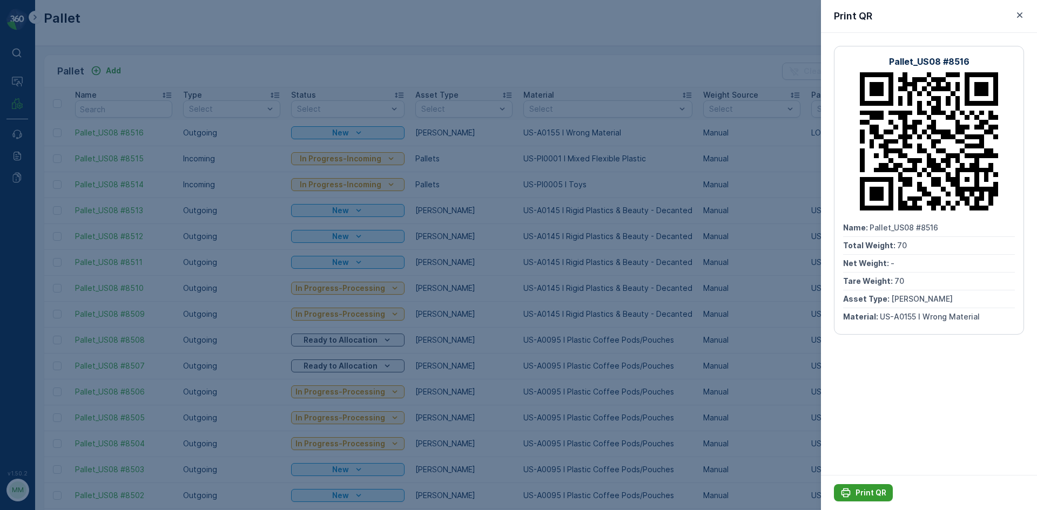
click at [869, 493] on p "Print QR" at bounding box center [870, 492] width 31 height 11
click at [572, 52] on div at bounding box center [518, 255] width 1037 height 510
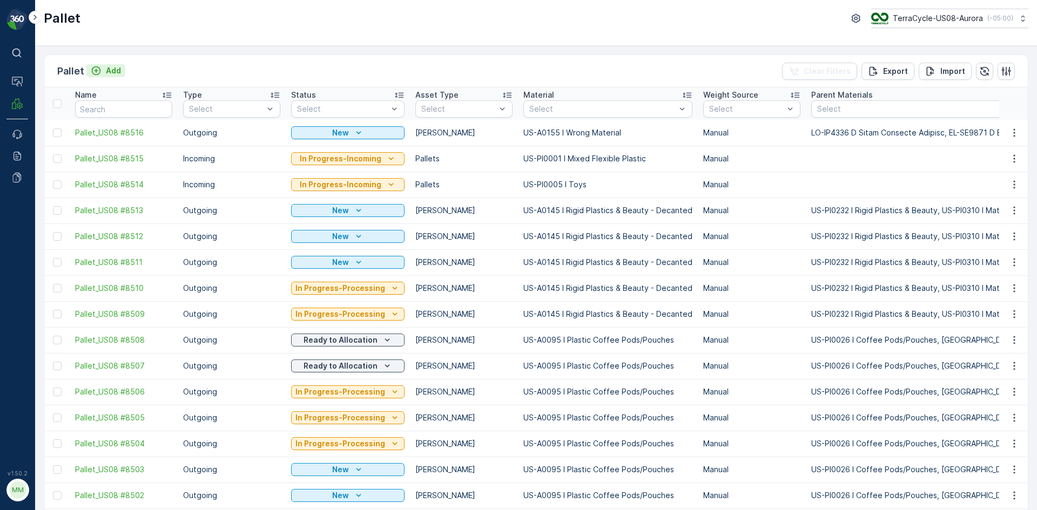
click at [107, 67] on p "Add" at bounding box center [113, 70] width 15 height 11
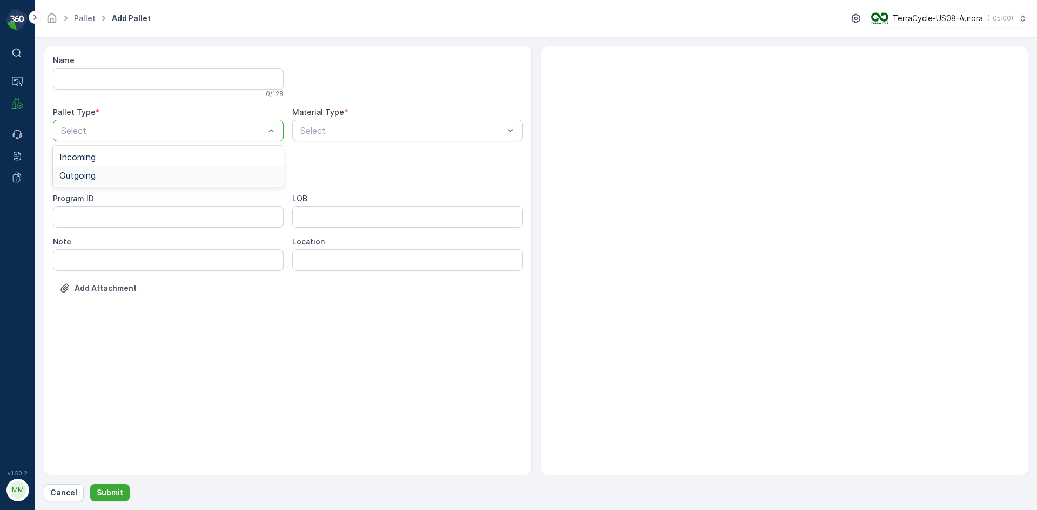
click at [133, 177] on div "Outgoing" at bounding box center [168, 176] width 218 height 10
drag, startPoint x: 124, startPoint y: 204, endPoint x: 298, endPoint y: 188, distance: 175.1
click at [124, 203] on div "Gaylord" at bounding box center [168, 200] width 218 height 10
type input "0095"
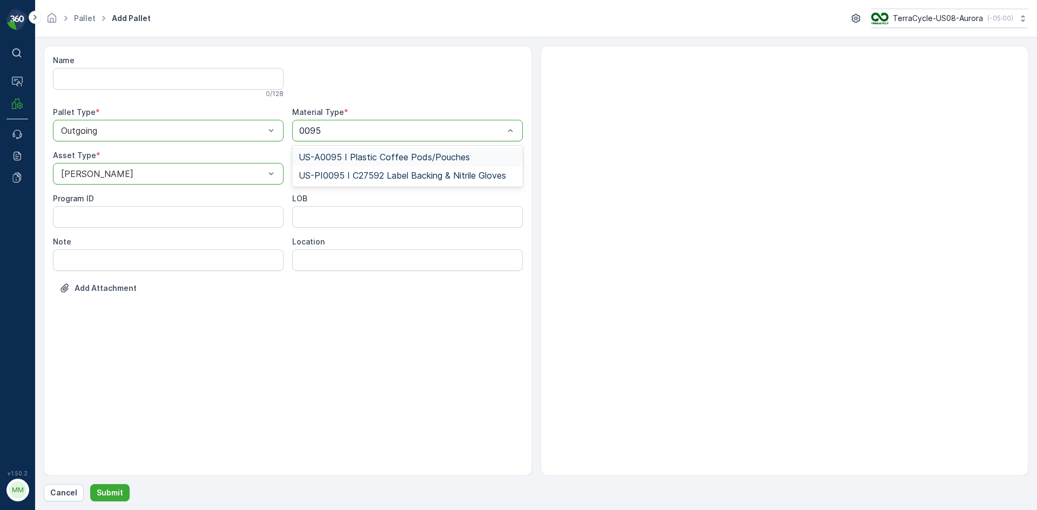
click at [342, 157] on span "US-A0095 I Plastic Coffee Pods/Pouches" at bounding box center [384, 157] width 171 height 10
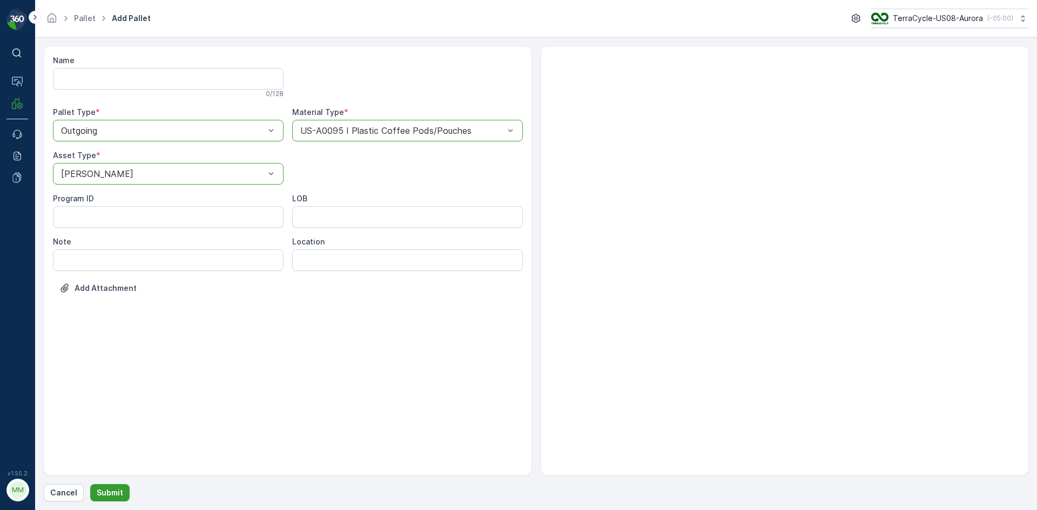
click at [112, 493] on p "Submit" at bounding box center [110, 492] width 26 height 11
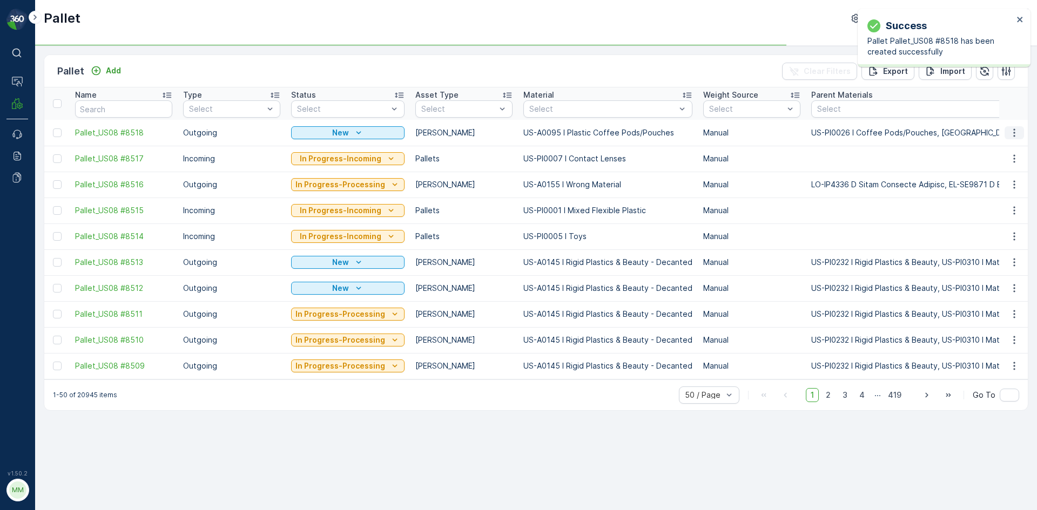
click at [1012, 136] on icon "button" at bounding box center [1013, 132] width 11 height 11
click at [988, 211] on span "Print QR" at bounding box center [985, 209] width 30 height 11
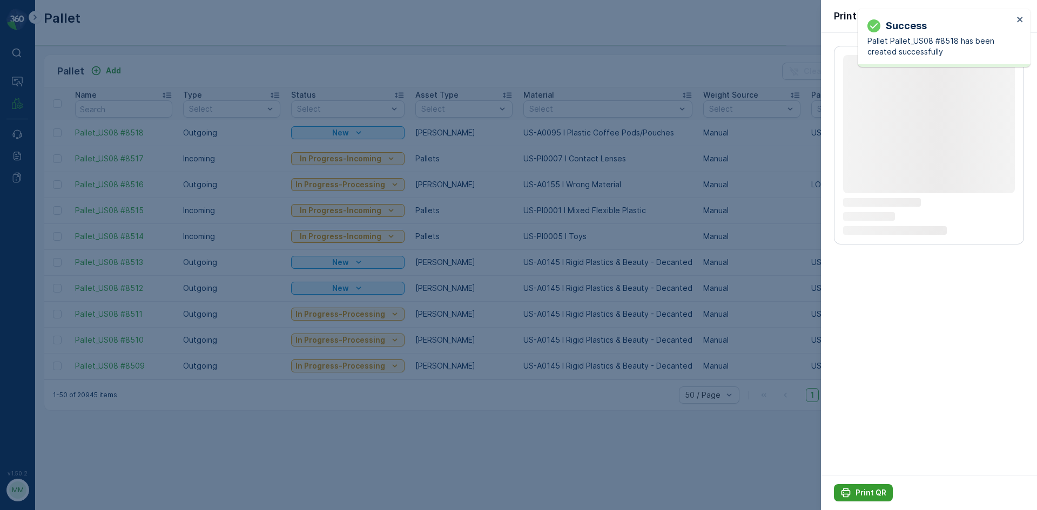
click at [862, 488] on p "Print QR" at bounding box center [870, 492] width 31 height 11
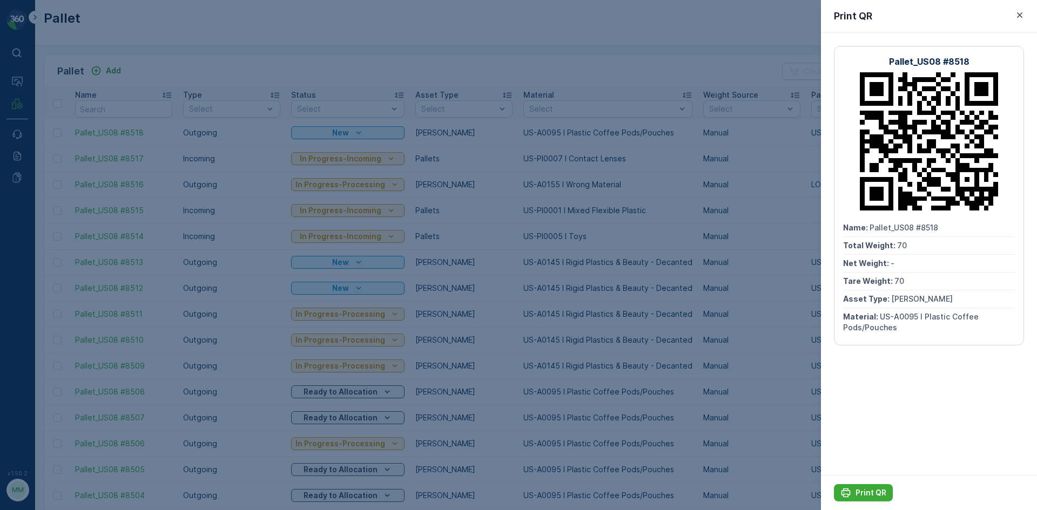
click at [795, 417] on div at bounding box center [518, 255] width 1037 height 510
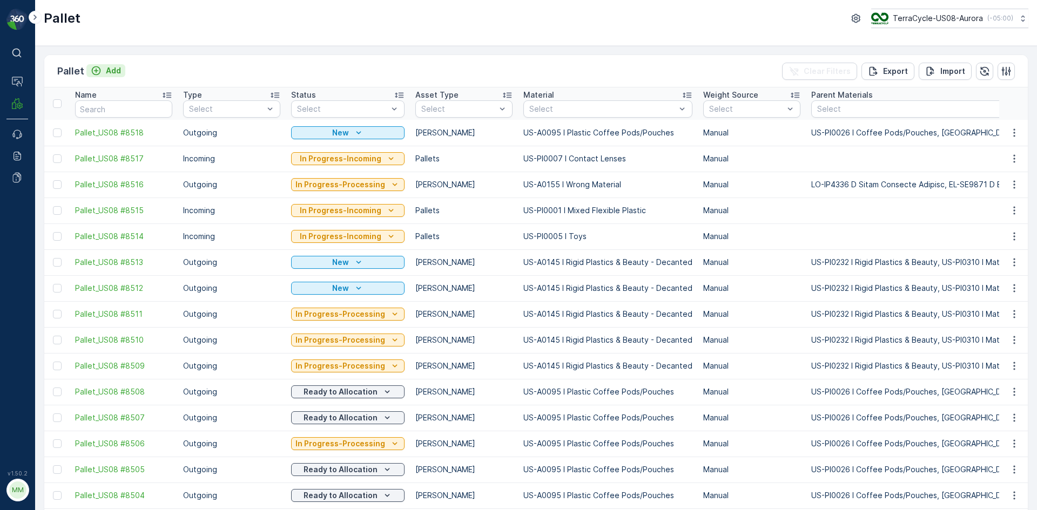
click at [110, 66] on div "Pallet Add" at bounding box center [91, 71] width 68 height 15
click at [114, 66] on p "Add" at bounding box center [113, 70] width 15 height 11
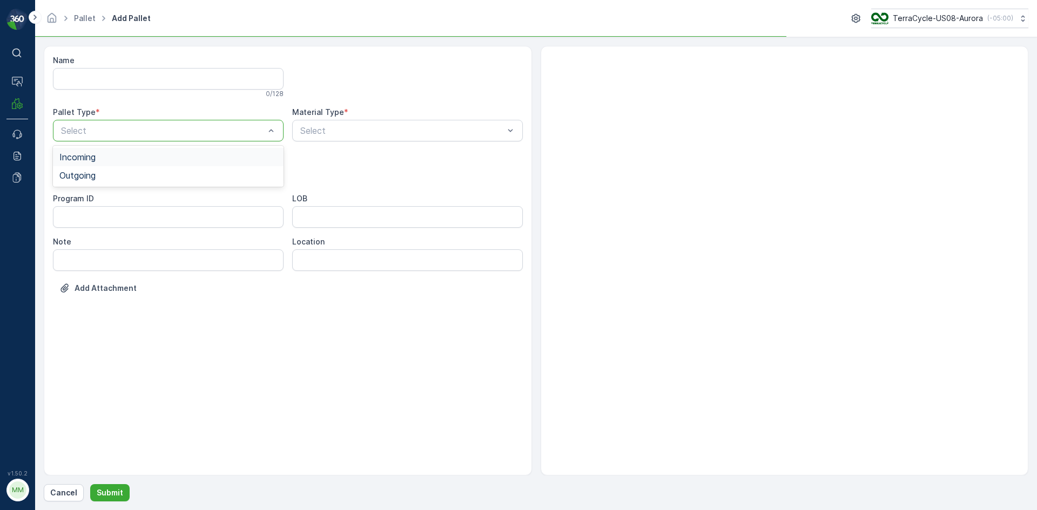
click at [168, 139] on div "Select" at bounding box center [168, 131] width 231 height 22
click at [160, 176] on div "Outgoing" at bounding box center [168, 176] width 218 height 10
click at [121, 222] on div "Bales" at bounding box center [168, 219] width 218 height 10
type input "9999"
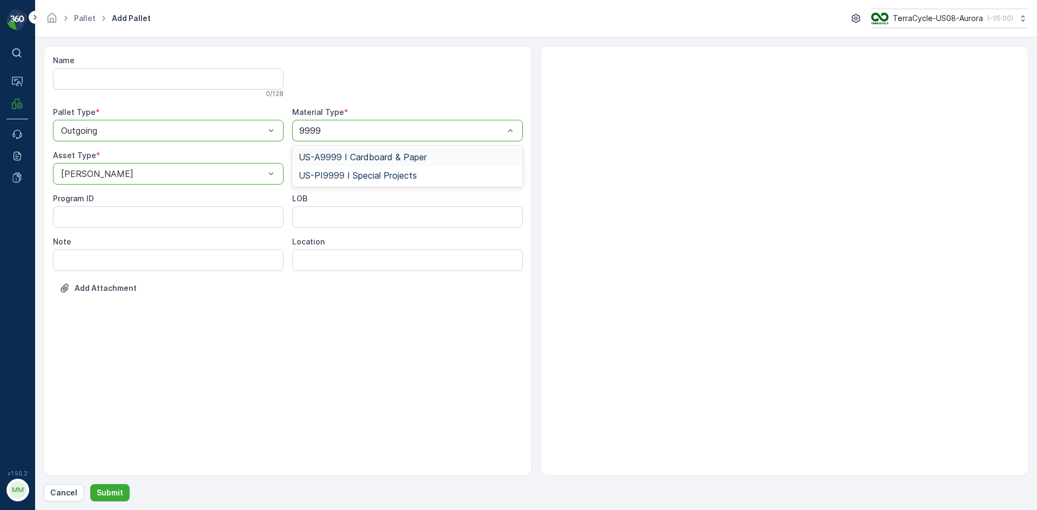
click at [438, 155] on div "US-A9999 I Cardboard & Paper" at bounding box center [408, 157] width 218 height 10
click at [110, 493] on p "Submit" at bounding box center [110, 492] width 26 height 11
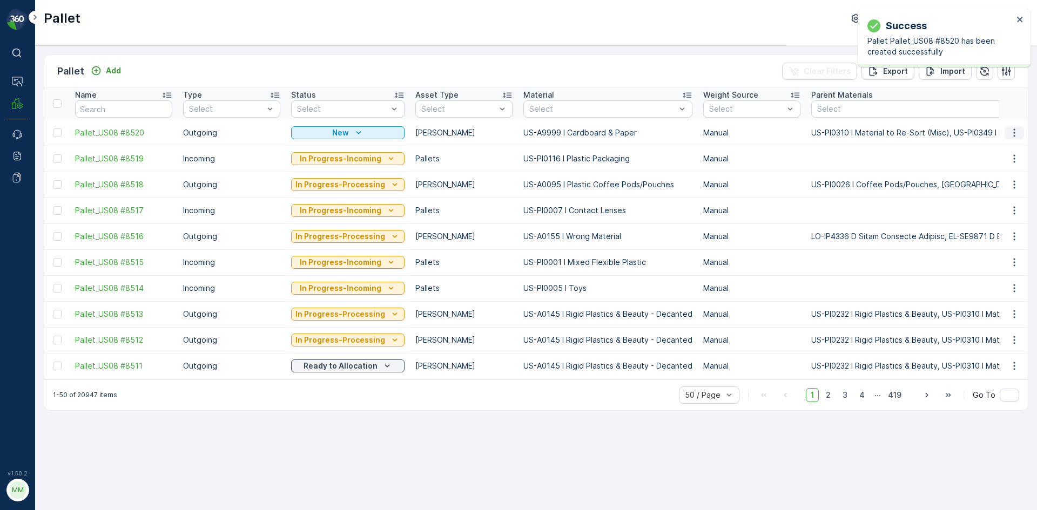
click at [1013, 133] on icon "button" at bounding box center [1014, 132] width 2 height 8
click at [1000, 209] on td at bounding box center [1013, 211] width 29 height 26
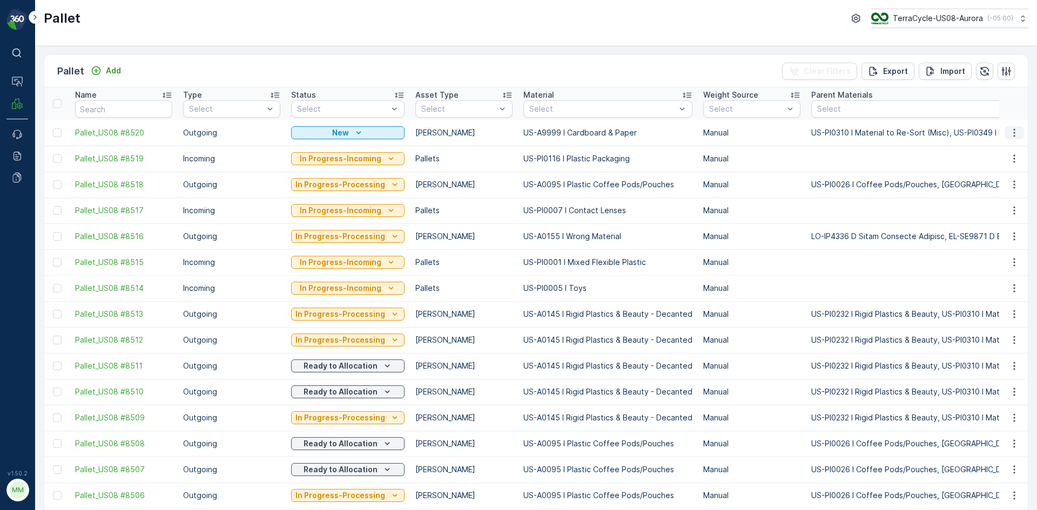
click at [1009, 134] on icon "button" at bounding box center [1013, 132] width 11 height 11
click at [995, 209] on span "Print QR" at bounding box center [985, 209] width 30 height 11
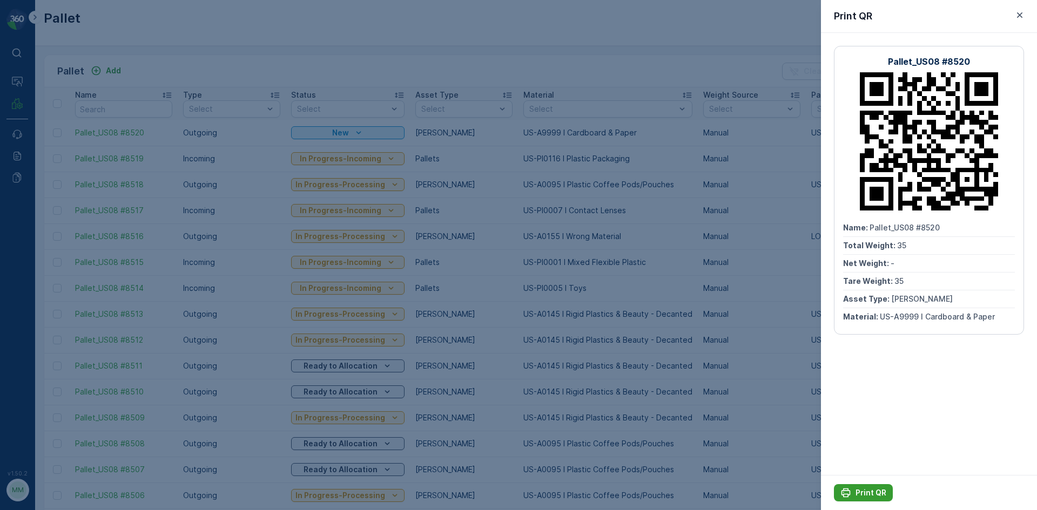
click at [870, 496] on p "Print QR" at bounding box center [870, 492] width 31 height 11
drag, startPoint x: 870, startPoint y: 496, endPoint x: 777, endPoint y: 407, distance: 128.7
click at [777, 407] on div at bounding box center [518, 255] width 1037 height 510
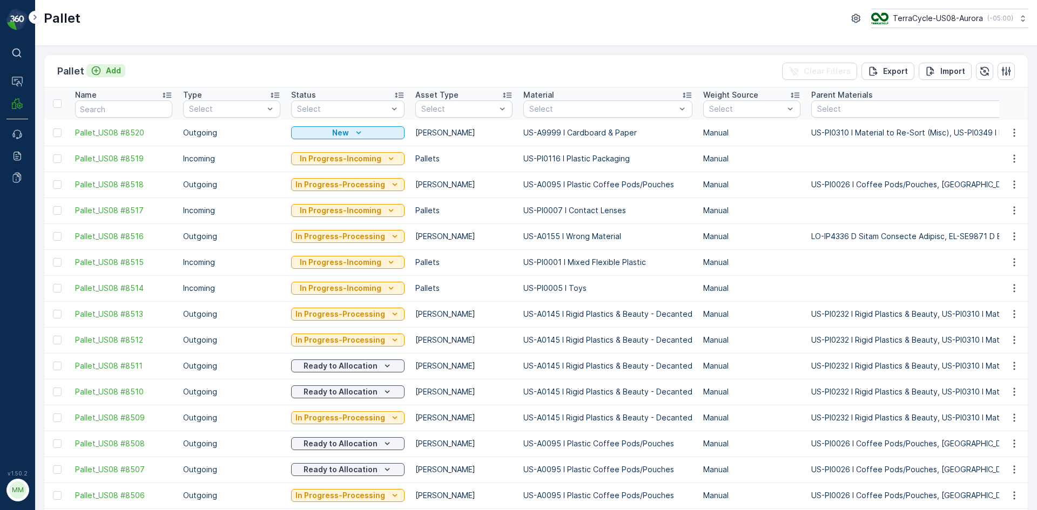
click at [119, 70] on p "Add" at bounding box center [113, 70] width 15 height 11
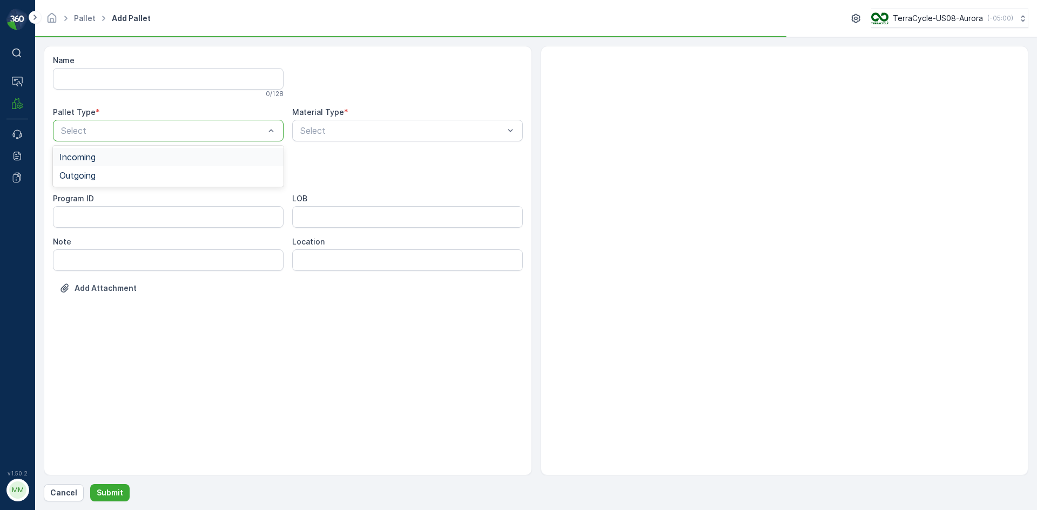
click at [166, 137] on div "Select" at bounding box center [168, 131] width 231 height 22
click at [150, 180] on div "Outgoing" at bounding box center [168, 175] width 231 height 18
click at [150, 180] on div "Select" at bounding box center [168, 174] width 231 height 22
click at [137, 197] on div "Gaylord" at bounding box center [168, 200] width 218 height 10
type input "0095"
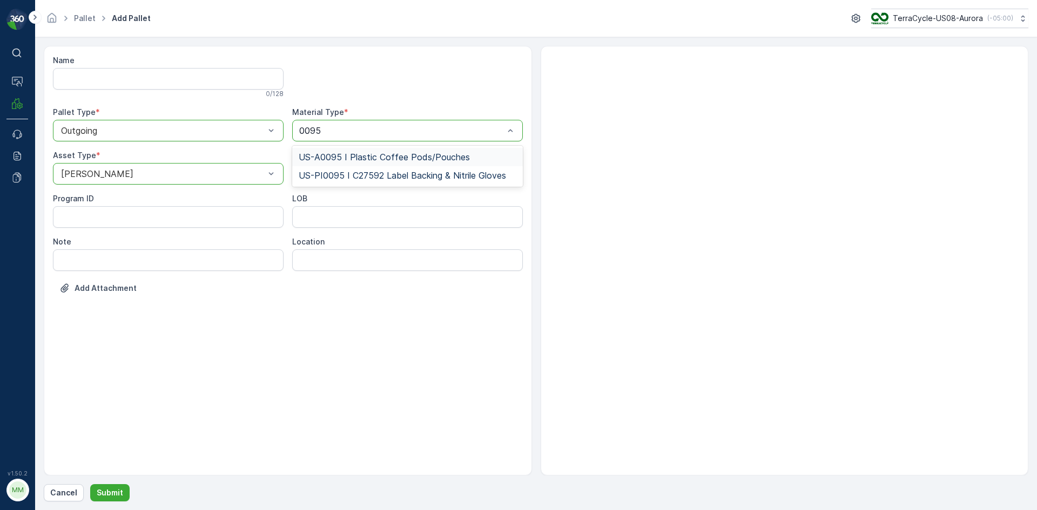
click at [366, 157] on span "US-A0095 I Plastic Coffee Pods/Pouches" at bounding box center [384, 157] width 171 height 10
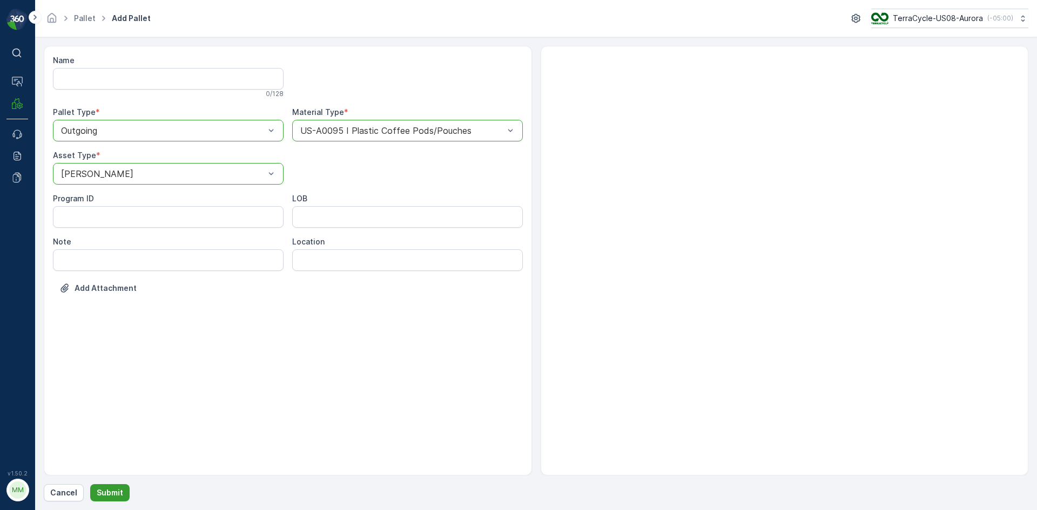
click at [113, 489] on p "Submit" at bounding box center [110, 492] width 26 height 11
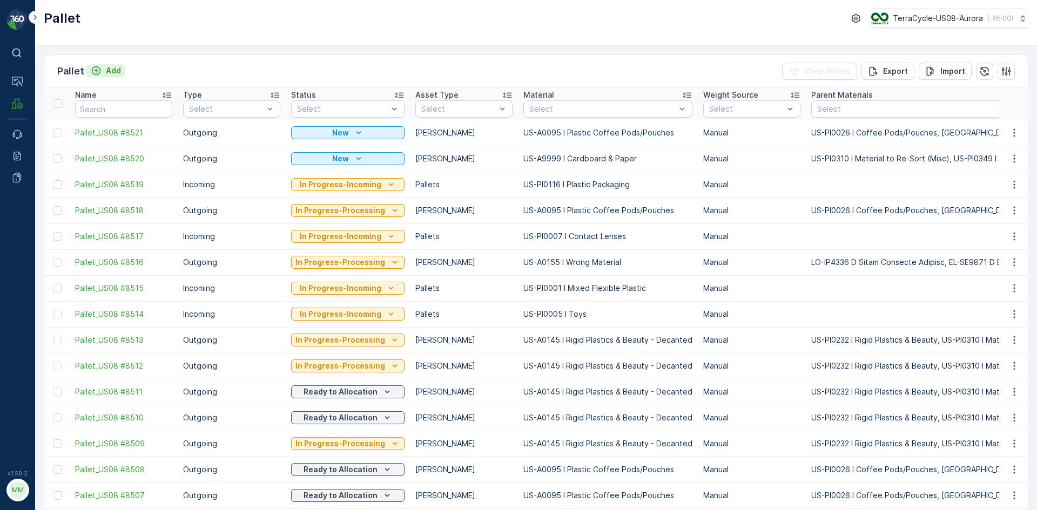
click at [108, 69] on p "Add" at bounding box center [113, 70] width 15 height 11
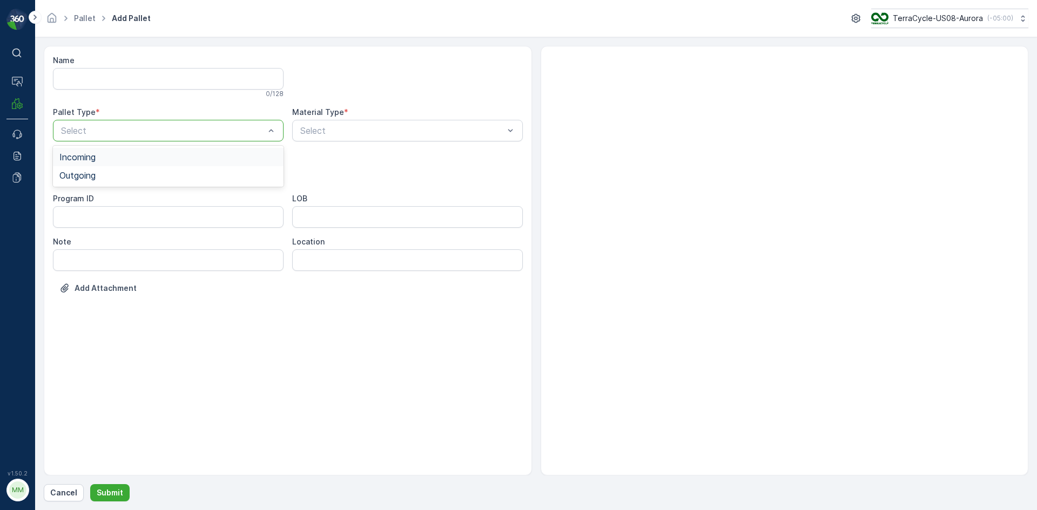
click at [144, 124] on div "Select" at bounding box center [168, 131] width 231 height 22
click at [131, 169] on div "Outgoing" at bounding box center [168, 175] width 231 height 18
click at [132, 197] on div "Gaylord" at bounding box center [168, 200] width 218 height 10
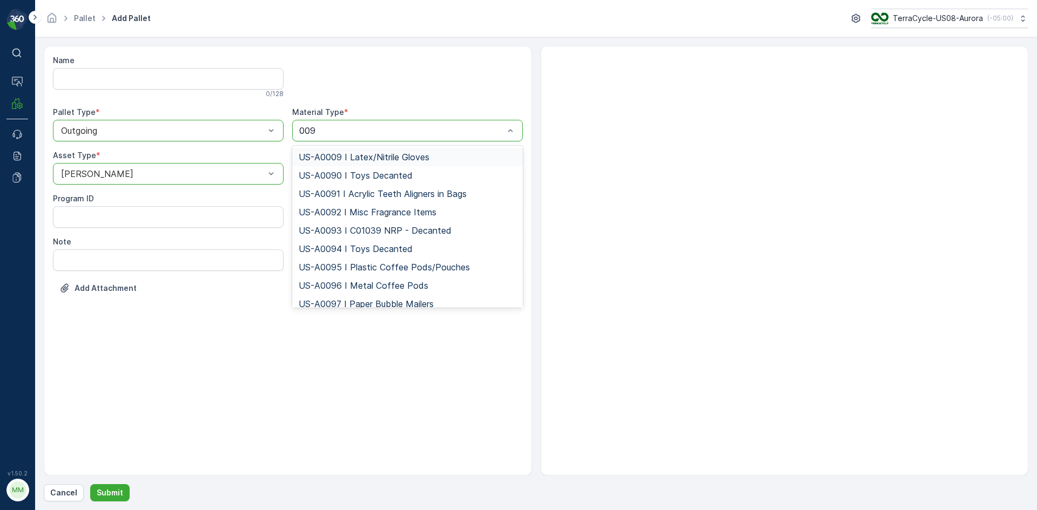
type input "0095"
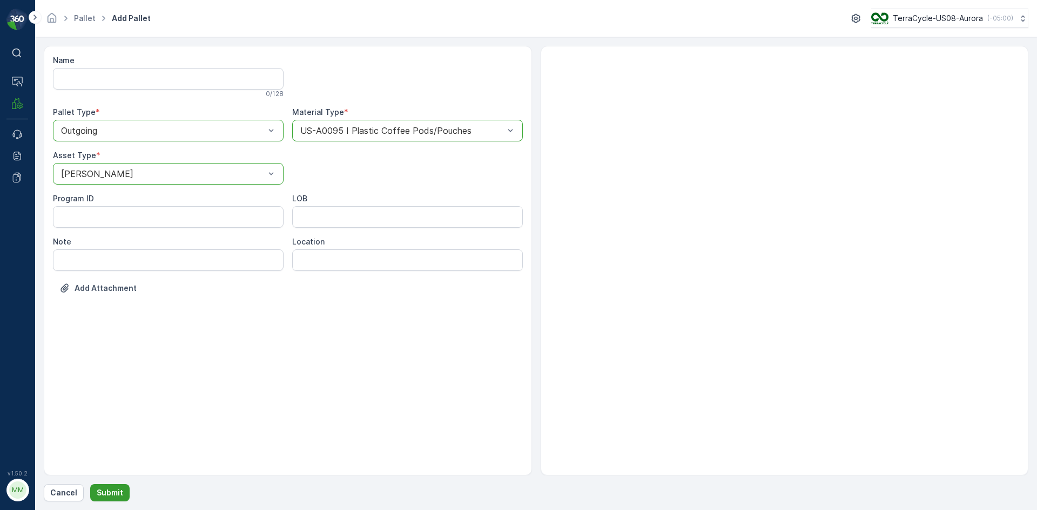
drag, startPoint x: 116, startPoint y: 478, endPoint x: 116, endPoint y: 487, distance: 9.7
click at [116, 485] on div "Name 0 / 128 Pallet Type * option Outgoing, selected. Outgoing Material Type * …" at bounding box center [536, 274] width 984 height 456
click at [116, 487] on p "Submit" at bounding box center [110, 492] width 26 height 11
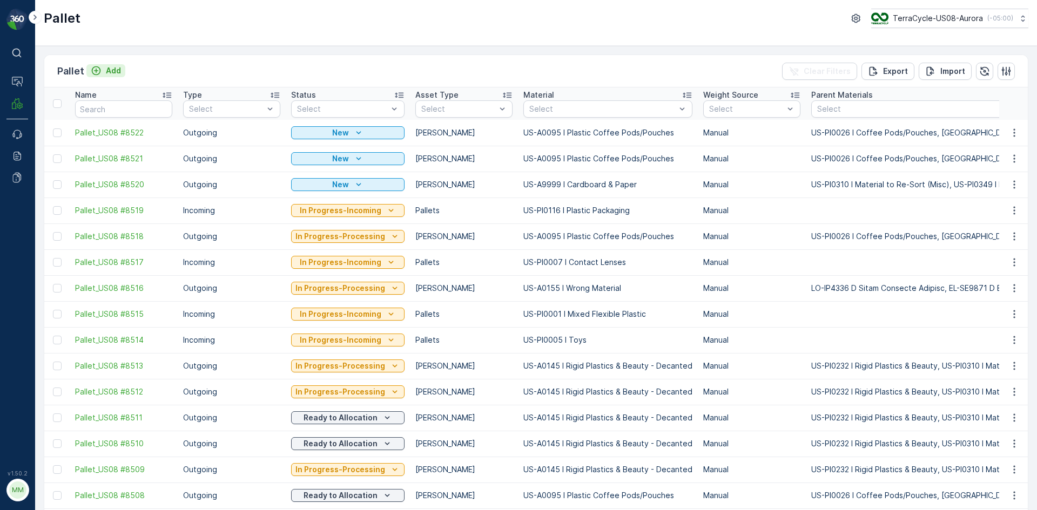
click at [114, 70] on p "Add" at bounding box center [113, 70] width 15 height 11
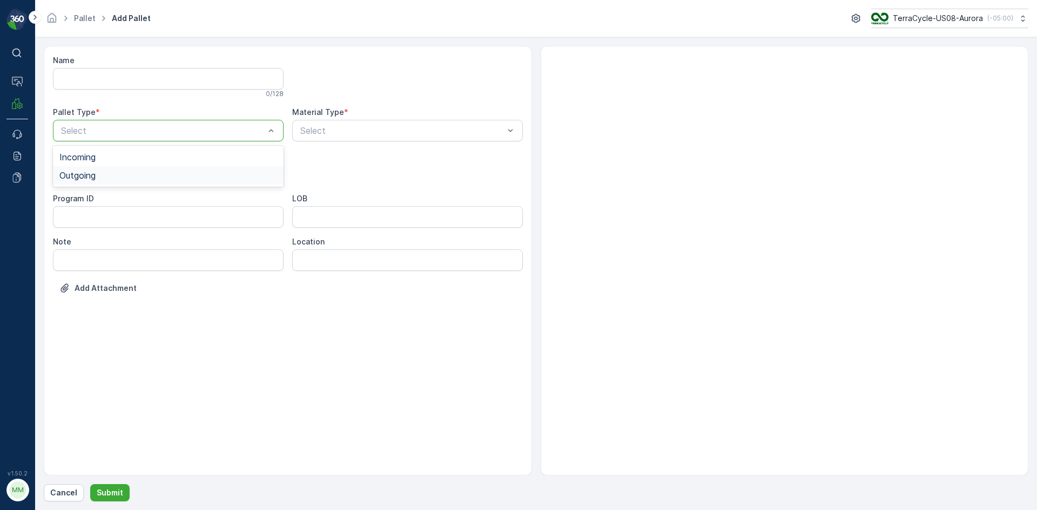
click at [157, 171] on div "Outgoing" at bounding box center [168, 176] width 218 height 10
click at [162, 200] on div "Gaylord" at bounding box center [168, 200] width 218 height 10
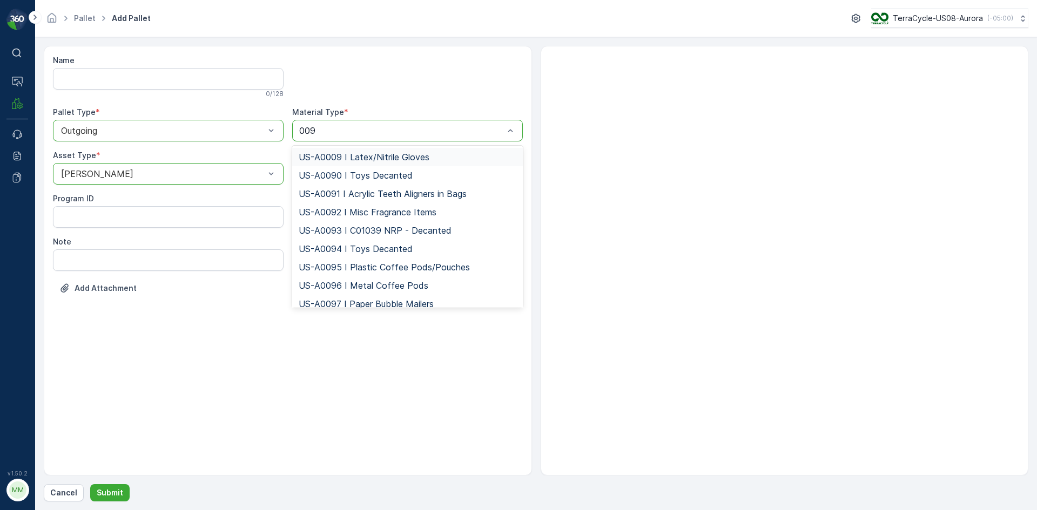
type input "0095"
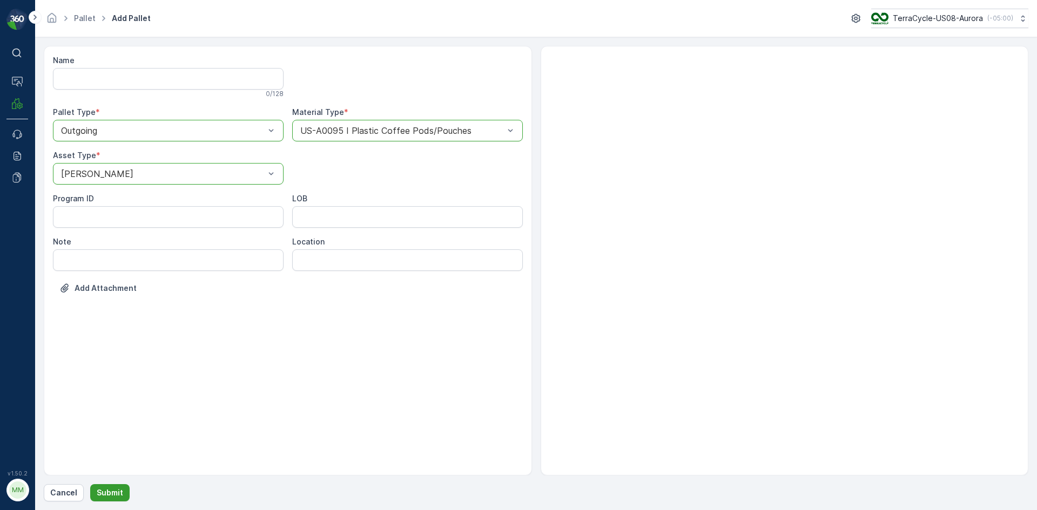
click at [112, 491] on p "Submit" at bounding box center [110, 492] width 26 height 11
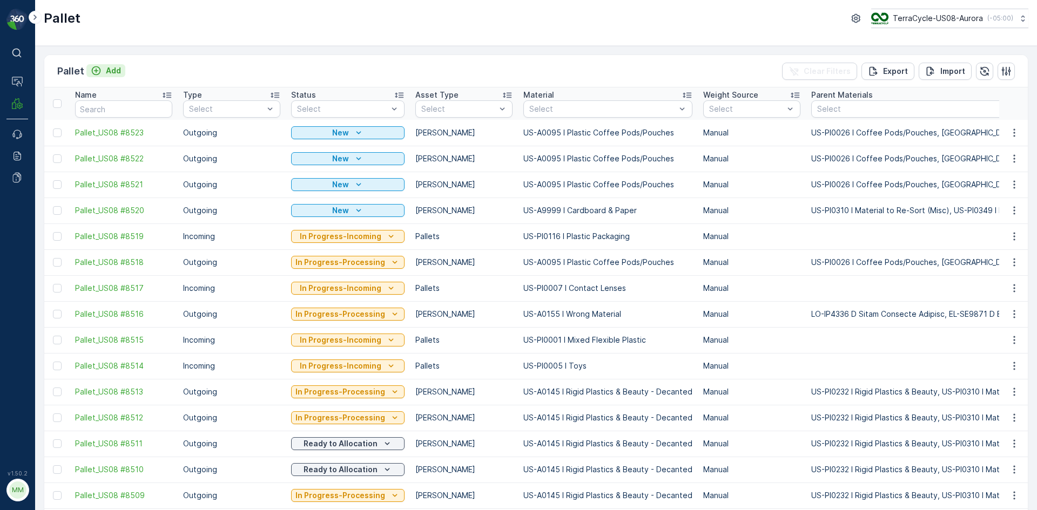
click at [112, 73] on p "Add" at bounding box center [113, 70] width 15 height 11
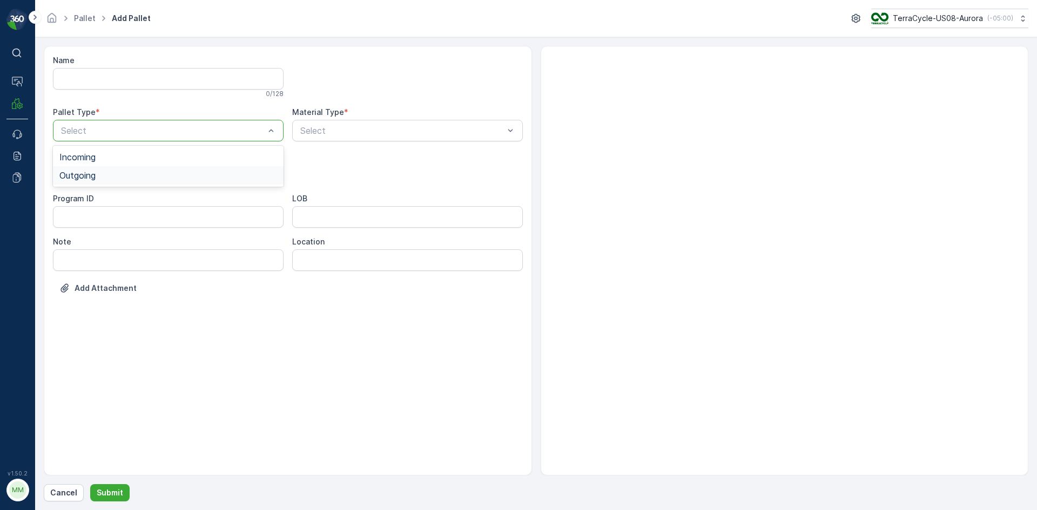
click at [100, 181] on div "Outgoing" at bounding box center [168, 175] width 231 height 18
drag, startPoint x: 99, startPoint y: 198, endPoint x: 201, endPoint y: 163, distance: 107.9
click at [100, 198] on div "Gaylord" at bounding box center [168, 200] width 218 height 10
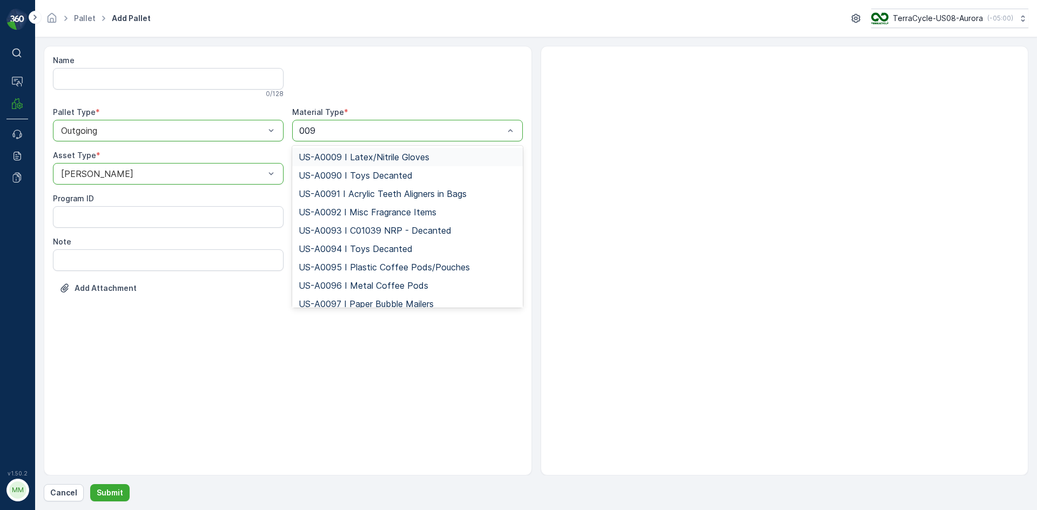
type input "0095"
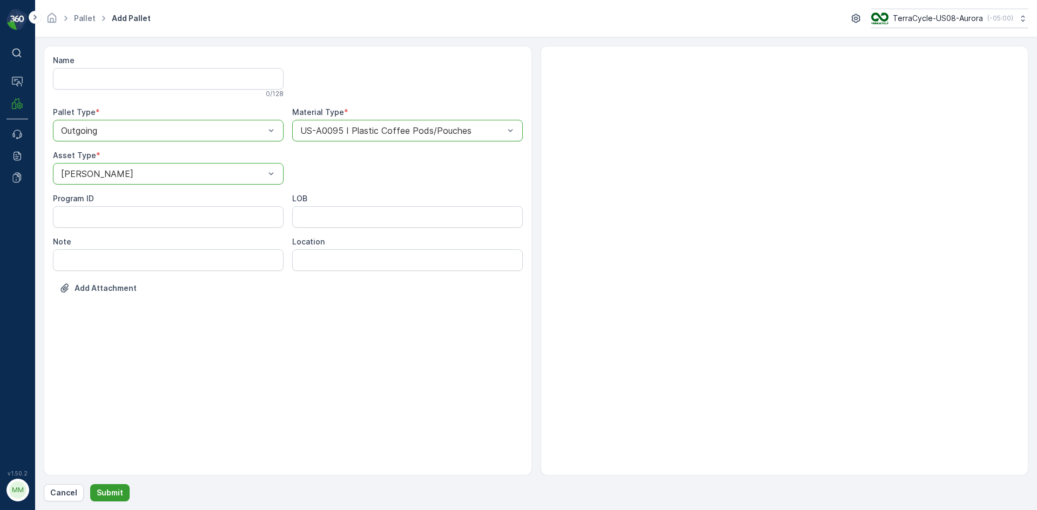
click at [118, 491] on p "Submit" at bounding box center [110, 492] width 26 height 11
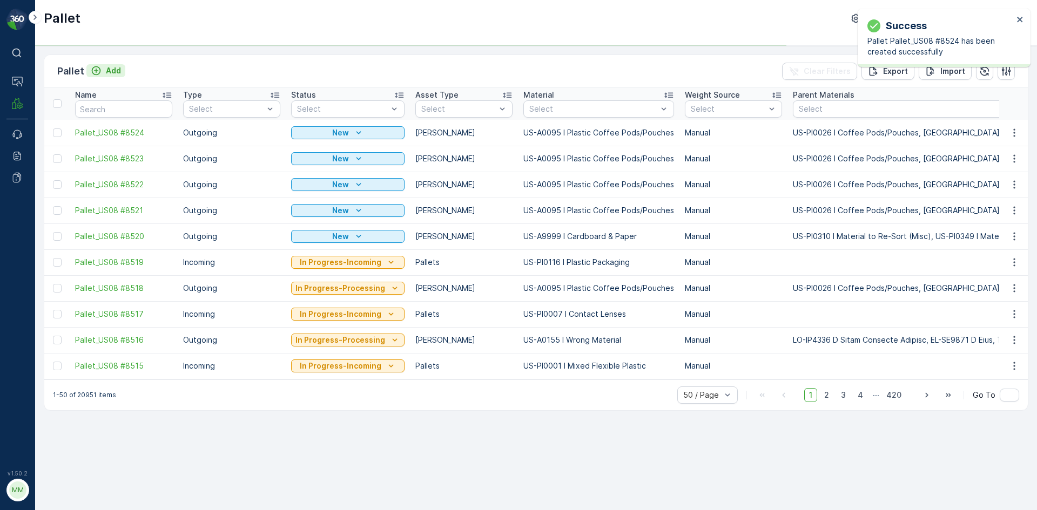
click at [112, 72] on p "Add" at bounding box center [113, 70] width 15 height 11
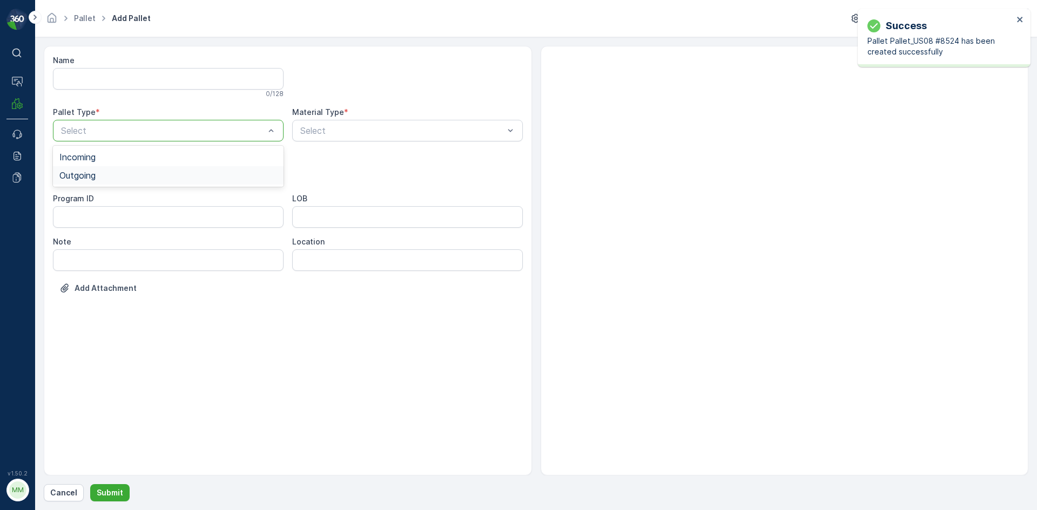
click at [139, 173] on div "Outgoing" at bounding box center [168, 176] width 218 height 10
click at [138, 203] on div "Gaylord" at bounding box center [168, 200] width 218 height 10
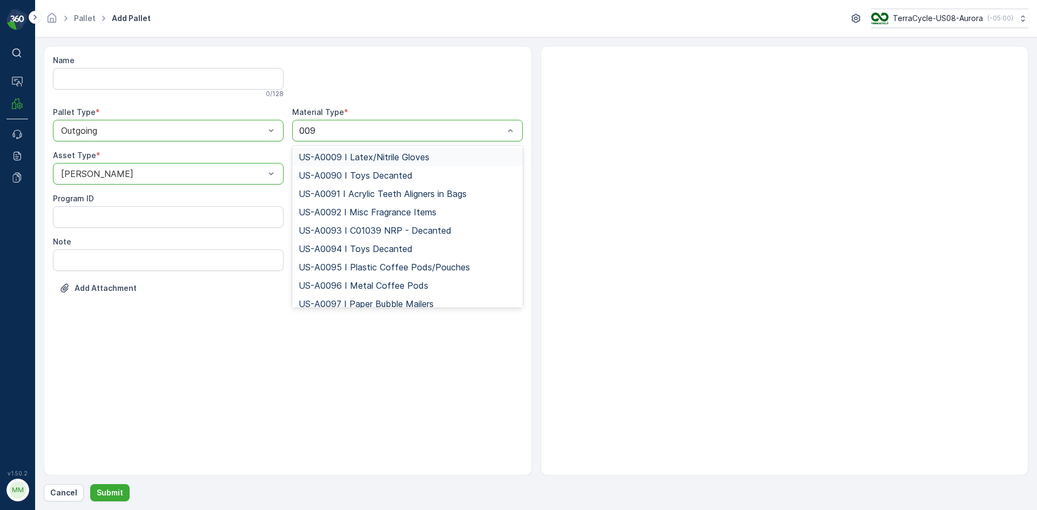
type input "0095"
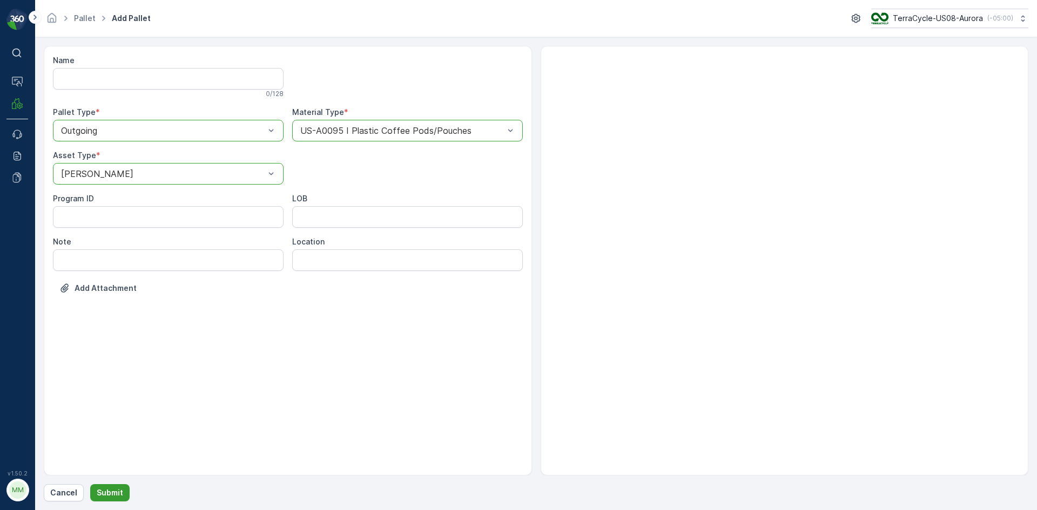
click at [120, 487] on button "Submit" at bounding box center [109, 492] width 39 height 17
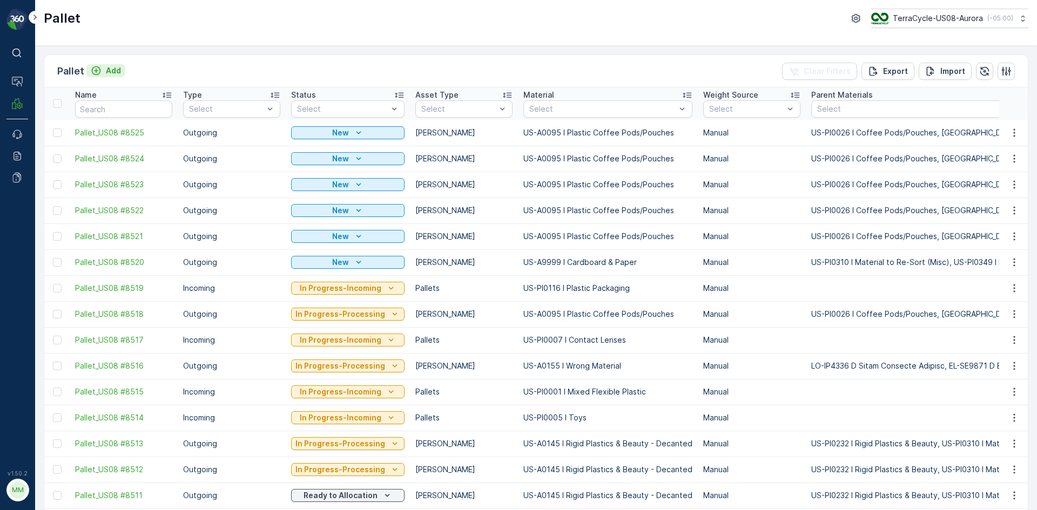
drag, startPoint x: 116, startPoint y: 63, endPoint x: 116, endPoint y: 70, distance: 6.5
click at [116, 64] on div "Pallet Add" at bounding box center [91, 71] width 68 height 15
click at [115, 72] on p "Add" at bounding box center [113, 70] width 15 height 11
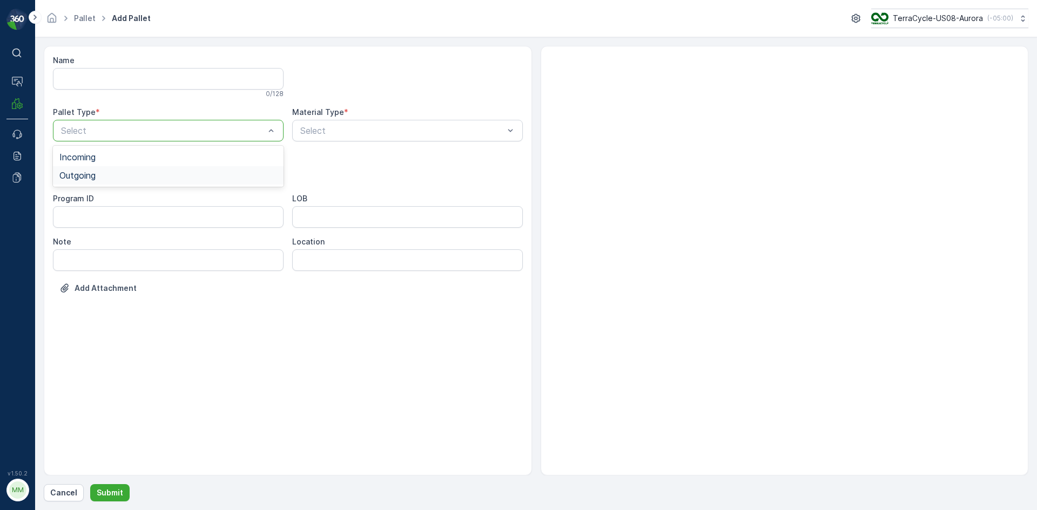
click at [107, 178] on div "Outgoing" at bounding box center [168, 176] width 218 height 10
click at [105, 195] on div "Gaylord" at bounding box center [168, 200] width 218 height 10
click at [381, 137] on div "Select" at bounding box center [407, 131] width 231 height 22
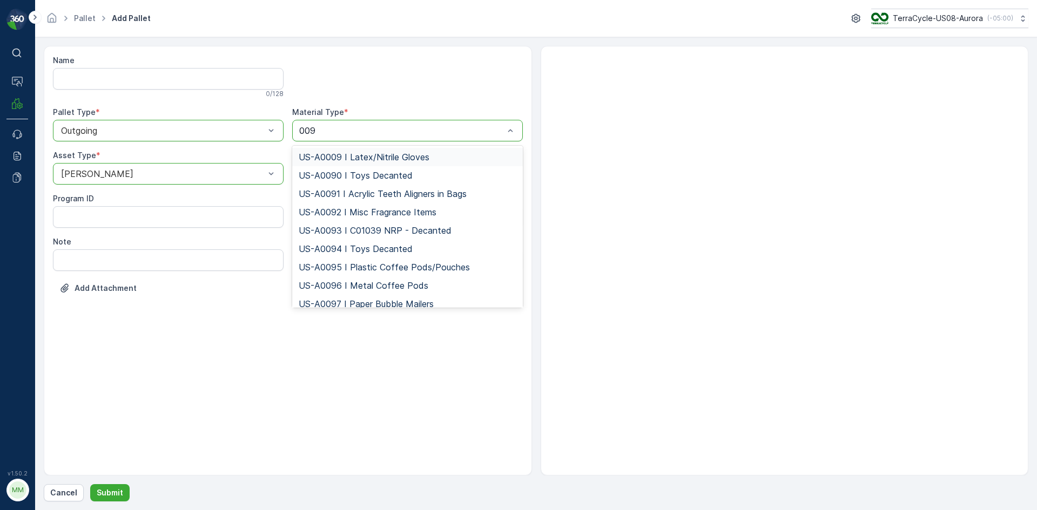
type input "0095"
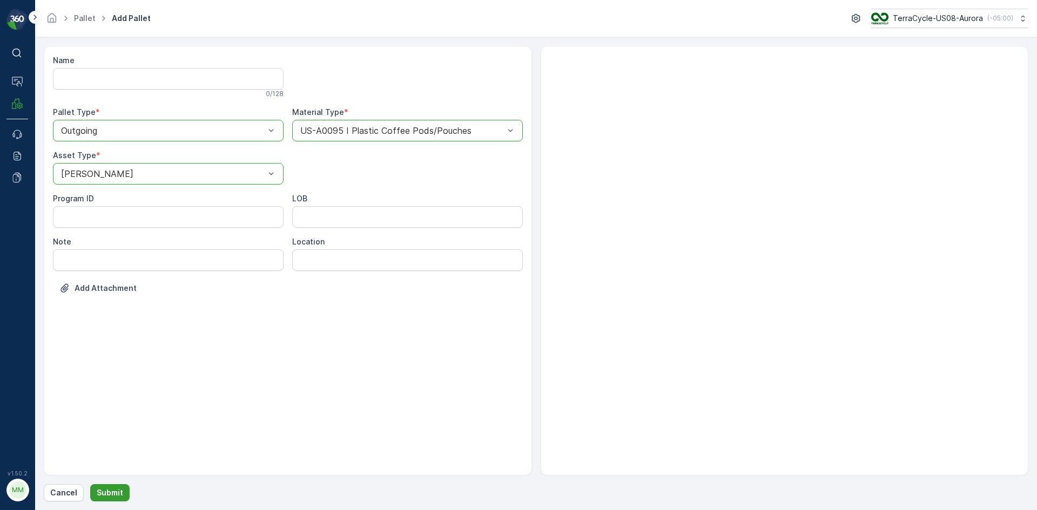
click at [121, 499] on button "Submit" at bounding box center [109, 492] width 39 height 17
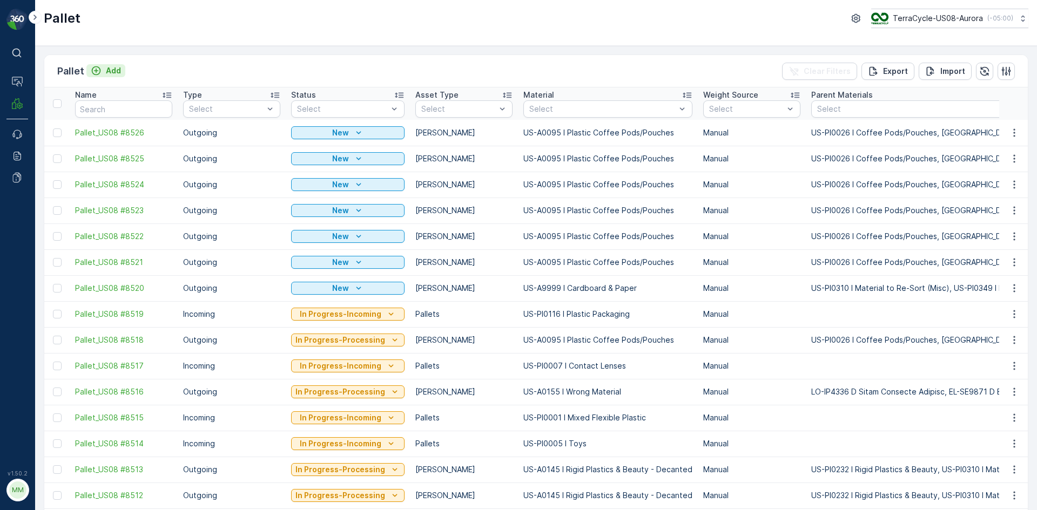
click at [124, 69] on button "Add" at bounding box center [105, 70] width 39 height 13
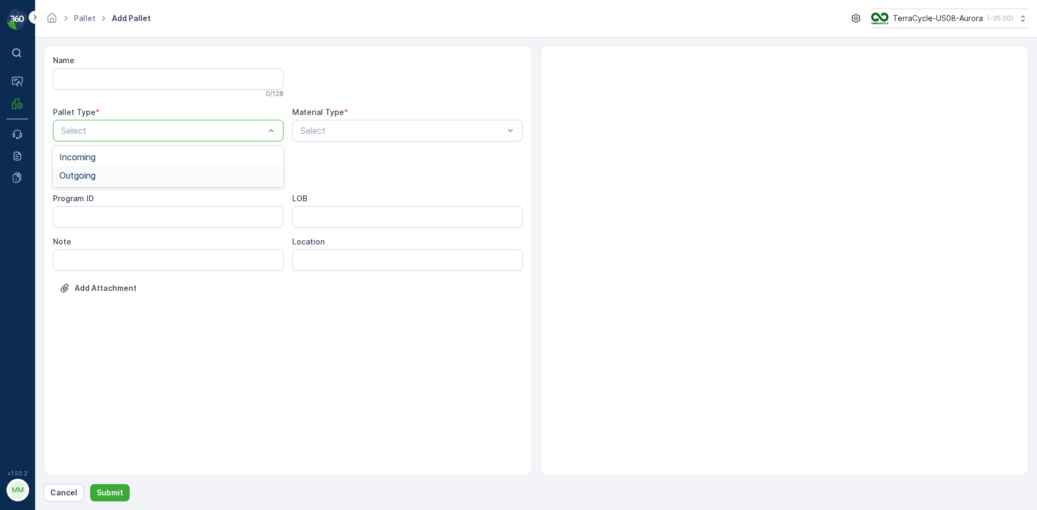
click at [147, 179] on div "Outgoing" at bounding box center [168, 176] width 218 height 10
click at [144, 200] on div "Gaylord" at bounding box center [168, 200] width 218 height 10
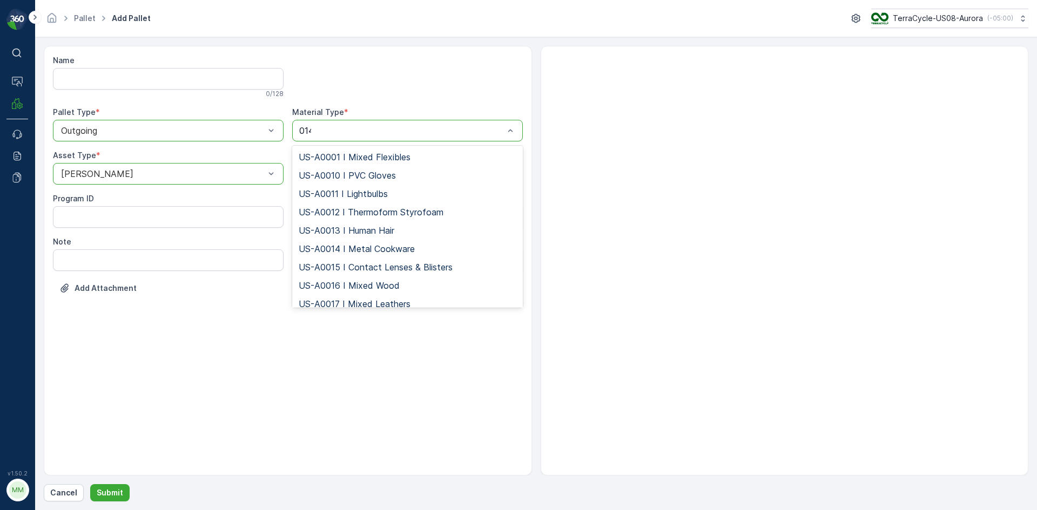
type input "0145"
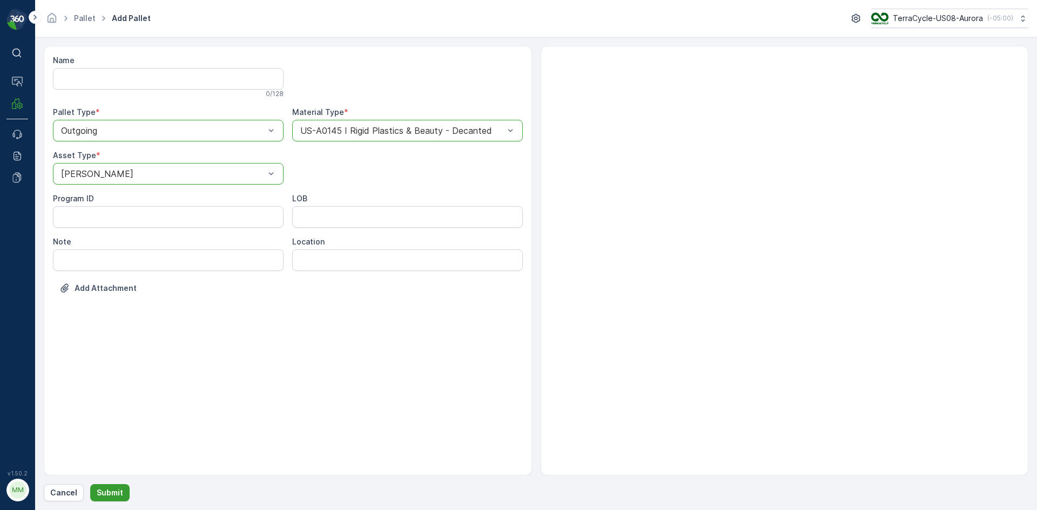
click at [106, 494] on p "Submit" at bounding box center [110, 492] width 26 height 11
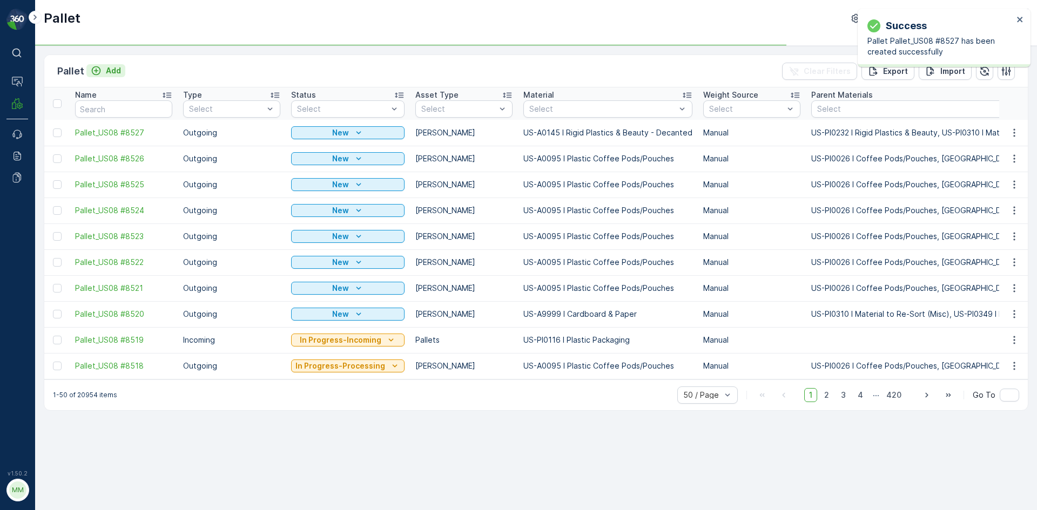
click at [110, 70] on p "Add" at bounding box center [113, 70] width 15 height 11
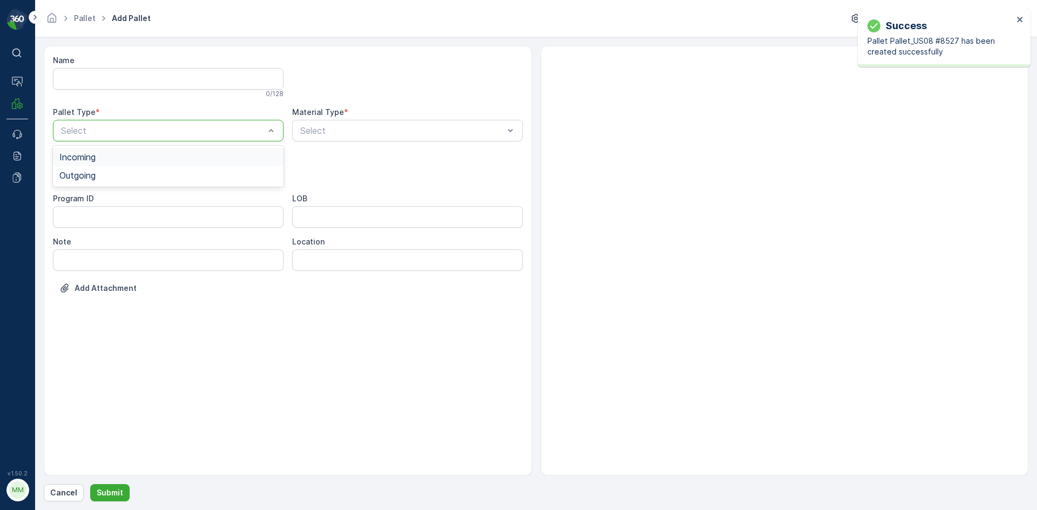
click at [186, 139] on div "Select" at bounding box center [168, 131] width 231 height 22
click at [184, 173] on div "Outgoing" at bounding box center [168, 176] width 218 height 10
drag, startPoint x: 177, startPoint y: 182, endPoint x: 181, endPoint y: 179, distance: 5.8
click at [181, 195] on div "Name 0 / 128 Pallet Type * option Outgoing, selected. Outgoing Material Type * …" at bounding box center [288, 182] width 470 height 255
click at [184, 171] on div at bounding box center [163, 174] width 206 height 10
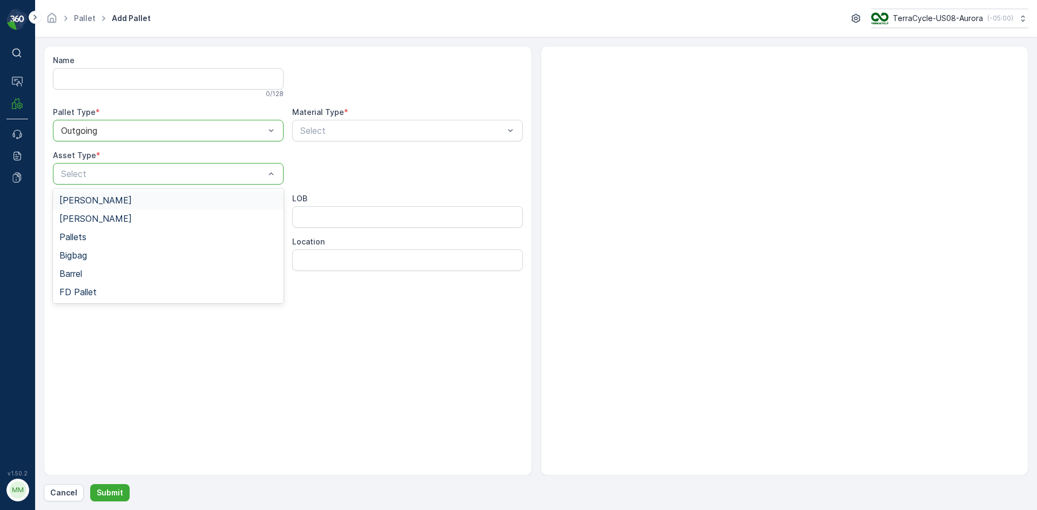
click at [183, 201] on div "Gaylord" at bounding box center [168, 200] width 218 height 10
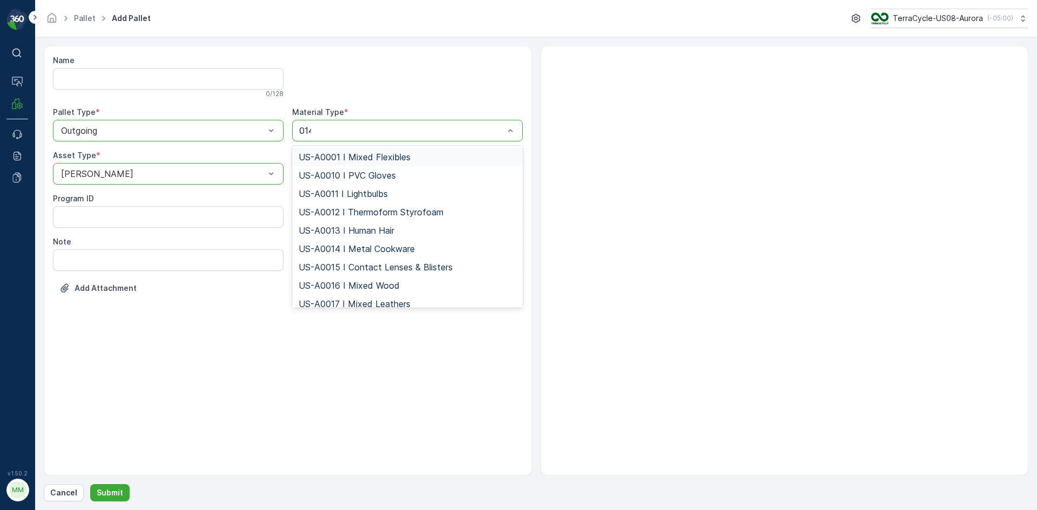
type input "0145"
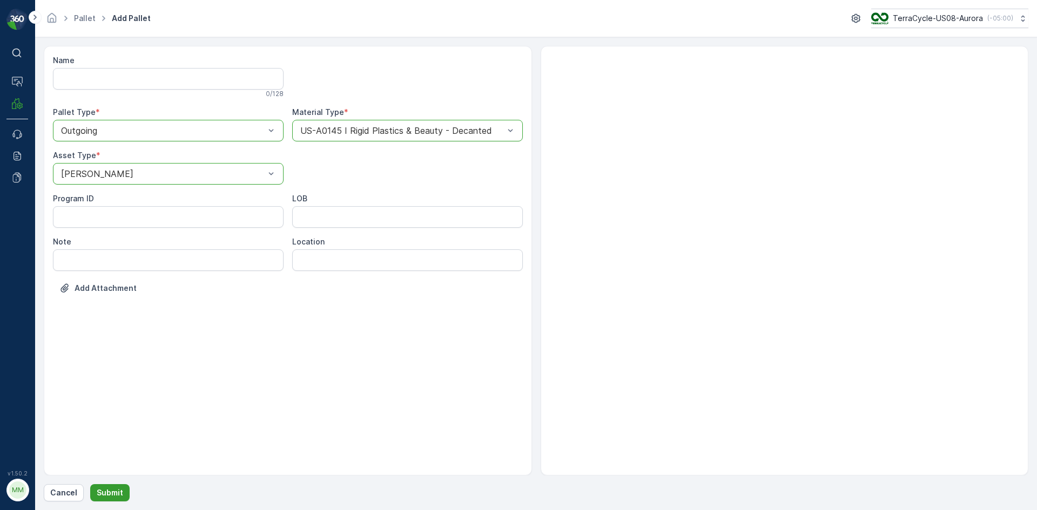
click at [112, 493] on p "Submit" at bounding box center [110, 492] width 26 height 11
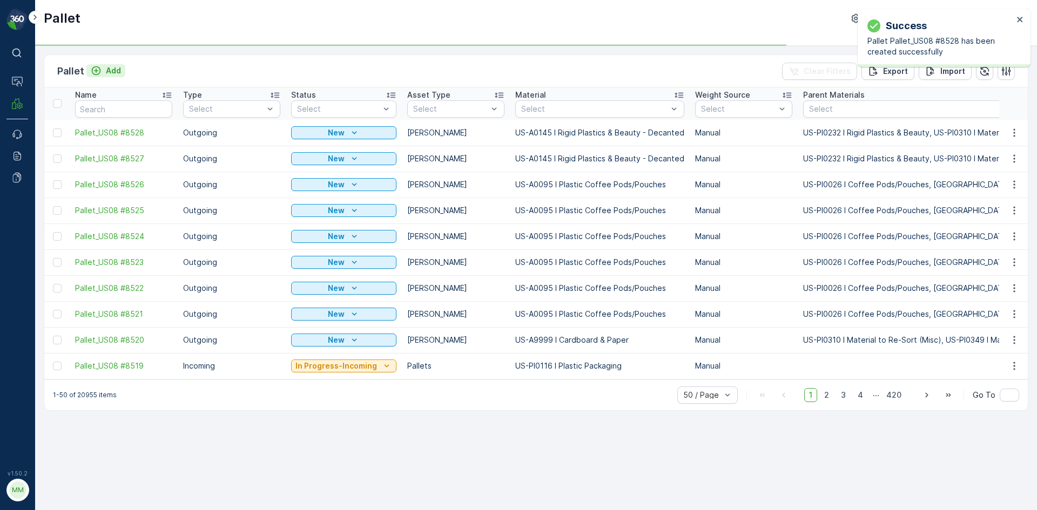
click at [113, 65] on button "Add" at bounding box center [105, 70] width 39 height 13
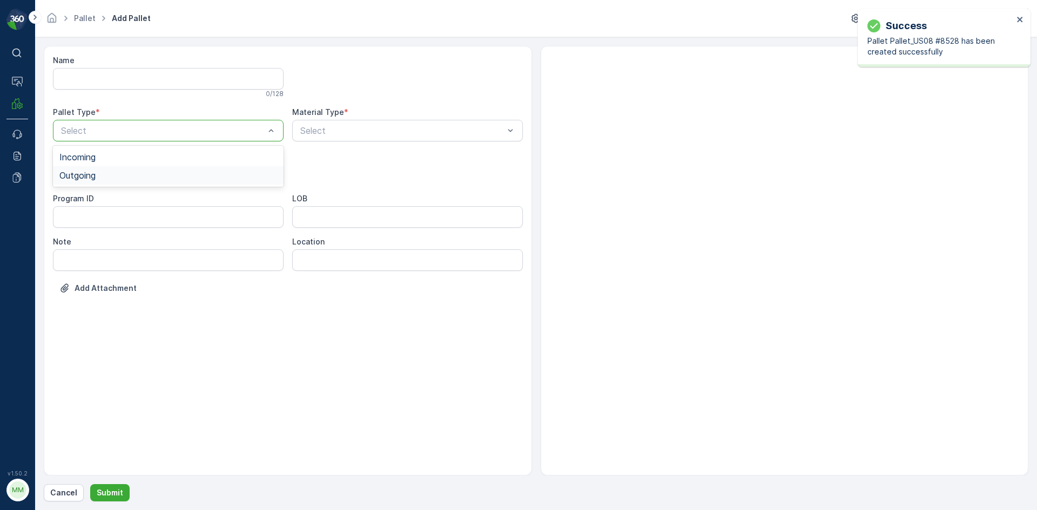
click at [127, 176] on div "Outgoing" at bounding box center [168, 176] width 218 height 10
click at [123, 198] on div "Gaylord" at bounding box center [168, 200] width 218 height 10
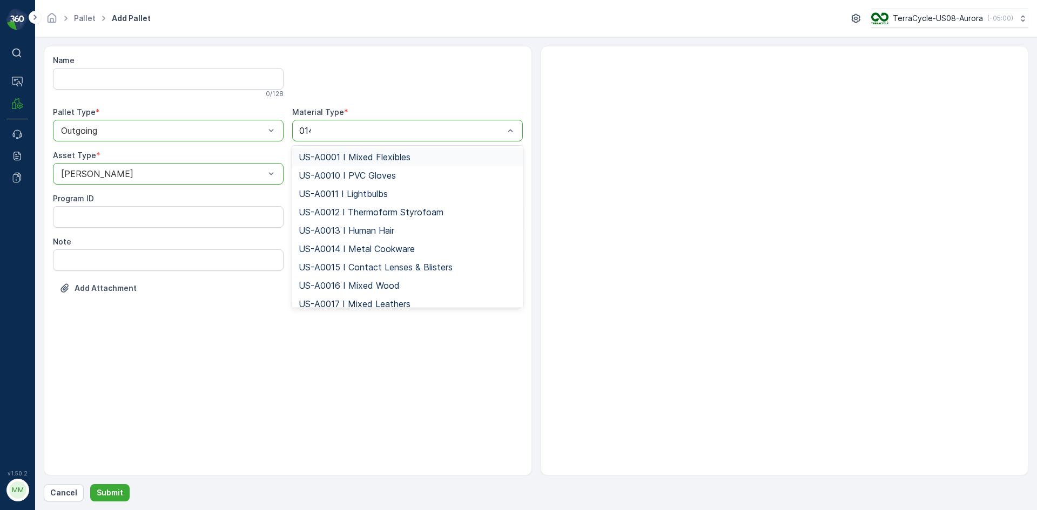
type input "0145"
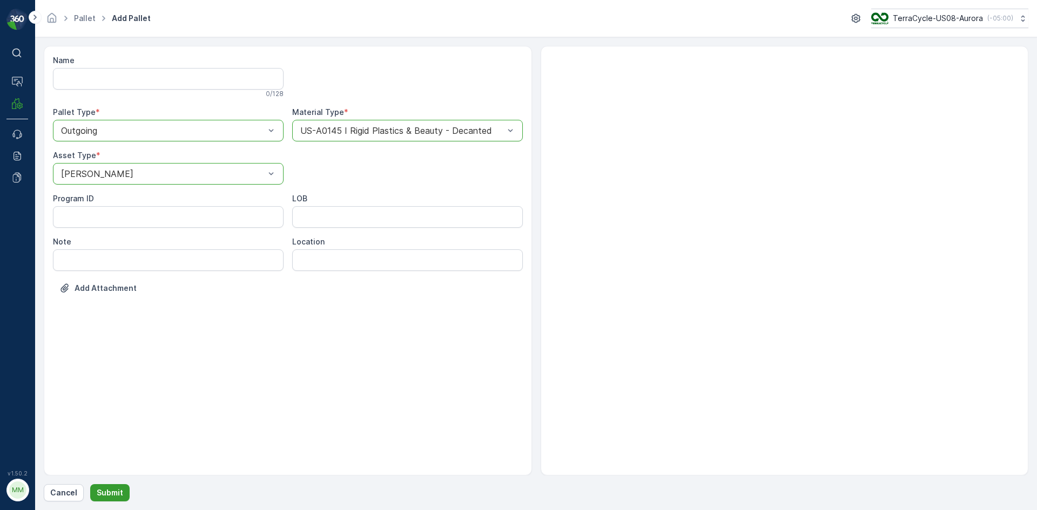
click at [114, 493] on p "Submit" at bounding box center [110, 492] width 26 height 11
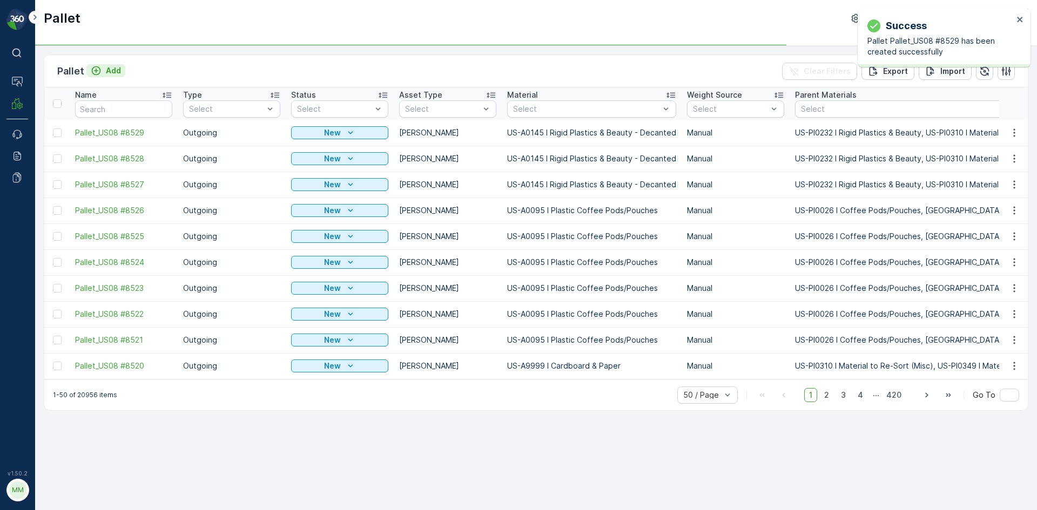
click at [116, 73] on p "Add" at bounding box center [113, 70] width 15 height 11
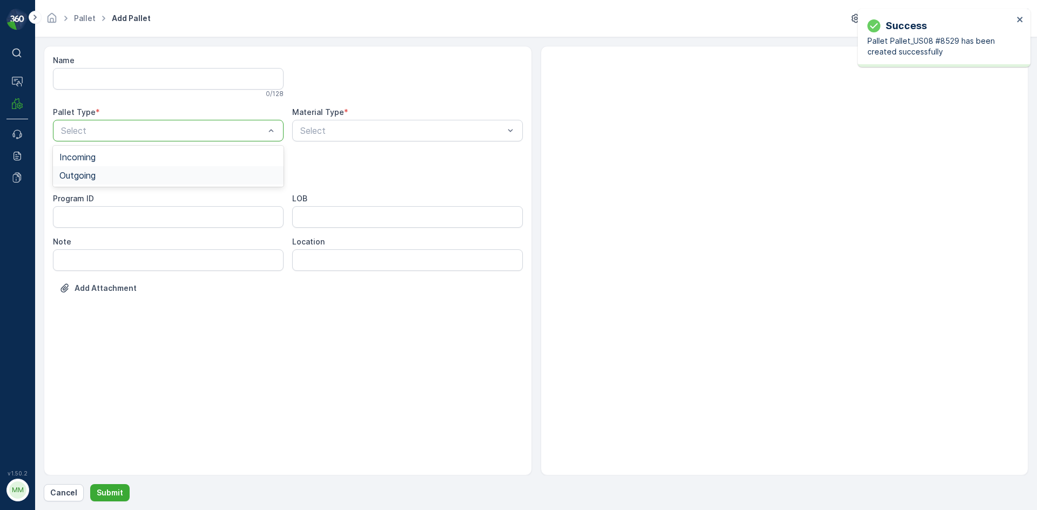
click at [154, 182] on div "Outgoing" at bounding box center [168, 175] width 231 height 18
click at [154, 182] on div "Select" at bounding box center [168, 174] width 231 height 22
click at [140, 199] on div "Gaylord" at bounding box center [168, 200] width 218 height 10
click at [343, 121] on div "Material Type * Select" at bounding box center [407, 124] width 231 height 35
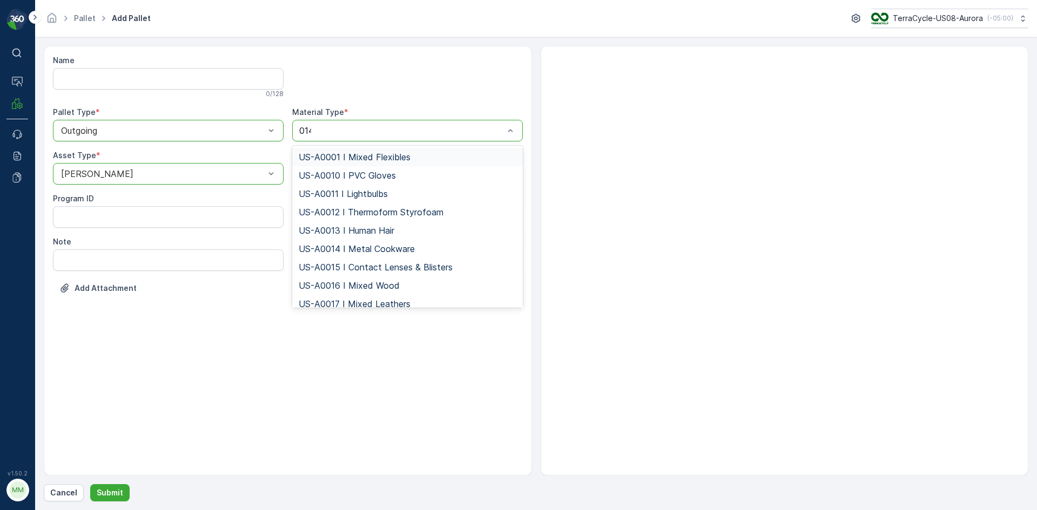
type input "0145"
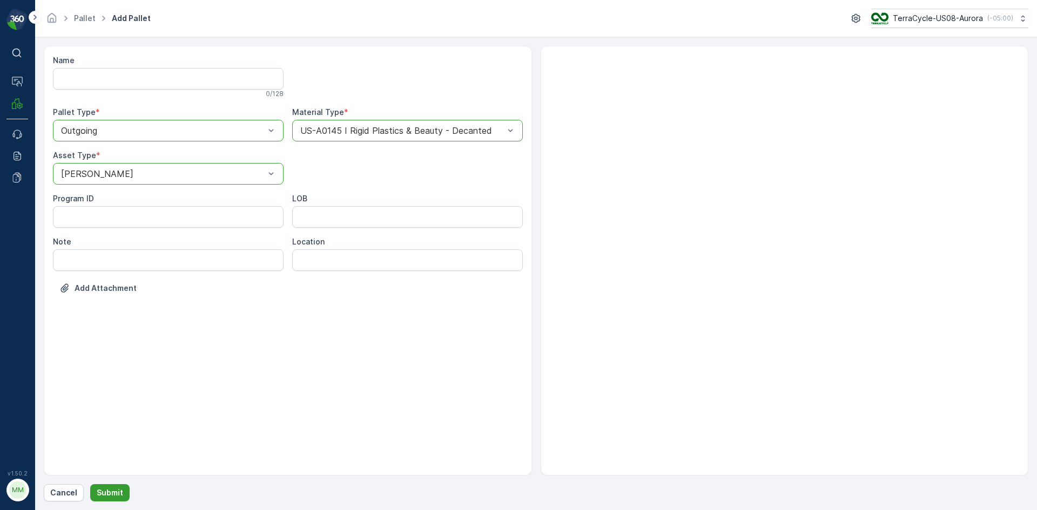
click at [112, 489] on p "Submit" at bounding box center [110, 492] width 26 height 11
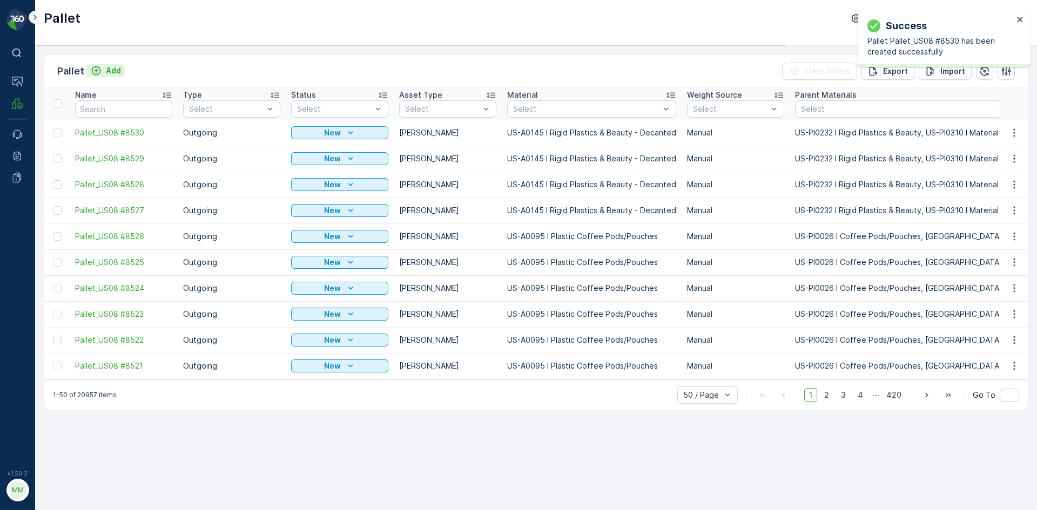
click at [113, 69] on p "Add" at bounding box center [113, 70] width 15 height 11
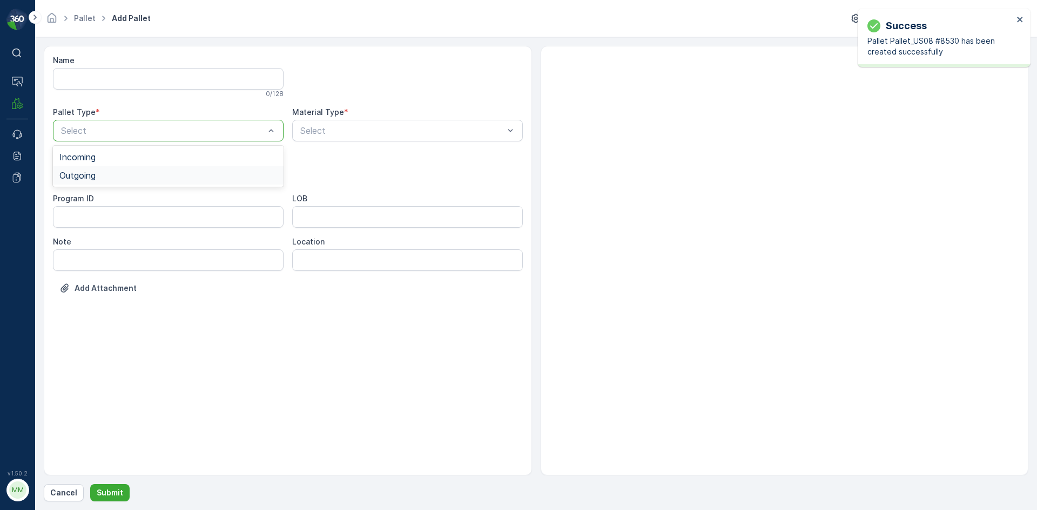
click at [142, 175] on div "Outgoing" at bounding box center [168, 176] width 218 height 10
click at [132, 201] on div "Gaylord" at bounding box center [168, 200] width 218 height 10
click at [320, 139] on div "Select" at bounding box center [407, 131] width 231 height 22
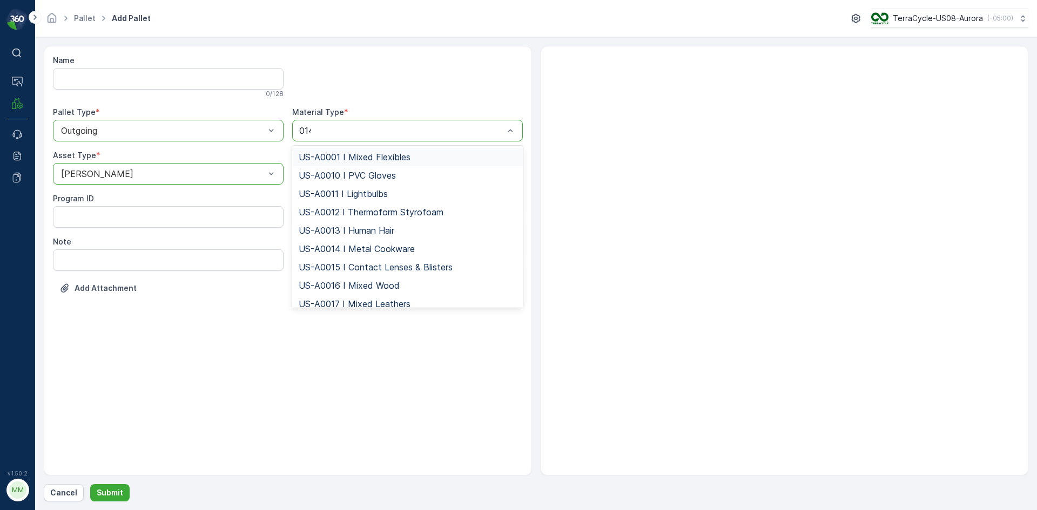
type input "0145"
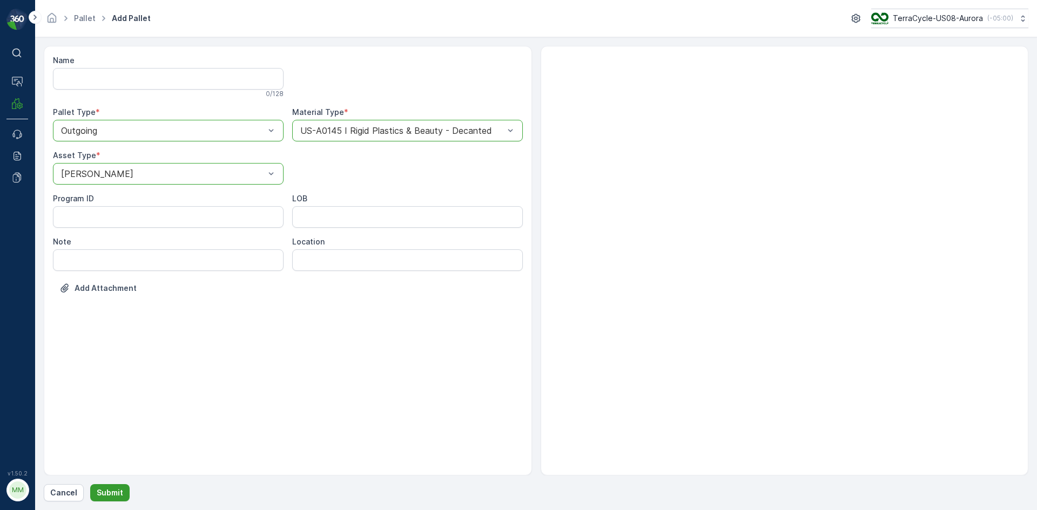
click at [112, 495] on p "Submit" at bounding box center [110, 492] width 26 height 11
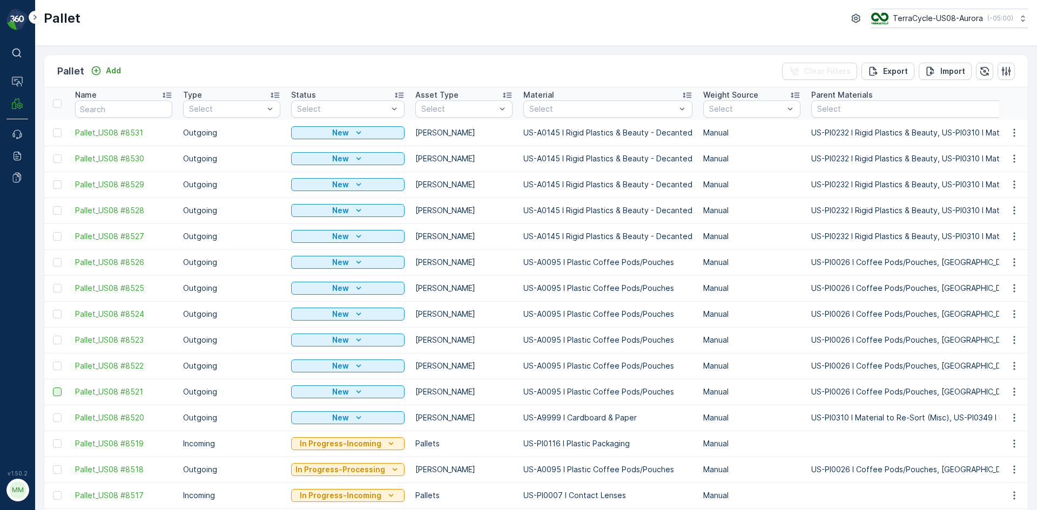
click at [53, 392] on div at bounding box center [57, 392] width 9 height 9
click at [53, 388] on input "checkbox" at bounding box center [53, 388] width 0 height 0
drag, startPoint x: 56, startPoint y: 370, endPoint x: 58, endPoint y: 355, distance: 14.7
click at [57, 369] on div at bounding box center [57, 366] width 9 height 9
click at [53, 362] on input "checkbox" at bounding box center [53, 362] width 0 height 0
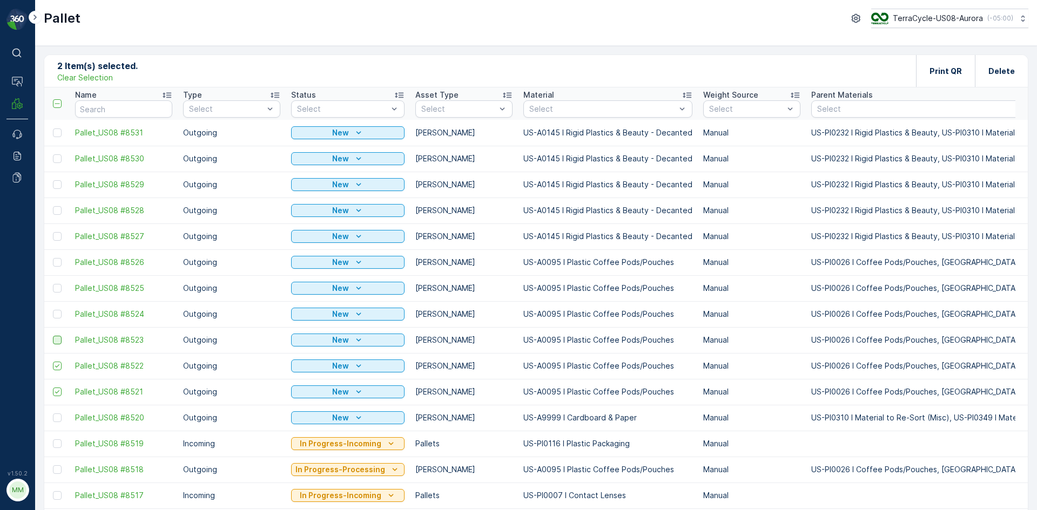
click at [57, 340] on div at bounding box center [57, 340] width 9 height 9
click at [53, 336] on input "checkbox" at bounding box center [53, 336] width 0 height 0
click at [59, 311] on div at bounding box center [57, 314] width 9 height 9
click at [53, 310] on input "checkbox" at bounding box center [53, 310] width 0 height 0
click at [59, 289] on div at bounding box center [57, 288] width 9 height 9
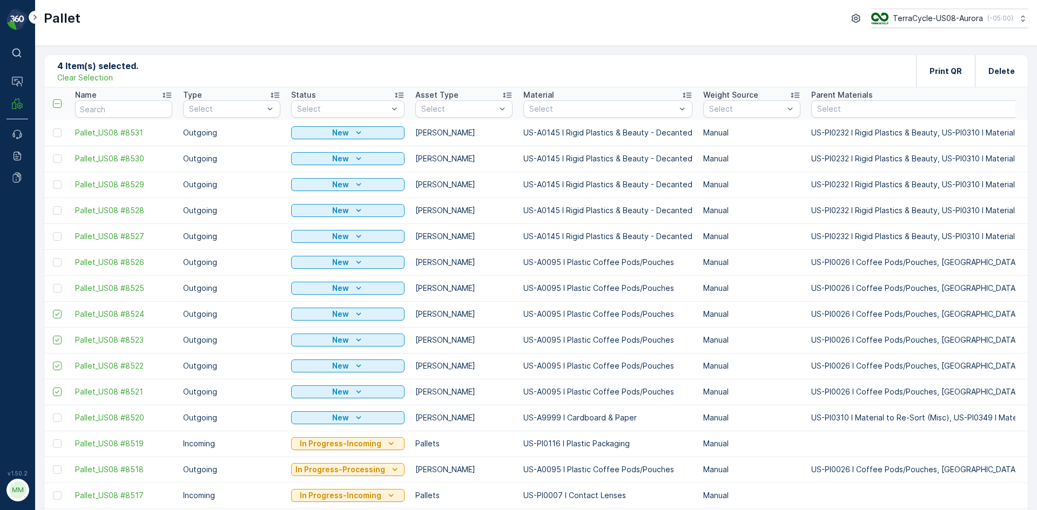
click at [53, 284] on input "checkbox" at bounding box center [53, 284] width 0 height 0
click at [58, 263] on div at bounding box center [57, 262] width 9 height 9
click at [53, 258] on input "checkbox" at bounding box center [53, 258] width 0 height 0
click at [57, 235] on div at bounding box center [57, 236] width 9 height 9
click at [53, 232] on input "checkbox" at bounding box center [53, 232] width 0 height 0
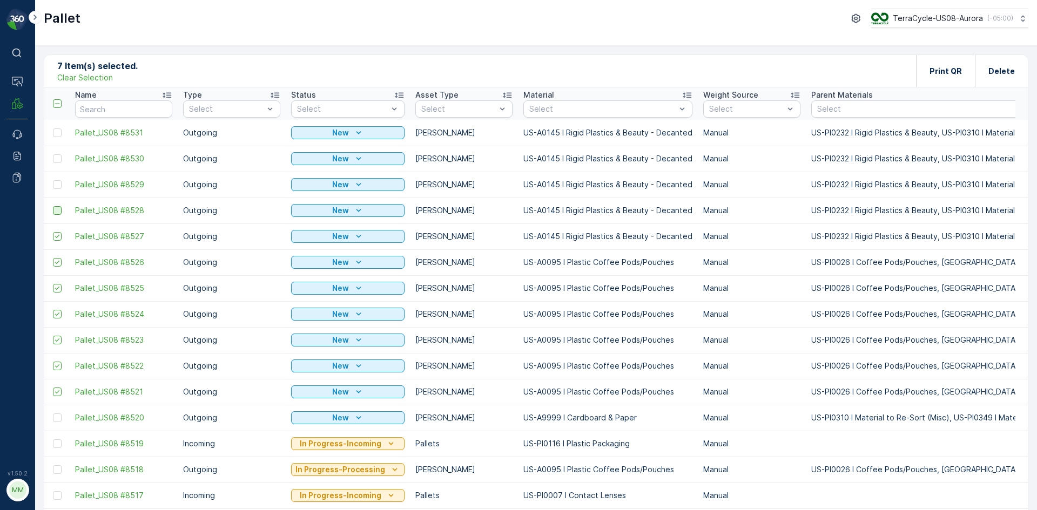
click at [56, 209] on div at bounding box center [57, 210] width 9 height 9
click at [53, 206] on input "checkbox" at bounding box center [53, 206] width 0 height 0
drag, startPoint x: 58, startPoint y: 186, endPoint x: 61, endPoint y: 161, distance: 25.0
click at [58, 185] on div at bounding box center [57, 184] width 9 height 9
click at [53, 180] on input "checkbox" at bounding box center [53, 180] width 0 height 0
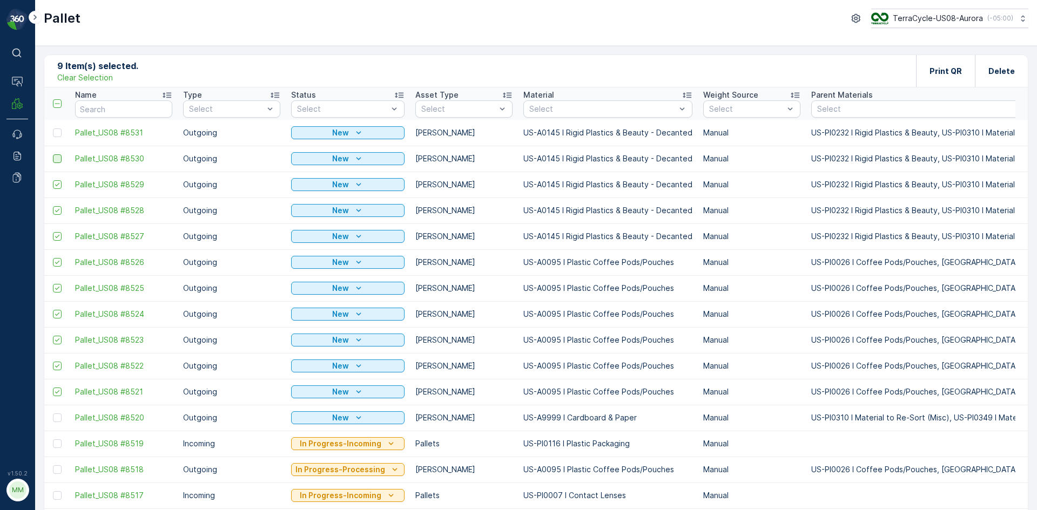
click at [57, 159] on div at bounding box center [57, 158] width 9 height 9
click at [53, 154] on input "checkbox" at bounding box center [53, 154] width 0 height 0
click at [59, 133] on div at bounding box center [57, 132] width 9 height 9
click at [53, 128] on input "checkbox" at bounding box center [53, 128] width 0 height 0
click at [925, 84] on div "Print QR" at bounding box center [945, 71] width 59 height 32
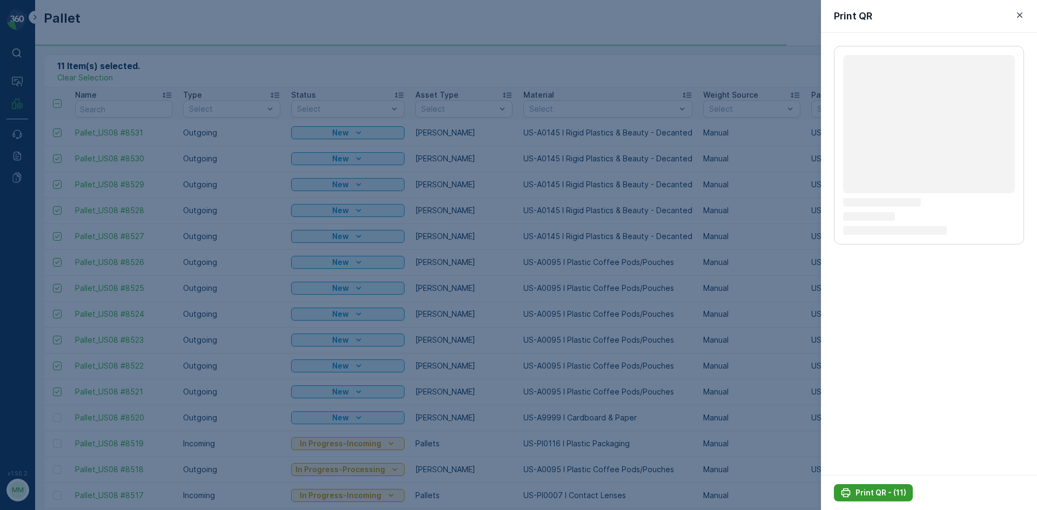
click at [883, 490] on p "Print QR - (11)" at bounding box center [880, 492] width 51 height 11
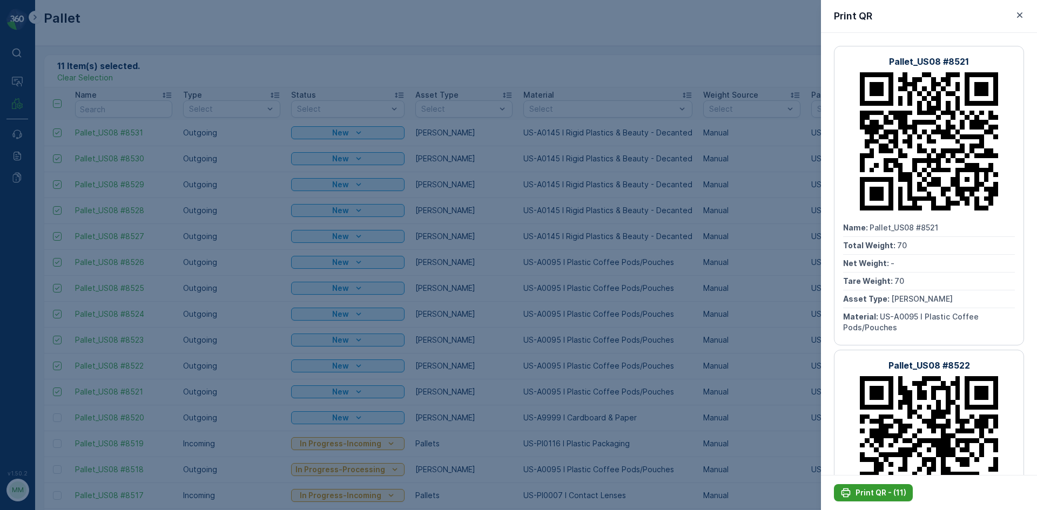
click at [883, 489] on p "Print QR - (11)" at bounding box center [880, 492] width 51 height 11
click at [626, 136] on div at bounding box center [518, 255] width 1037 height 510
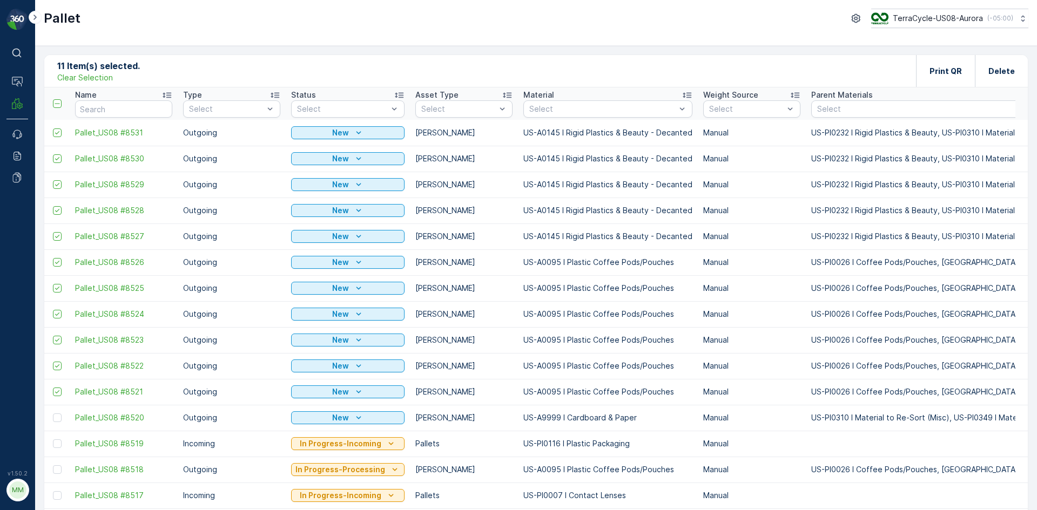
click at [105, 82] on p "Clear Selection" at bounding box center [85, 77] width 56 height 11
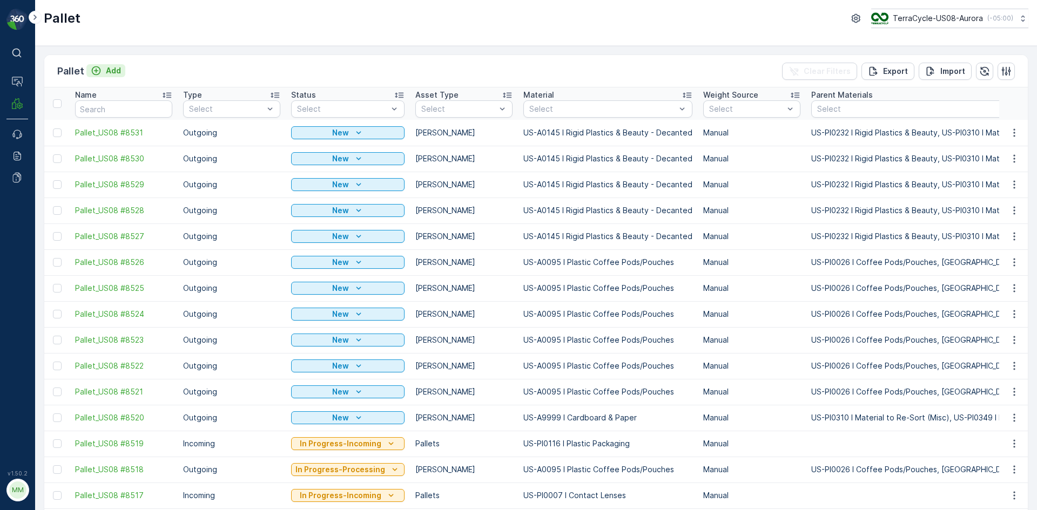
click at [110, 76] on p "Add" at bounding box center [113, 70] width 15 height 11
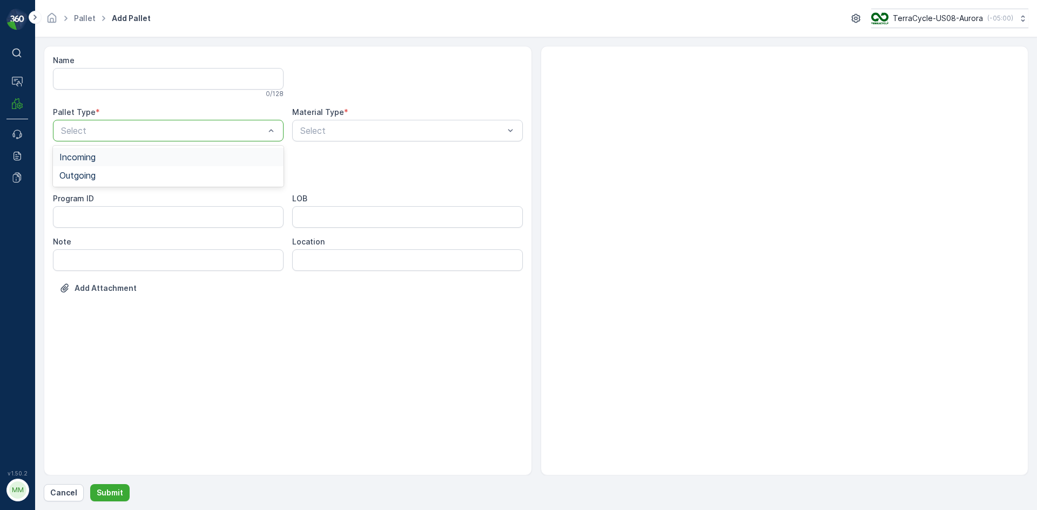
click at [153, 158] on div "Incoming" at bounding box center [168, 157] width 218 height 10
click at [151, 137] on div "Incoming" at bounding box center [168, 131] width 231 height 22
click at [140, 174] on div "Outgoing" at bounding box center [168, 176] width 218 height 10
click at [122, 200] on div "Gaylord" at bounding box center [168, 200] width 218 height 10
type input "0081"
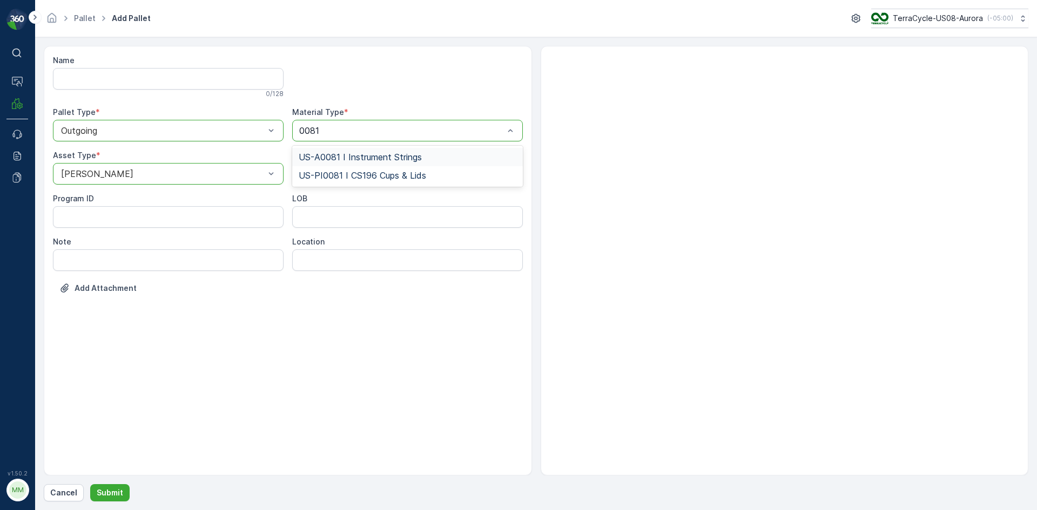
click at [372, 154] on span "US-A0081 I Instrument Strings" at bounding box center [360, 157] width 123 height 10
click at [124, 491] on button "Submit" at bounding box center [109, 492] width 39 height 17
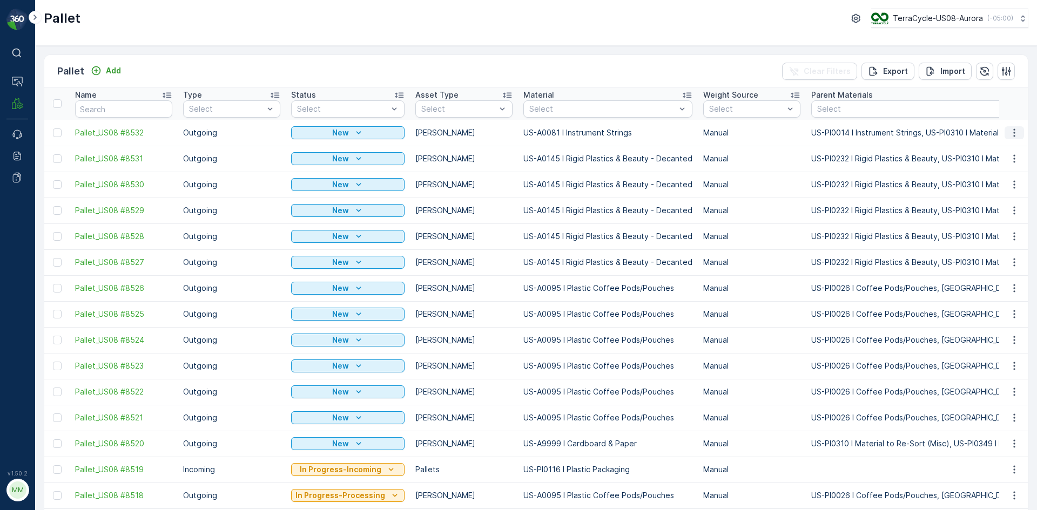
click at [1013, 133] on icon "button" at bounding box center [1013, 132] width 11 height 11
click at [995, 209] on span "Print QR" at bounding box center [985, 209] width 30 height 11
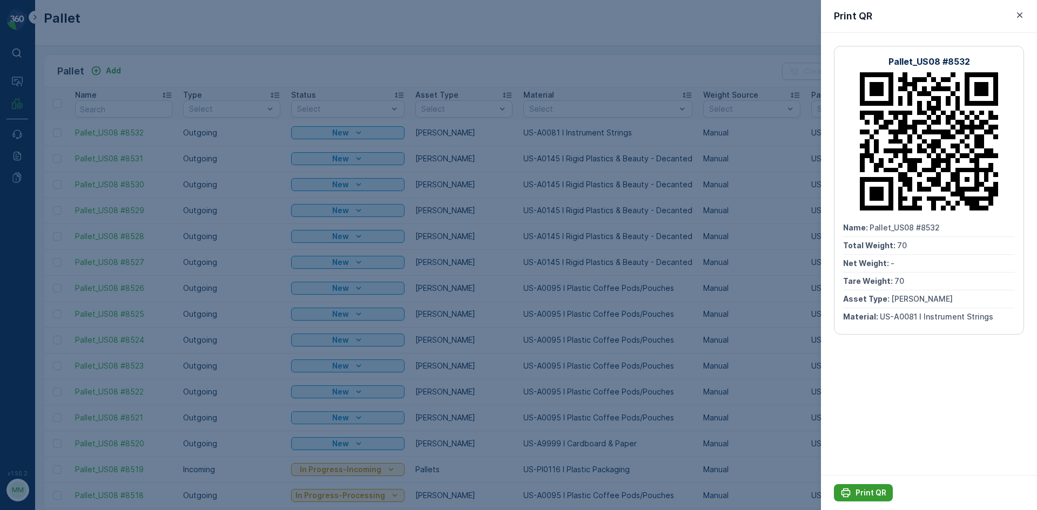
click at [876, 491] on p "Print QR" at bounding box center [870, 492] width 31 height 11
click at [199, 70] on div at bounding box center [518, 255] width 1037 height 510
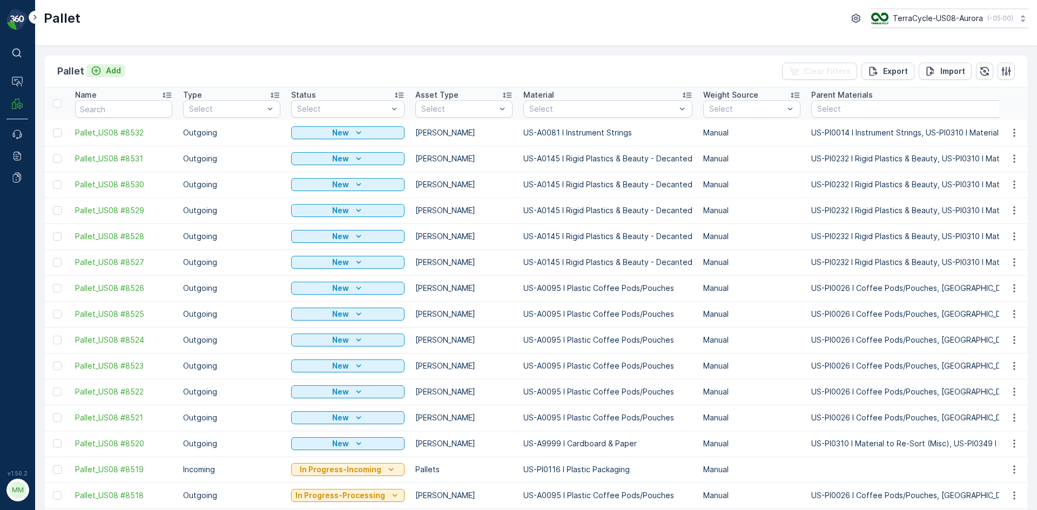
click at [113, 67] on p "Add" at bounding box center [113, 70] width 15 height 11
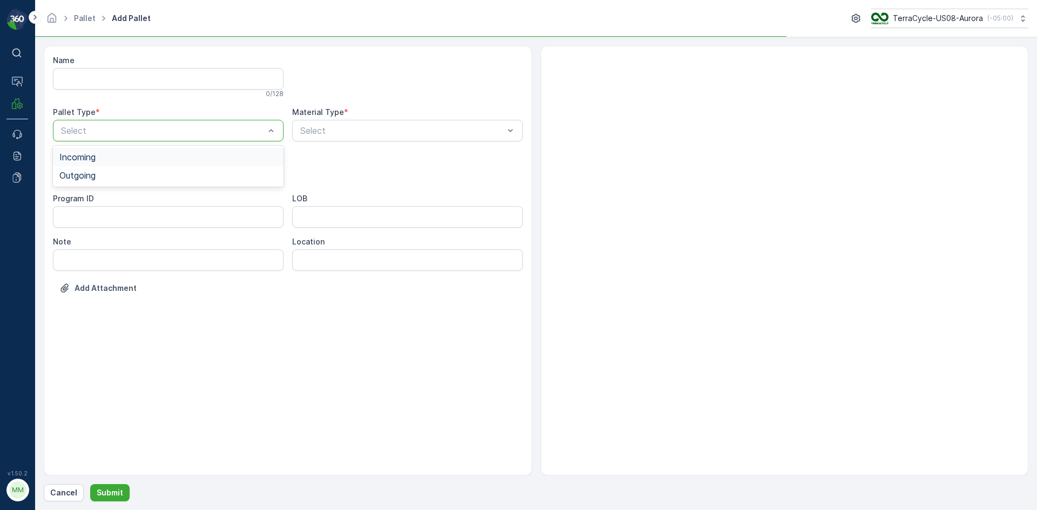
click at [138, 138] on div "Select" at bounding box center [168, 131] width 231 height 22
click at [118, 177] on div "Outgoing" at bounding box center [168, 176] width 218 height 10
drag, startPoint x: 95, startPoint y: 198, endPoint x: 184, endPoint y: 183, distance: 89.8
click at [96, 198] on div "Gaylord" at bounding box center [168, 200] width 218 height 10
type input "081"
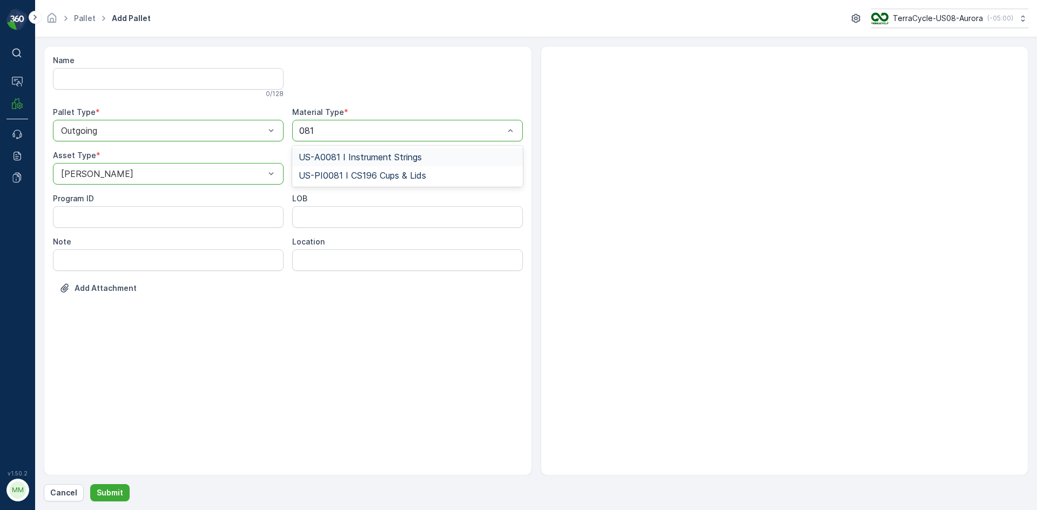
click at [365, 153] on span "US-A0081 I Instrument Strings" at bounding box center [360, 157] width 123 height 10
click at [113, 492] on p "Submit" at bounding box center [110, 492] width 26 height 11
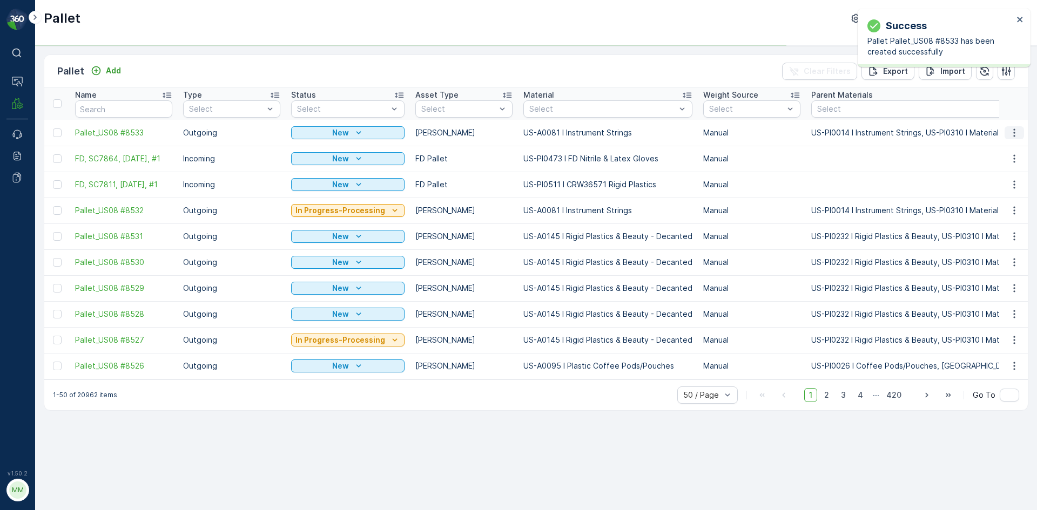
click at [1012, 137] on icon "button" at bounding box center [1013, 132] width 11 height 11
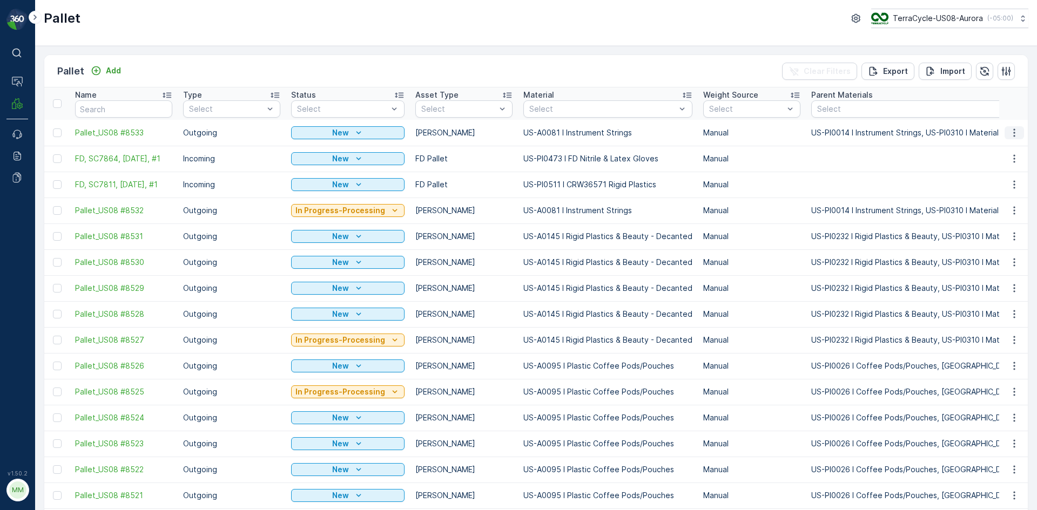
click at [1012, 133] on icon "button" at bounding box center [1013, 132] width 11 height 11
click at [986, 207] on span "Print QR" at bounding box center [985, 209] width 30 height 11
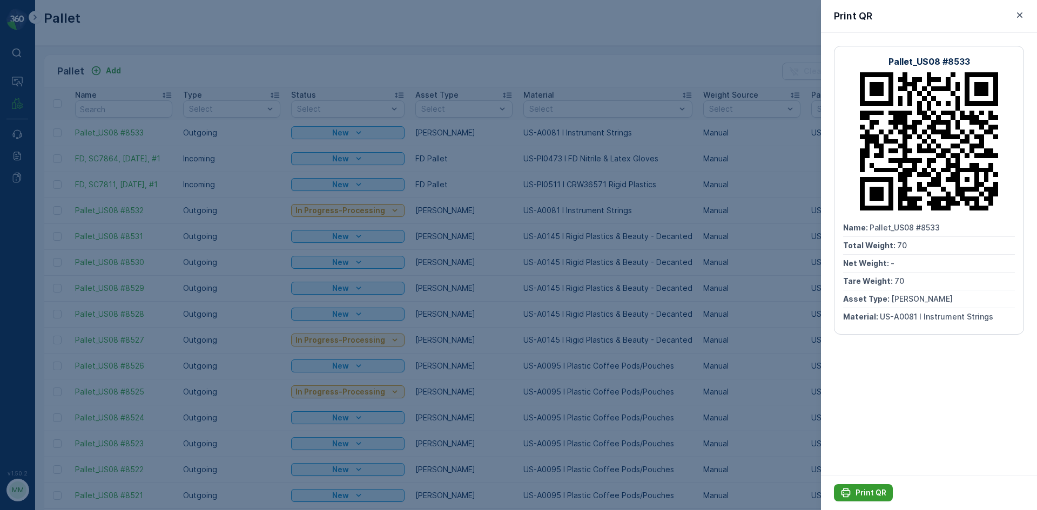
click at [874, 490] on p "Print QR" at bounding box center [870, 492] width 31 height 11
click at [795, 368] on div at bounding box center [518, 255] width 1037 height 510
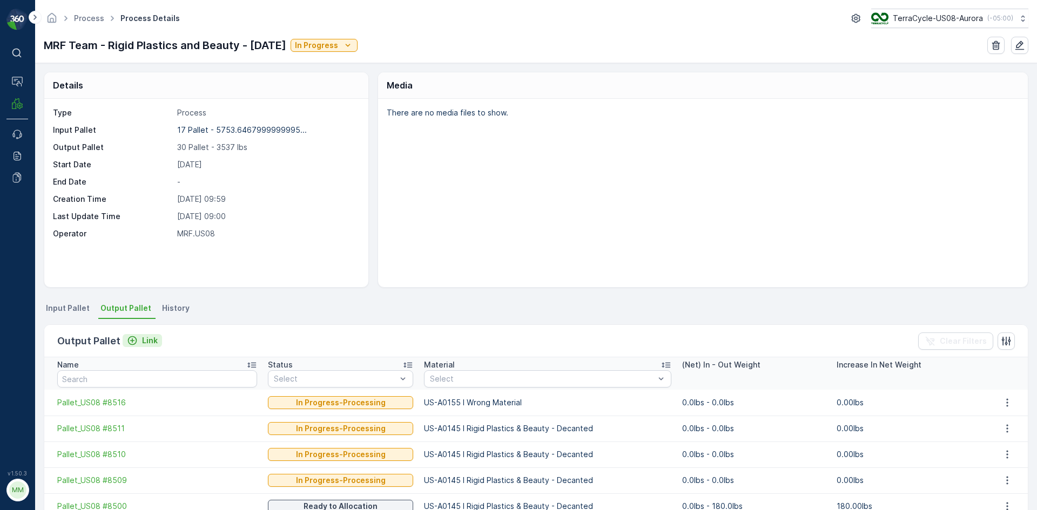
click at [138, 343] on div "Link" at bounding box center [142, 340] width 31 height 11
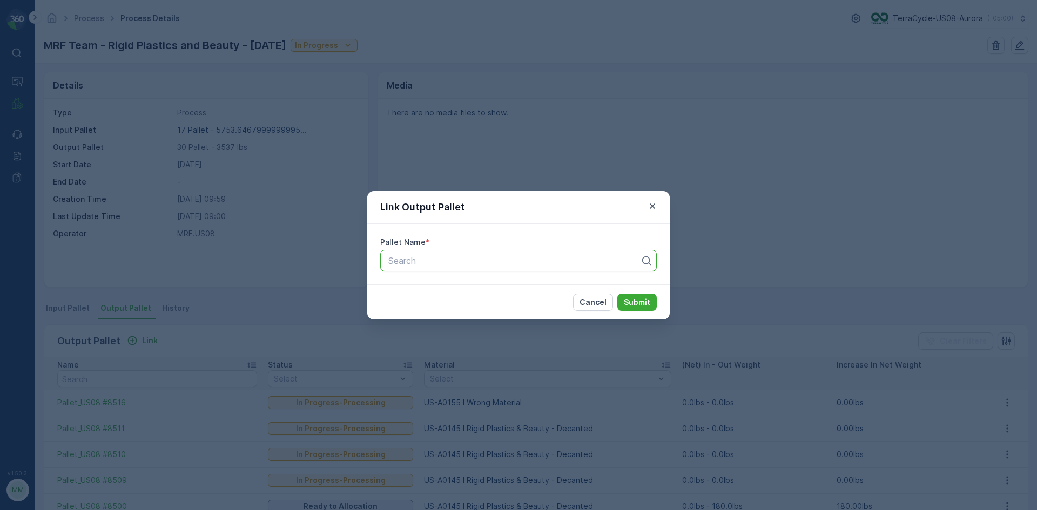
click at [502, 268] on div "Search" at bounding box center [518, 261] width 276 height 22
type input "8513"
click at [469, 307] on div "Pallet_US08 #8513" at bounding box center [518, 306] width 263 height 10
click at [649, 307] on p "Submit" at bounding box center [637, 302] width 26 height 11
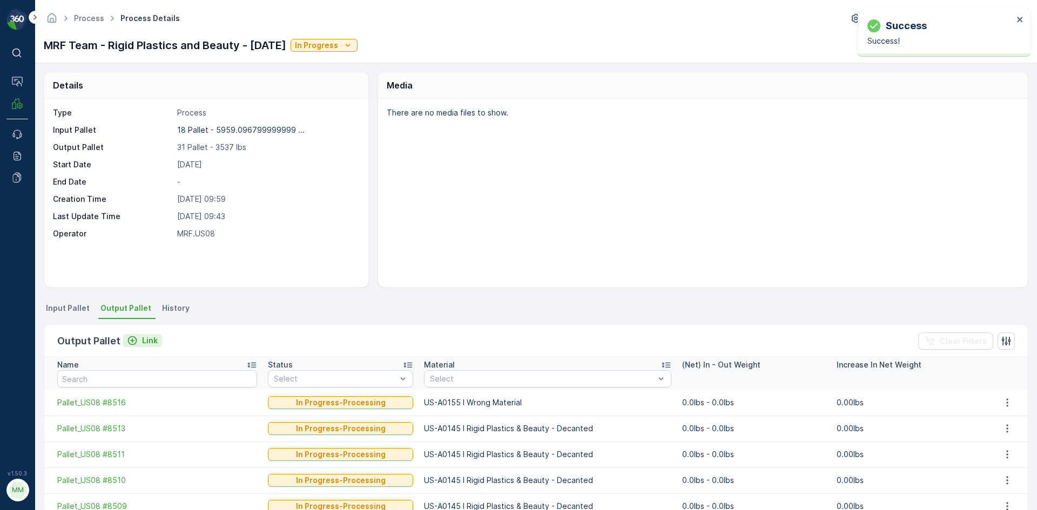
click at [152, 341] on p "Link" at bounding box center [150, 340] width 16 height 11
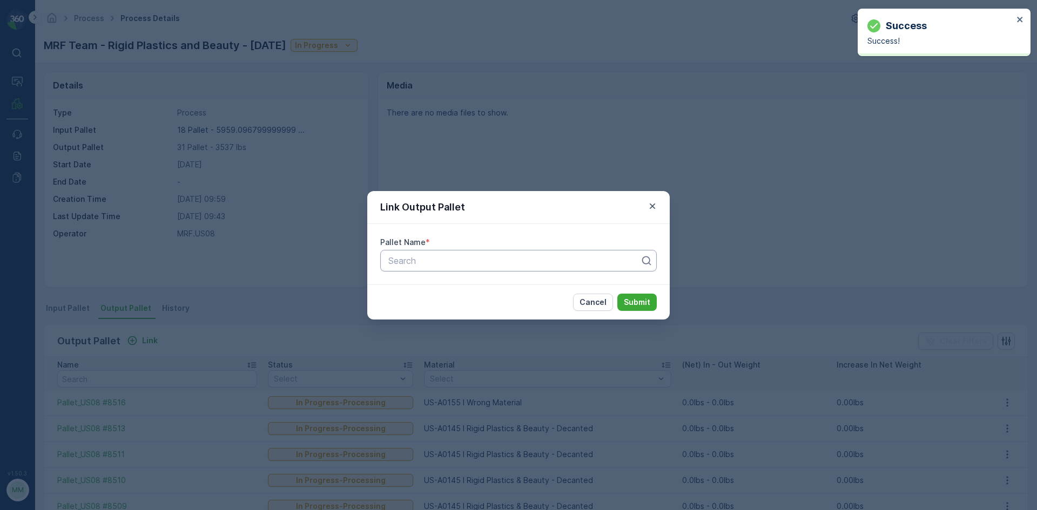
click at [531, 265] on div at bounding box center [514, 261] width 254 height 10
type input "8512"
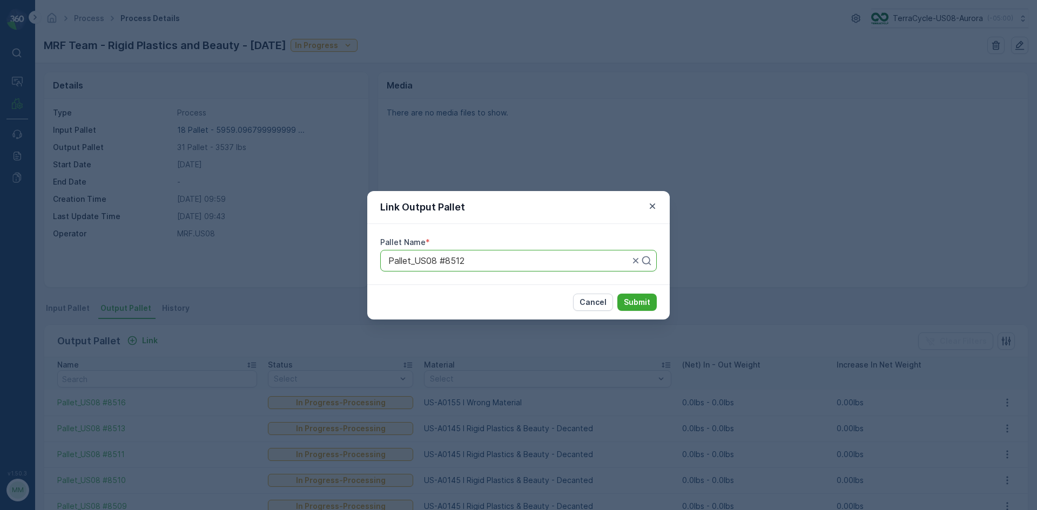
click at [617, 294] on button "Submit" at bounding box center [636, 302] width 39 height 17
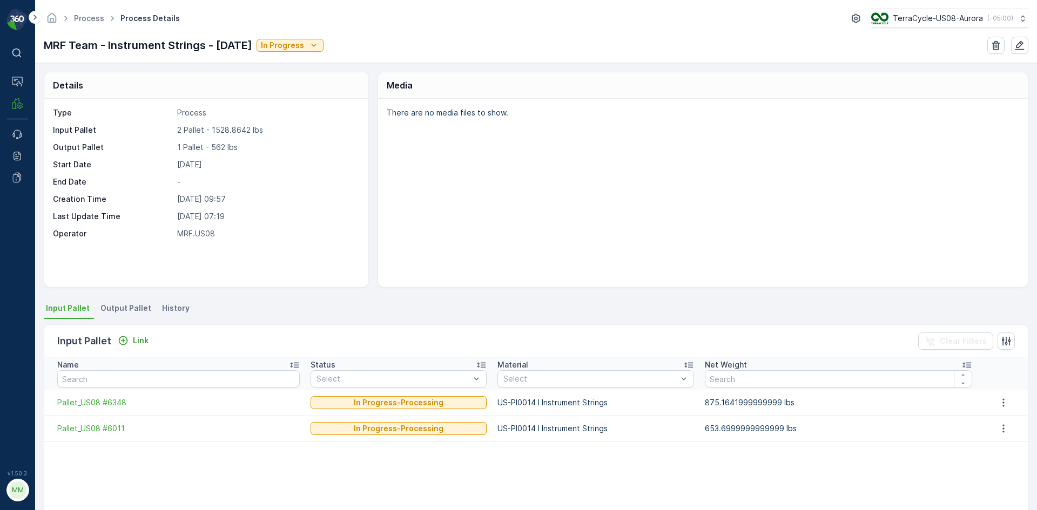
click at [118, 308] on span "Output Pallet" at bounding box center [125, 308] width 51 height 11
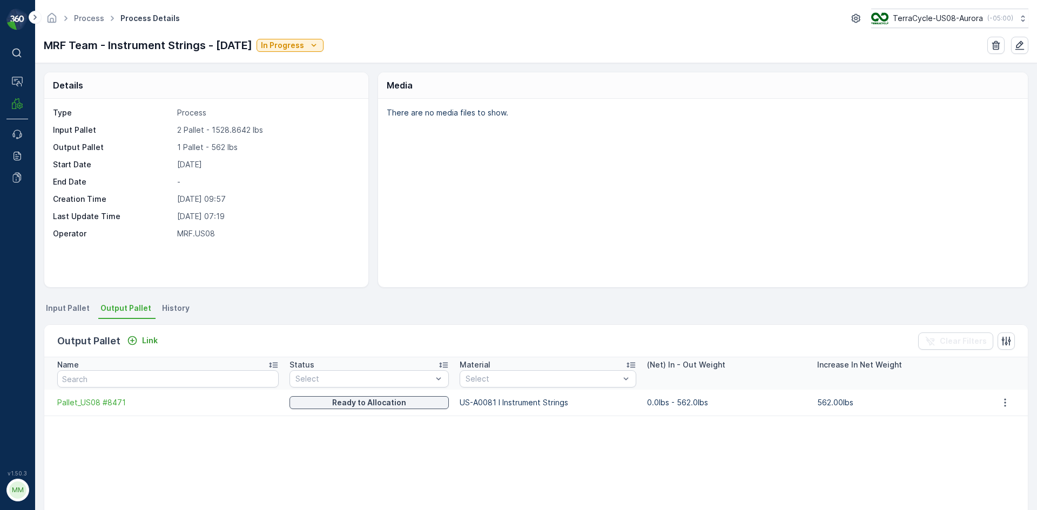
click at [140, 334] on div "Output Pallet Link" at bounding box center [109, 341] width 105 height 15
click at [146, 339] on p "Link" at bounding box center [150, 340] width 16 height 11
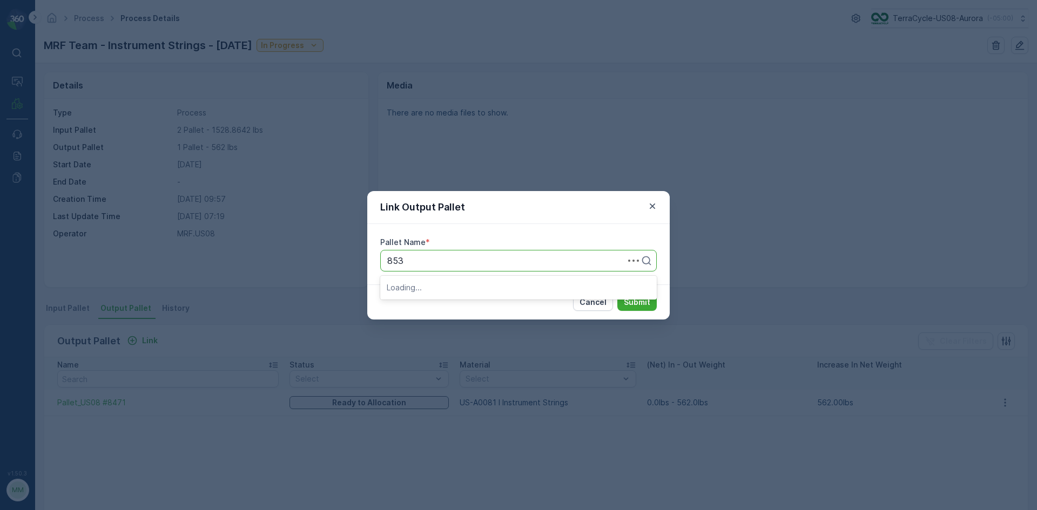
type input "8532"
click at [617, 294] on button "Submit" at bounding box center [636, 302] width 39 height 17
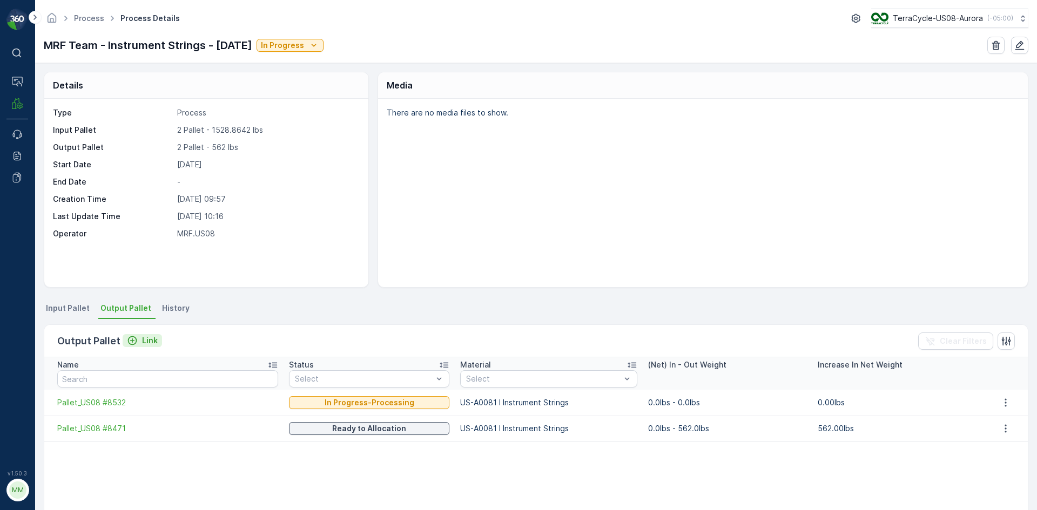
click at [143, 336] on p "Link" at bounding box center [150, 340] width 16 height 11
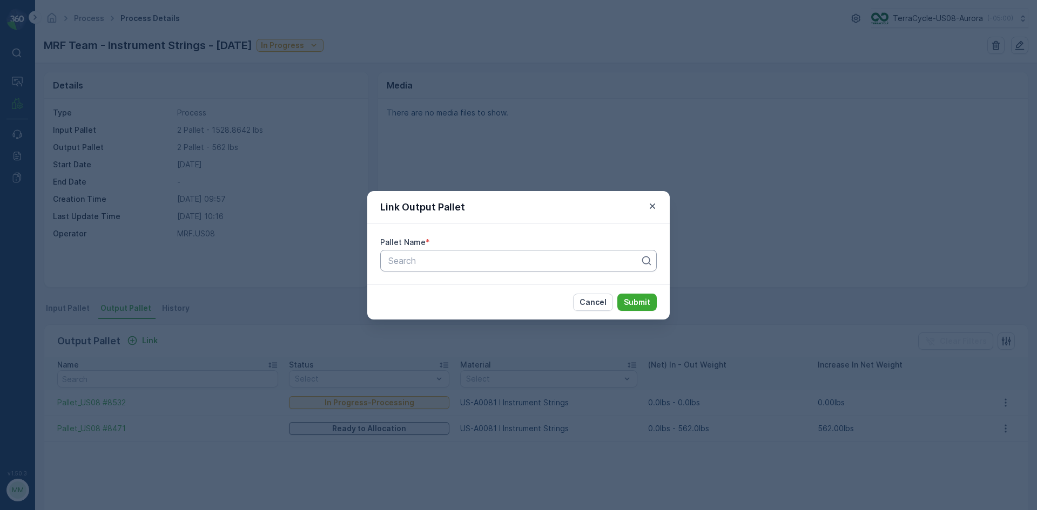
click at [455, 264] on div at bounding box center [514, 261] width 254 height 10
type input "8533"
click at [452, 290] on span "Pallet_US08 #8533" at bounding box center [426, 287] width 78 height 10
click at [628, 300] on p "Submit" at bounding box center [637, 302] width 26 height 11
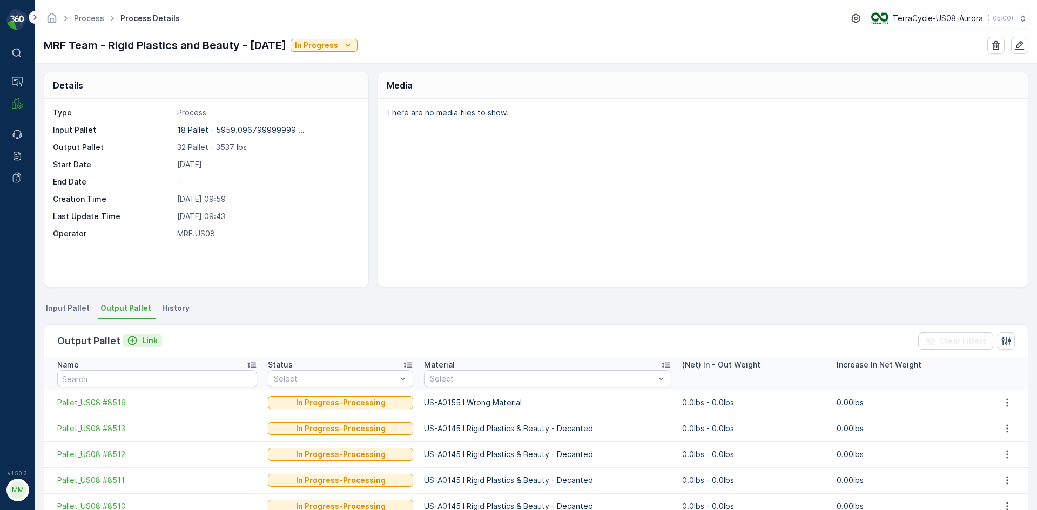
click at [152, 342] on p "Link" at bounding box center [150, 340] width 16 height 11
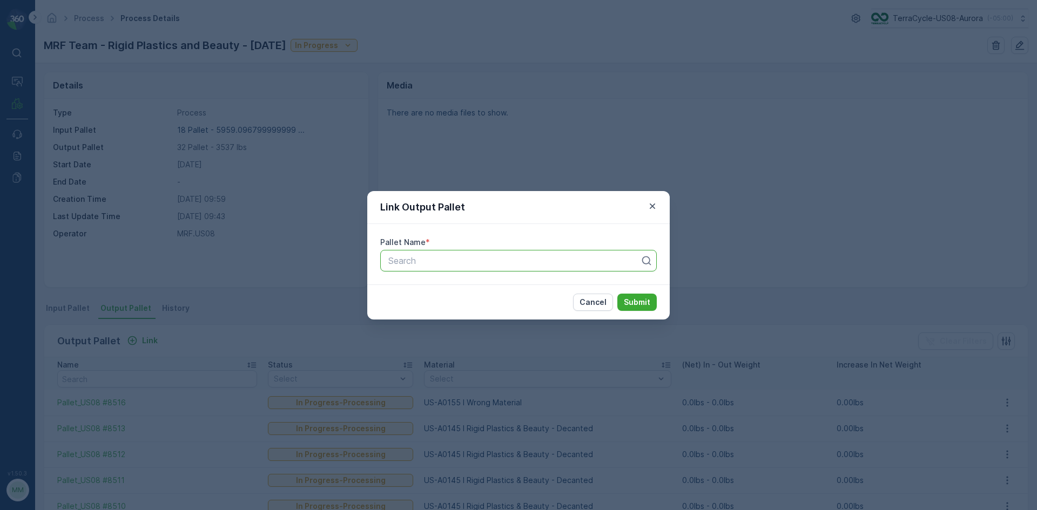
click at [508, 263] on div at bounding box center [514, 261] width 254 height 10
type input "8527"
click at [617, 294] on button "Submit" at bounding box center [636, 302] width 39 height 17
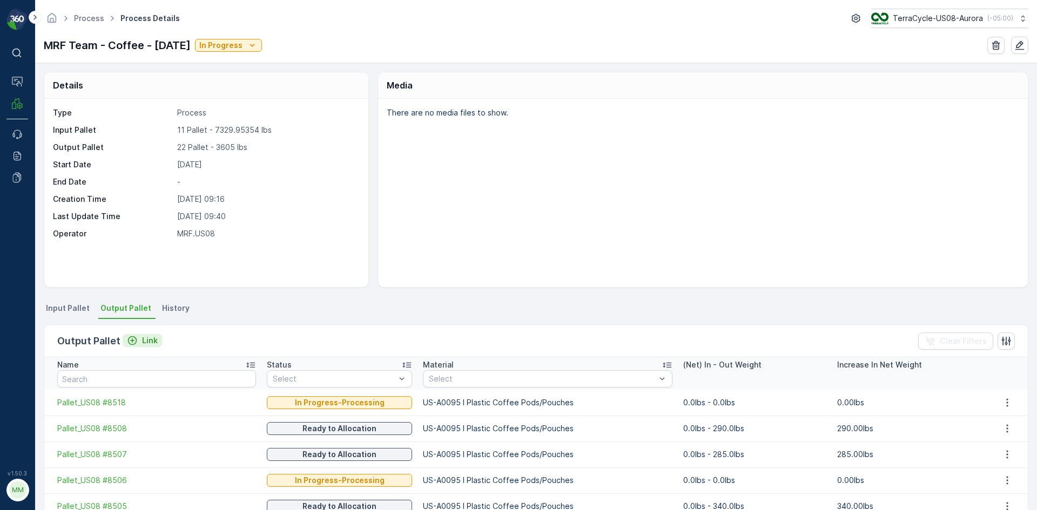
click at [147, 341] on p "Link" at bounding box center [150, 340] width 16 height 11
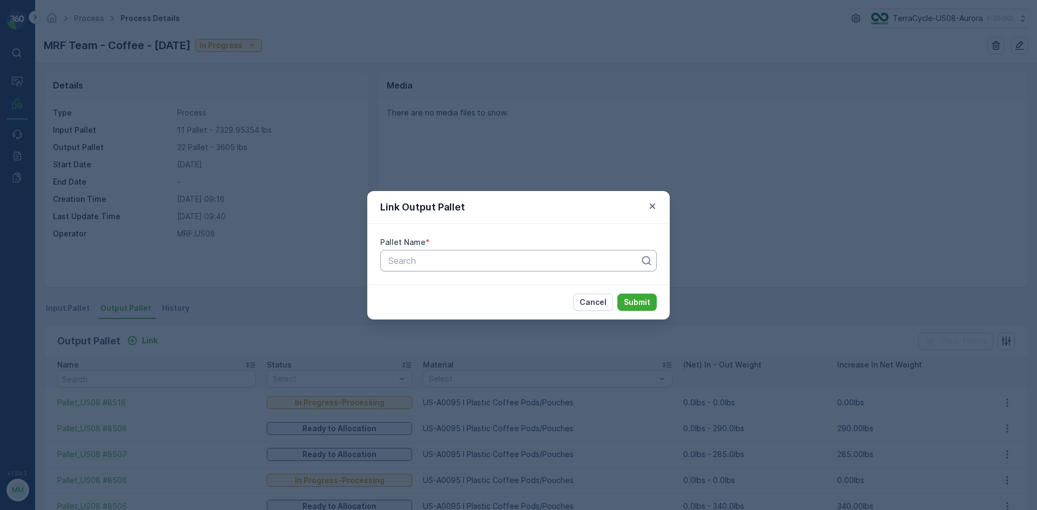
click at [437, 265] on div at bounding box center [514, 261] width 254 height 10
type input "8525"
click at [617, 294] on button "Submit" at bounding box center [636, 302] width 39 height 17
